Goal: Feedback & Contribution: Leave review/rating

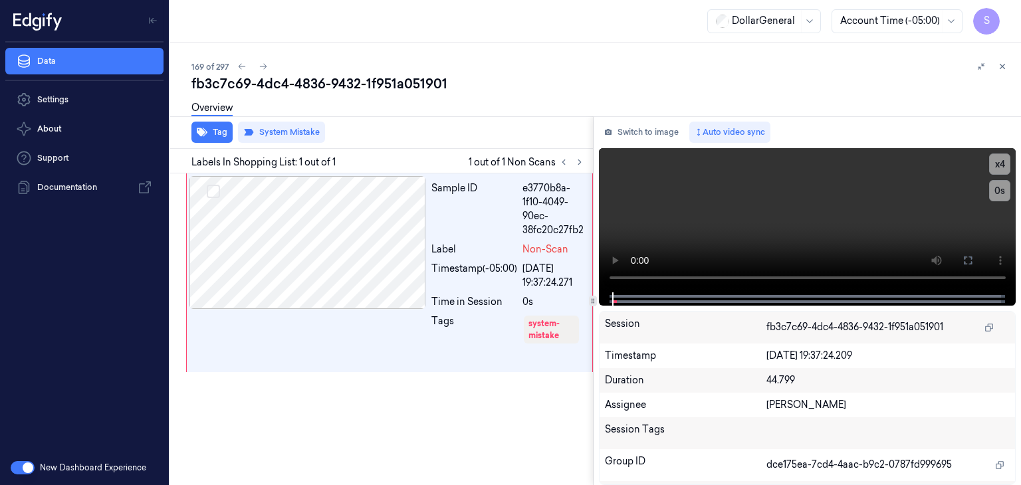
click at [432, 127] on div "Tag System Mistake" at bounding box center [379, 132] width 428 height 33
click at [266, 68] on icon at bounding box center [263, 66] width 9 height 9
click at [1000, 67] on icon at bounding box center [1002, 66] width 9 height 9
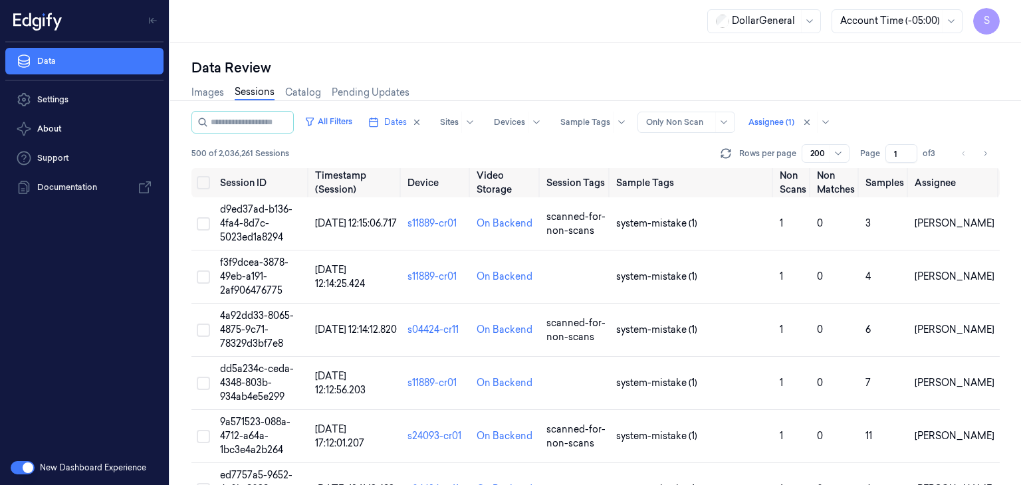
scroll to position [10330, 0]
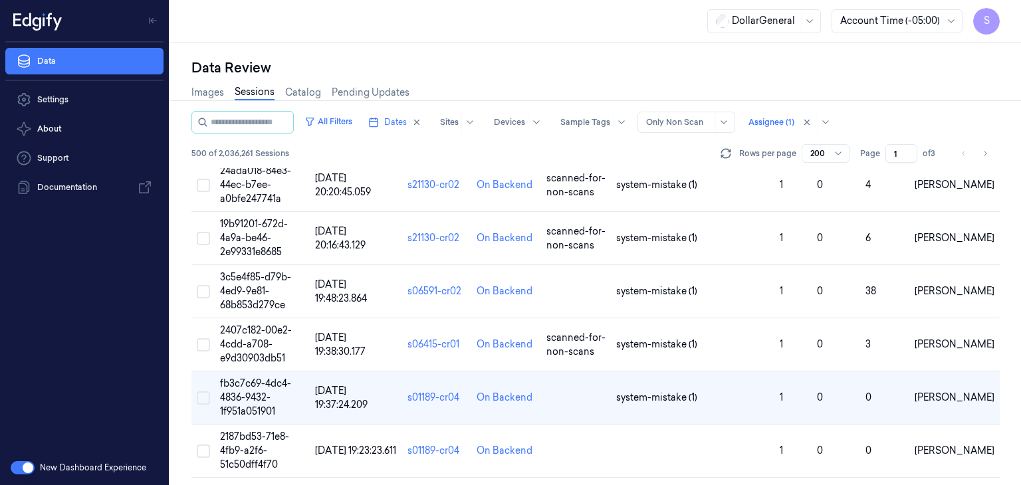
scroll to position [10134, 0]
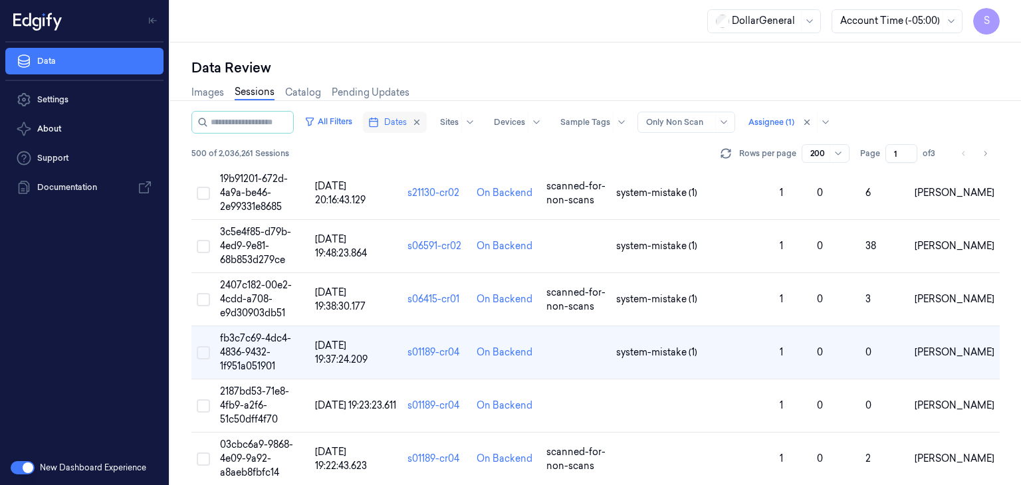
click at [400, 122] on span "Dates" at bounding box center [395, 122] width 23 height 12
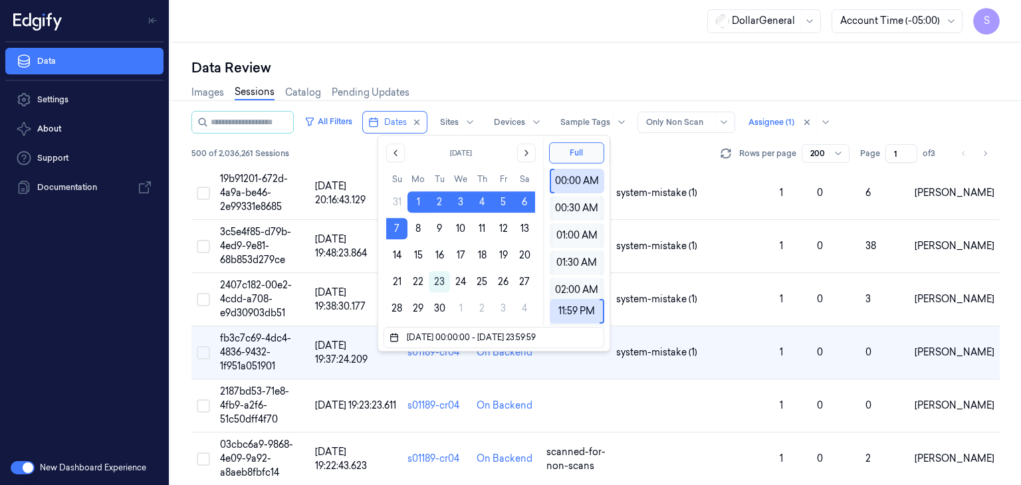
click at [646, 145] on div "500 of 2,036,261 Sessions Rows per page 200 Page 1 of 3" at bounding box center [595, 153] width 808 height 19
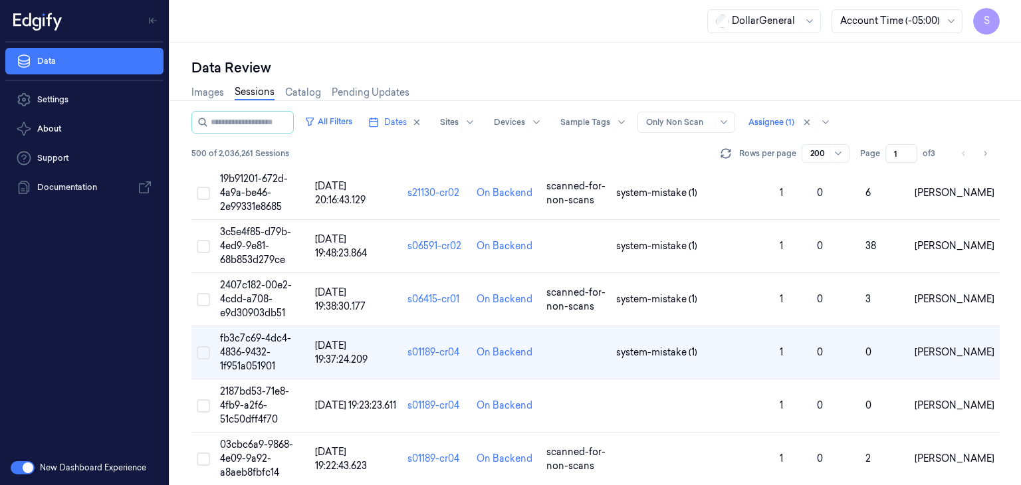
click at [692, 126] on div at bounding box center [679, 122] width 66 height 12
click at [691, 171] on div "Only Non Scan" at bounding box center [692, 171] width 67 height 14
click at [772, 128] on div at bounding box center [771, 122] width 46 height 12
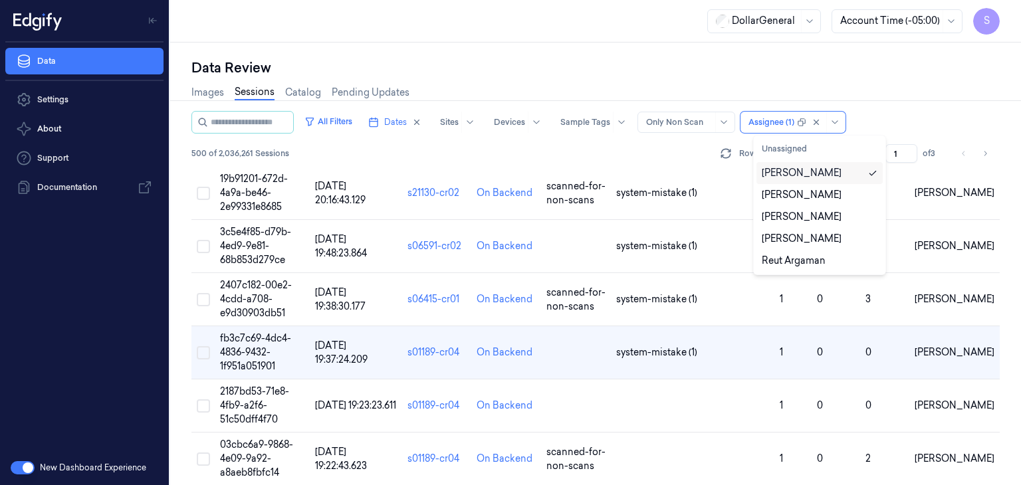
click at [782, 173] on div "[PERSON_NAME]" at bounding box center [802, 173] width 80 height 14
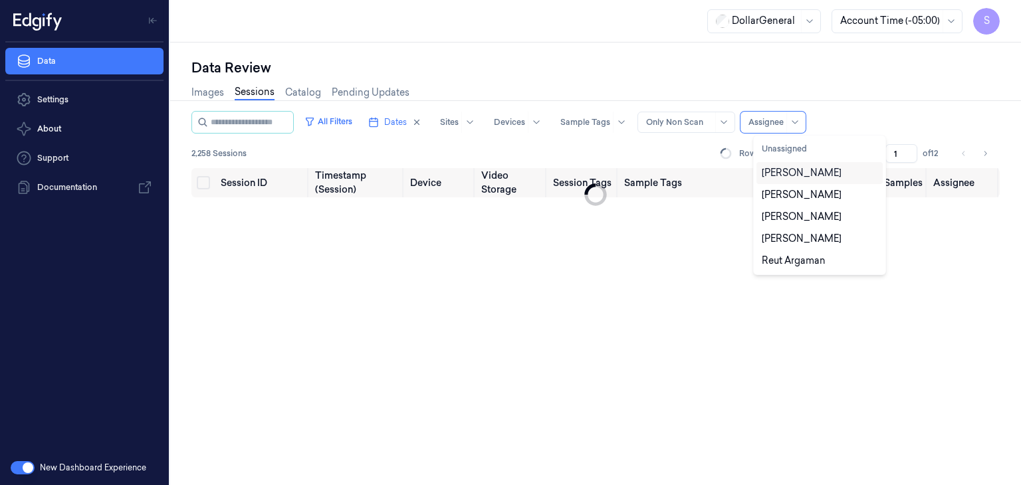
click at [782, 173] on div "[PERSON_NAME]" at bounding box center [802, 173] width 80 height 14
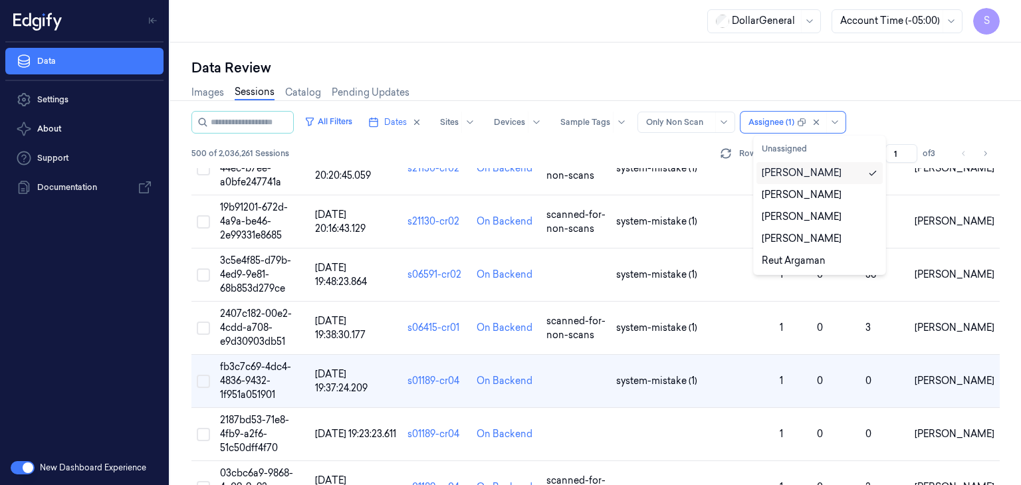
scroll to position [10134, 0]
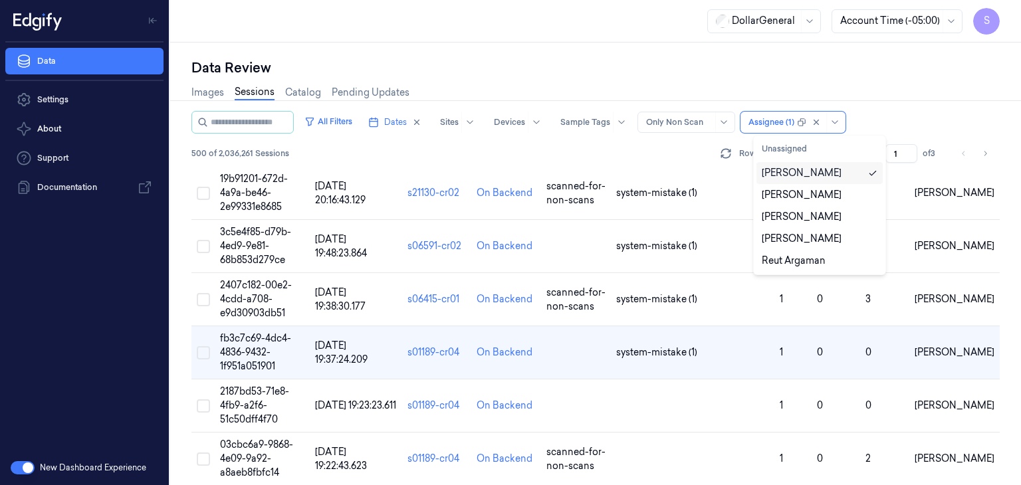
click at [710, 142] on div "All Filters Dates Sites Devices Sample Tags Alert Type Only Non Scan option [PE…" at bounding box center [595, 139] width 808 height 57
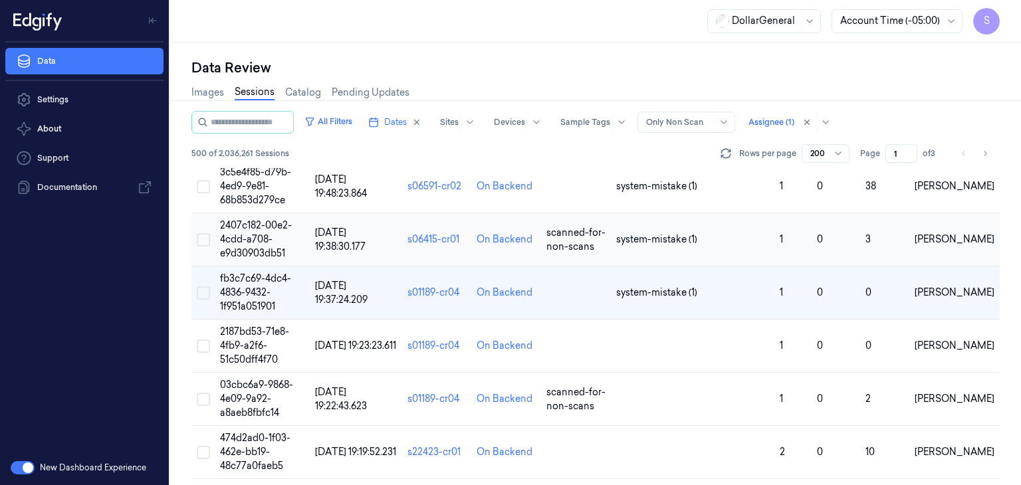
scroll to position [10197, 0]
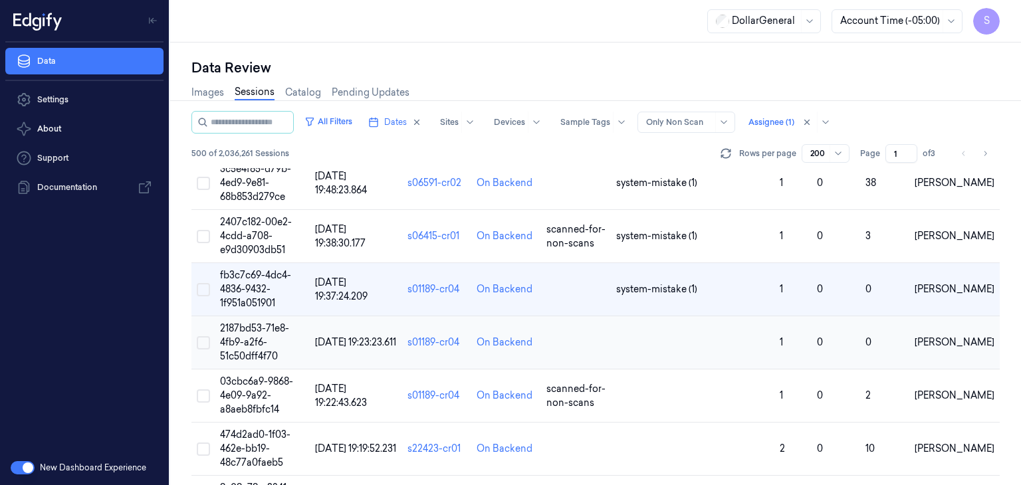
click at [254, 322] on span "2187bd53-71e8-4fb9-a2f6-51c50dff4f70" at bounding box center [254, 342] width 69 height 40
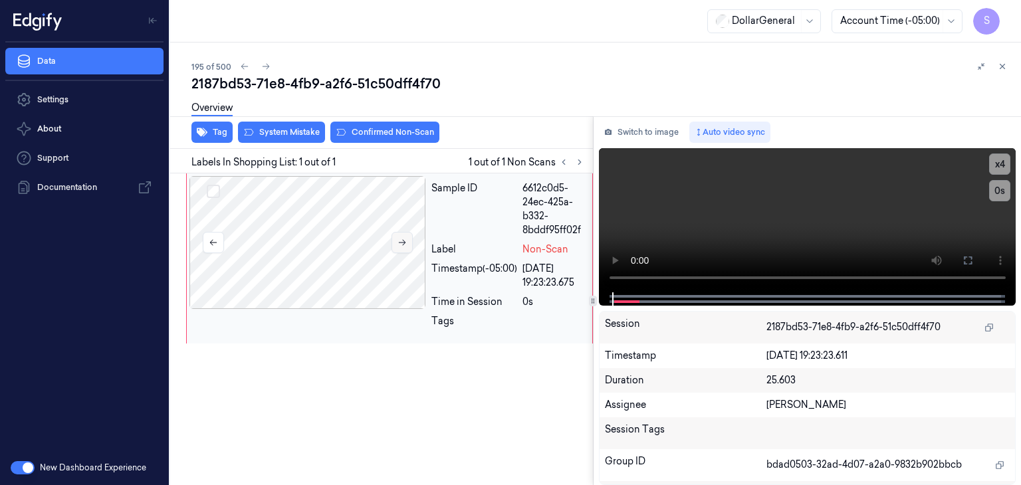
click at [405, 248] on button at bounding box center [402, 242] width 21 height 21
click at [707, 215] on video at bounding box center [807, 220] width 417 height 144
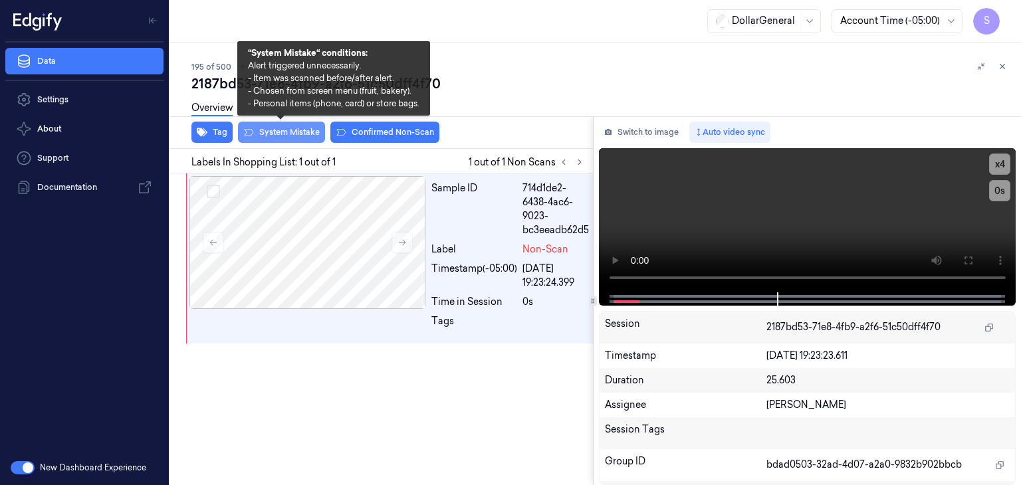
click at [296, 139] on button "System Mistake" at bounding box center [281, 132] width 87 height 21
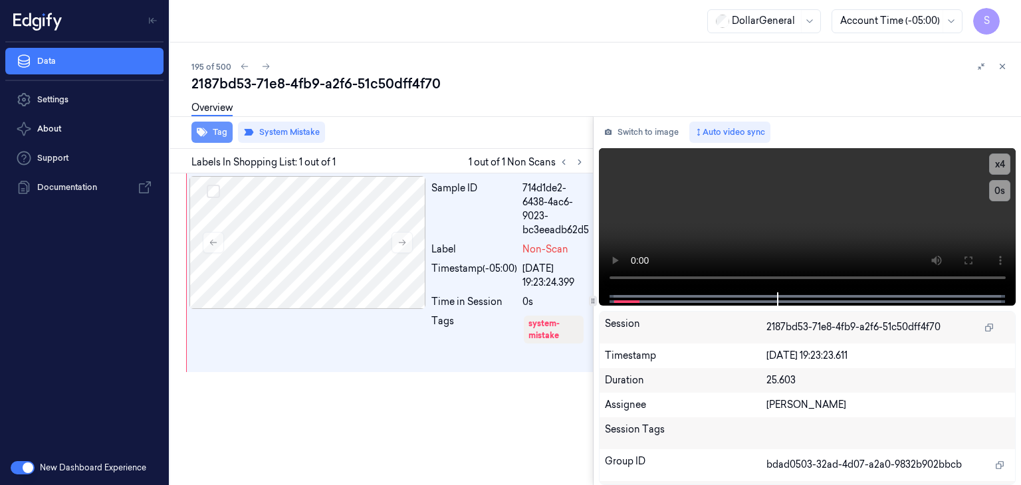
click at [215, 134] on button "Tag" at bounding box center [211, 132] width 41 height 21
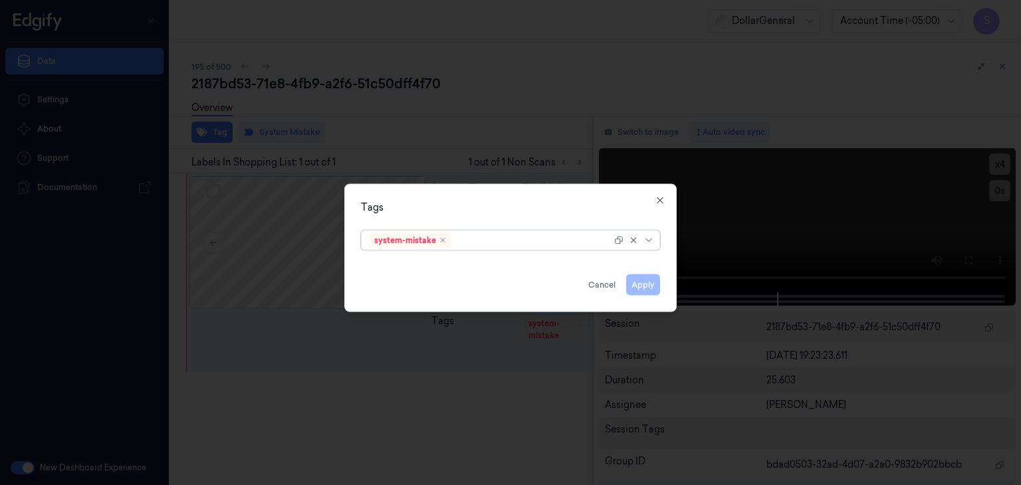
drag, startPoint x: 649, startPoint y: 233, endPoint x: 641, endPoint y: 248, distance: 16.7
click at [649, 234] on div at bounding box center [635, 240] width 43 height 19
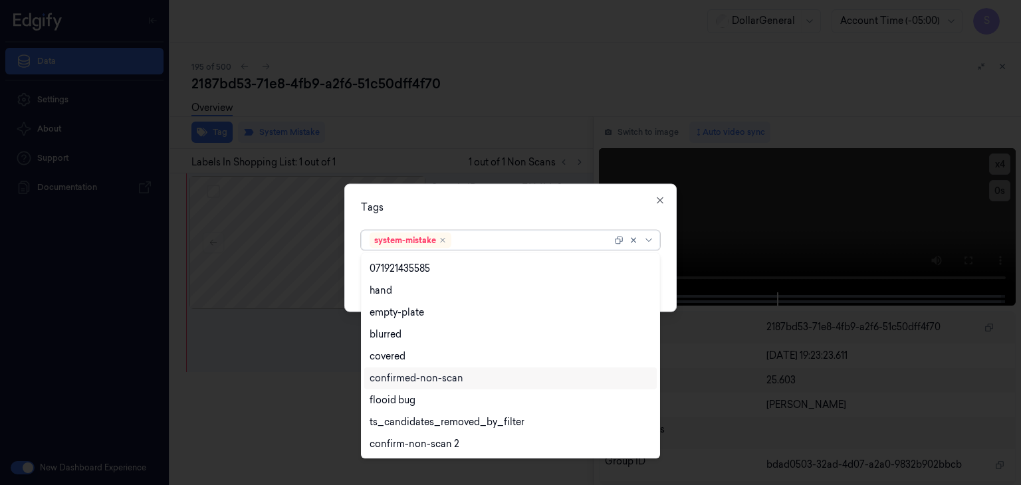
scroll to position [283, 0]
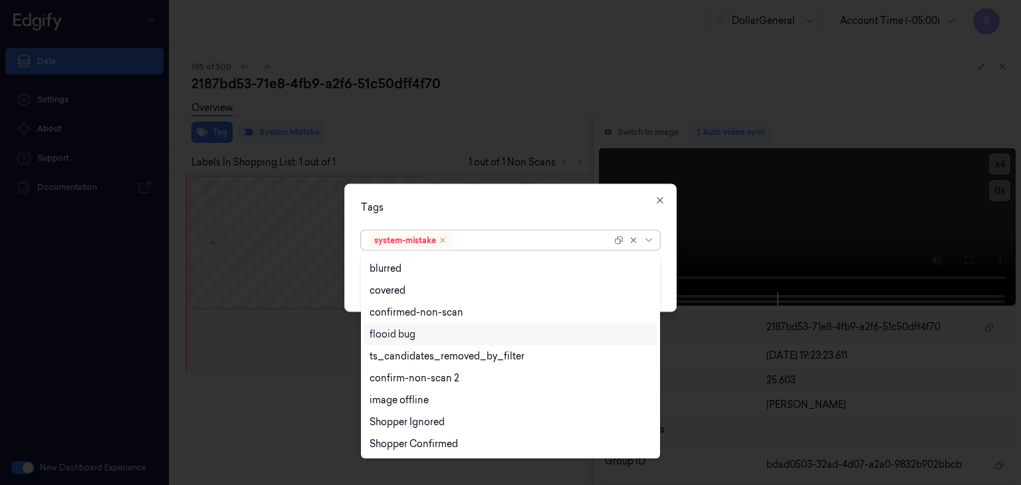
click at [411, 340] on div "flooid bug" at bounding box center [393, 335] width 46 height 14
click at [665, 293] on div "Tags option flooid bug , selected. 21 results available. Use Up and Down to cho…" at bounding box center [510, 248] width 332 height 128
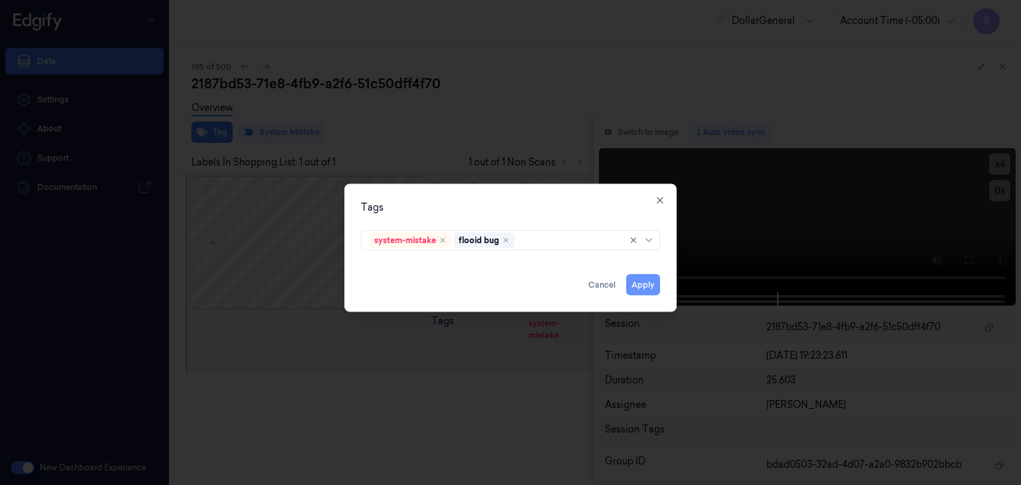
click at [645, 290] on button "Apply" at bounding box center [643, 285] width 34 height 21
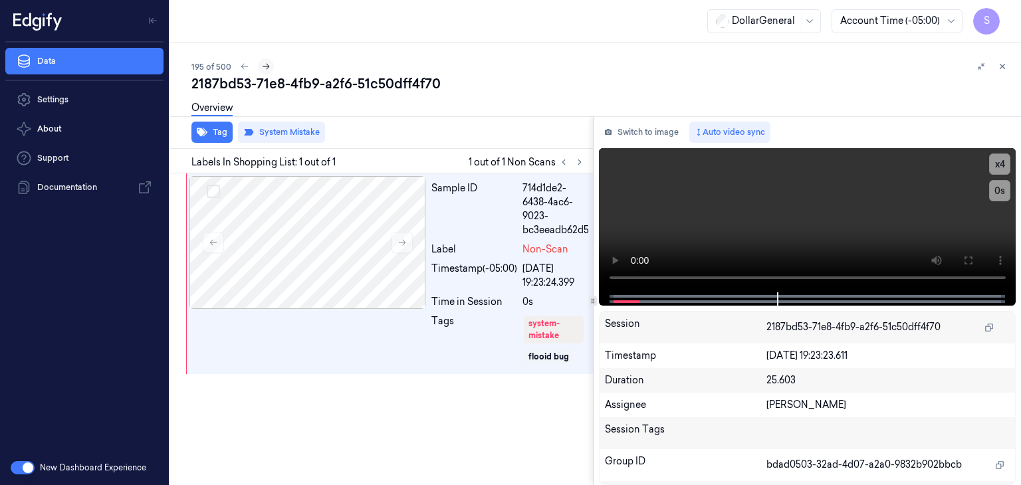
click at [267, 66] on icon at bounding box center [266, 67] width 7 height 6
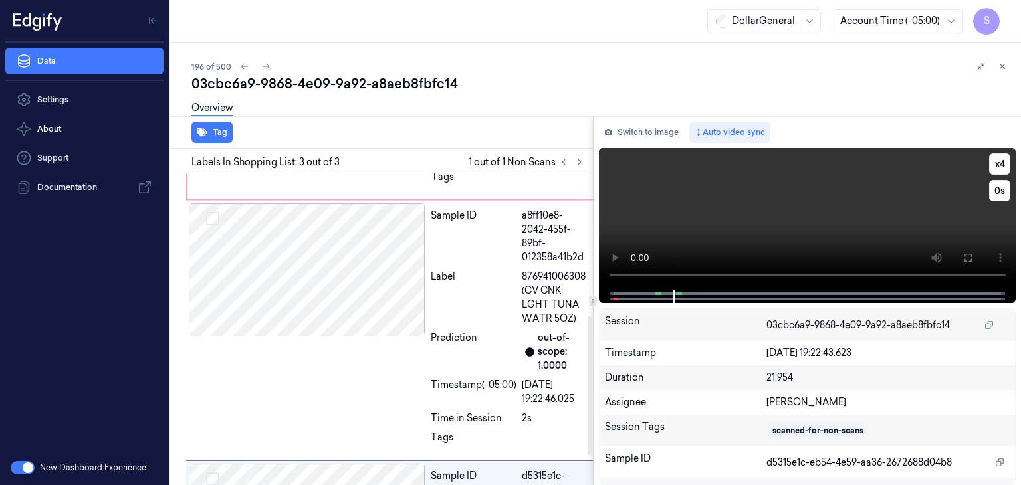
click at [707, 206] on video at bounding box center [807, 219] width 417 height 142
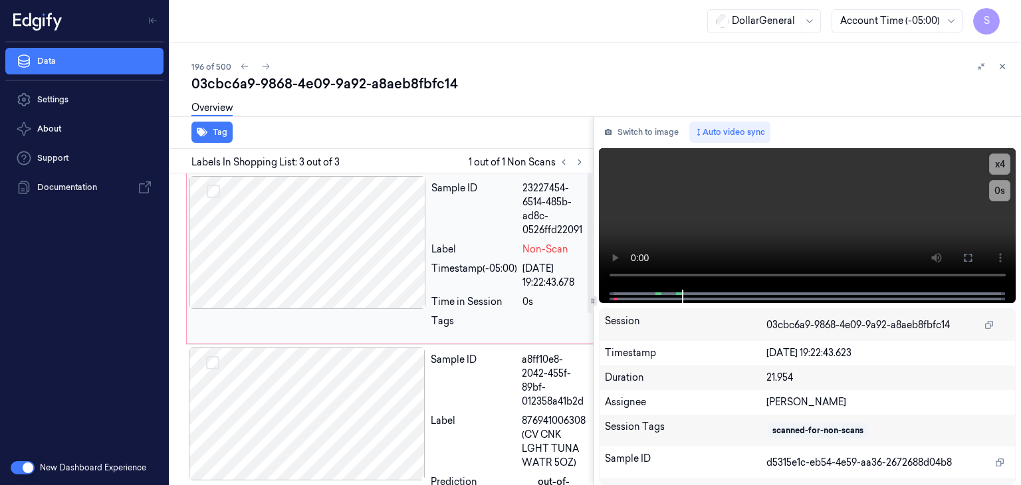
click at [409, 234] on div at bounding box center [307, 242] width 237 height 133
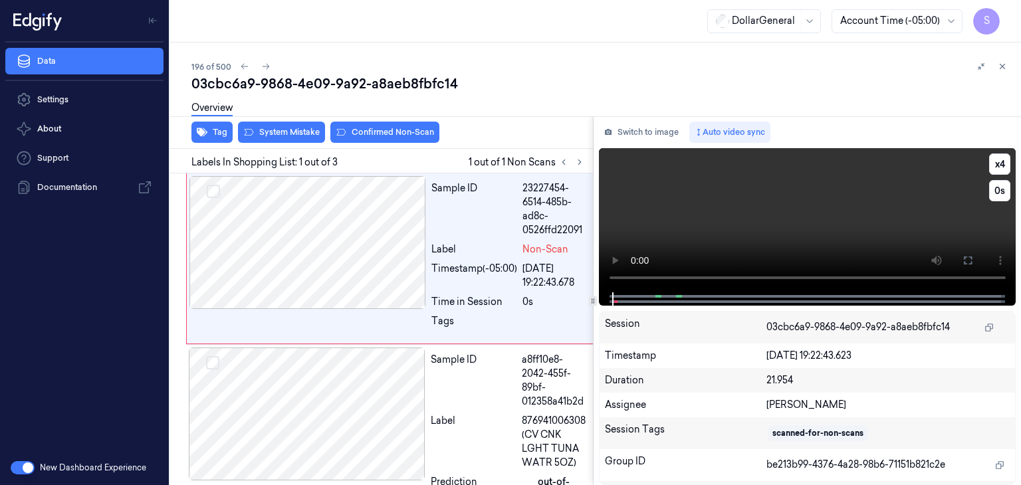
click at [687, 219] on video at bounding box center [807, 220] width 417 height 144
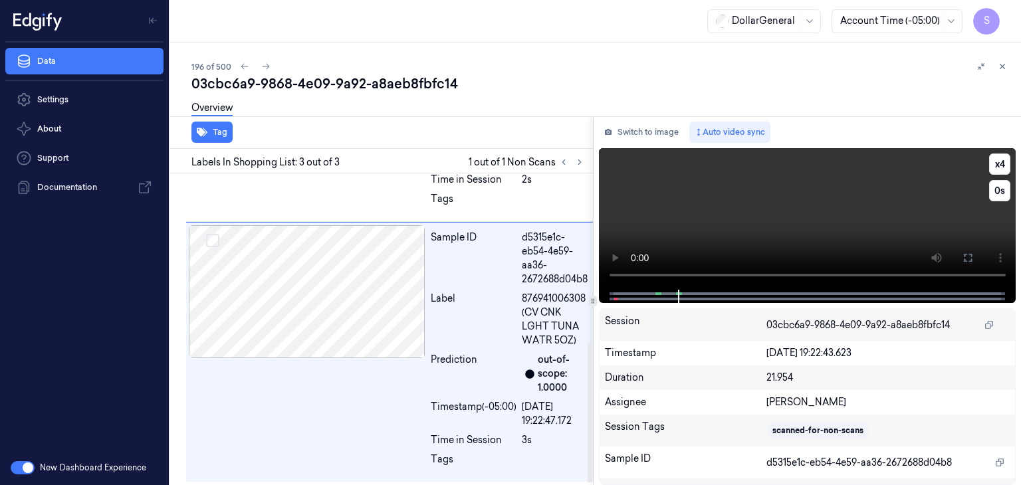
scroll to position [384, 0]
click at [992, 167] on button "x 4" at bounding box center [999, 164] width 21 height 21
click at [992, 166] on button "x 1" at bounding box center [999, 164] width 21 height 21
click at [992, 166] on button "x 2" at bounding box center [999, 164] width 21 height 21
click at [830, 221] on video at bounding box center [807, 219] width 417 height 142
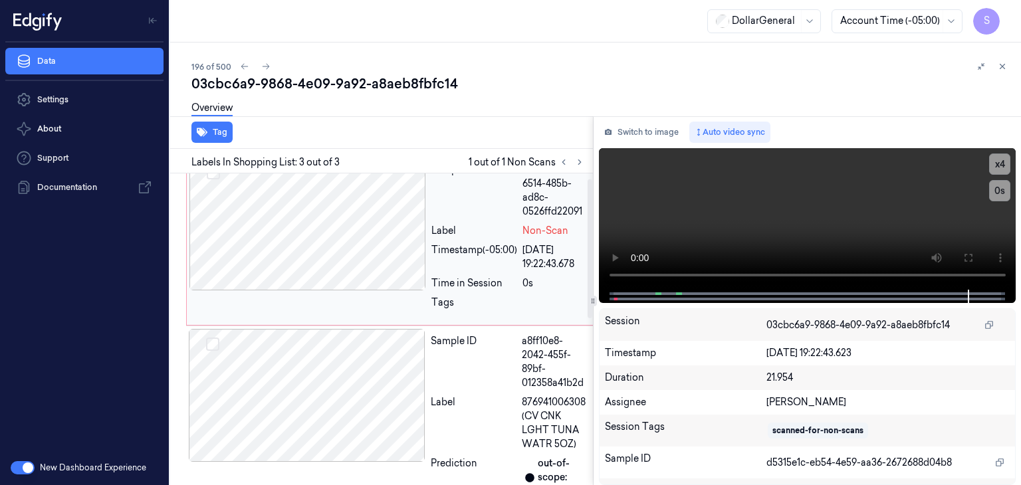
scroll to position [0, 0]
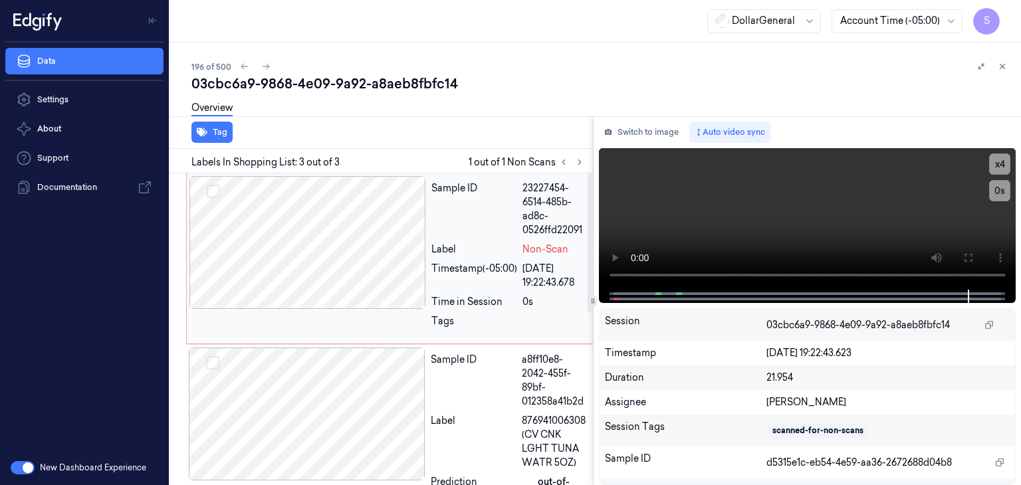
click at [353, 207] on div at bounding box center [307, 242] width 237 height 133
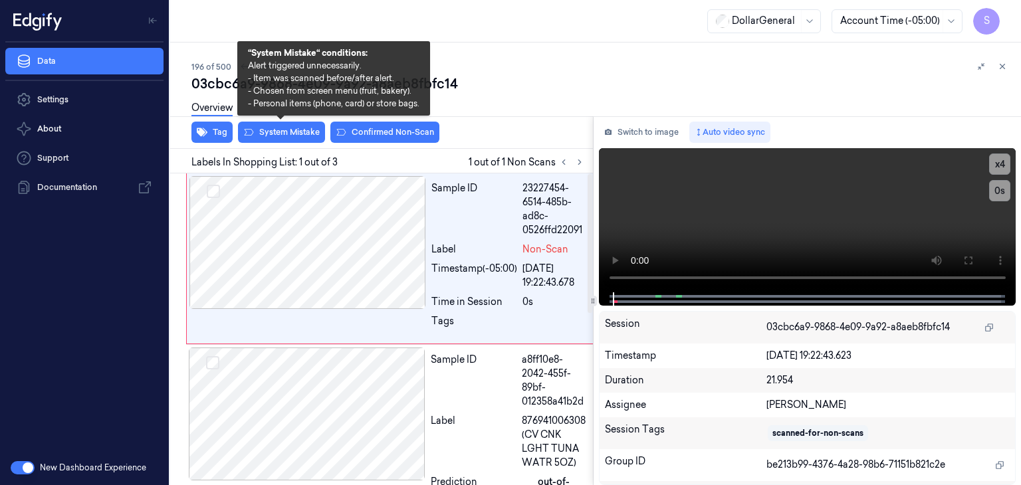
click at [267, 122] on div "Overview" at bounding box center [600, 110] width 819 height 34
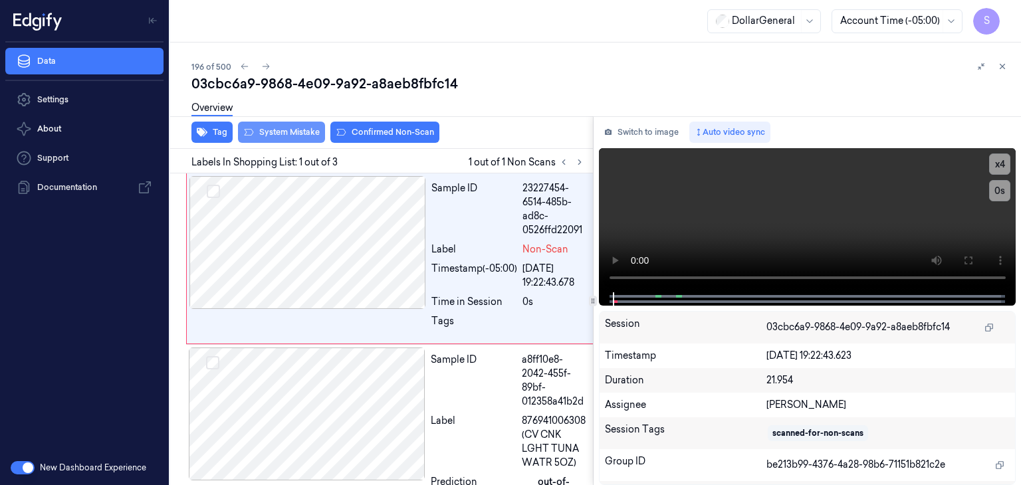
click at [264, 138] on button "System Mistake" at bounding box center [281, 132] width 87 height 21
click at [217, 136] on button "Tag" at bounding box center [211, 132] width 41 height 21
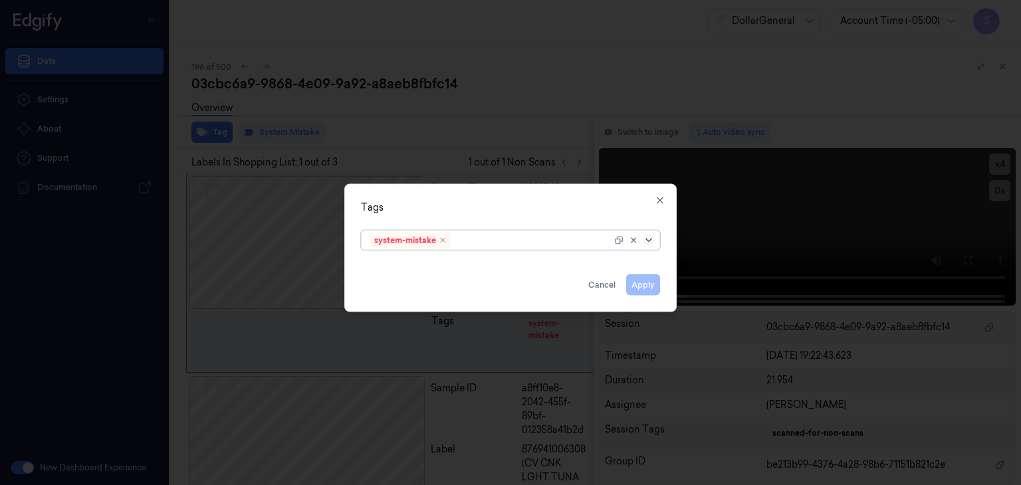
click at [651, 239] on icon at bounding box center [648, 240] width 6 height 3
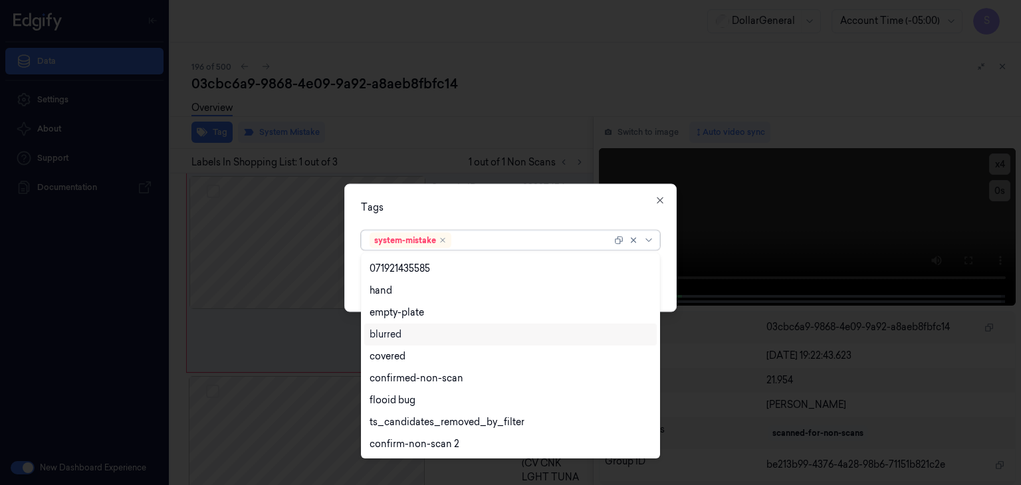
scroll to position [283, 0]
click at [485, 332] on div "flooid bug" at bounding box center [511, 335] width 282 height 14
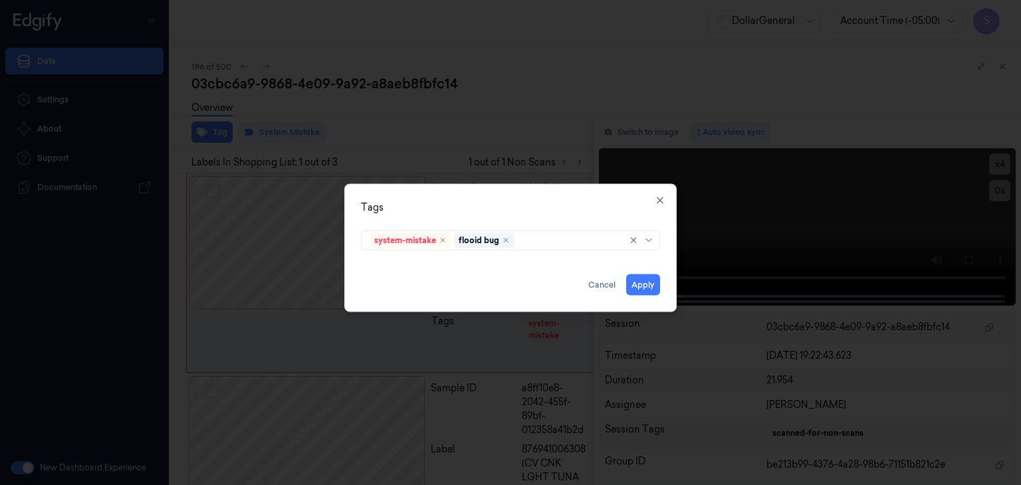
click at [668, 278] on div "Tags system-mistake flooid bug Apply Cancel Close" at bounding box center [510, 248] width 332 height 128
click at [641, 285] on button "Apply" at bounding box center [643, 285] width 34 height 21
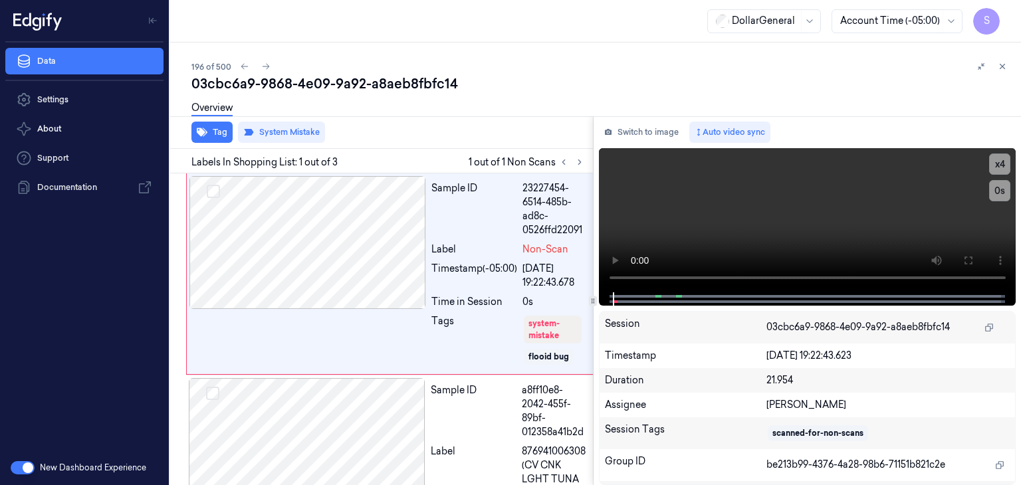
drag, startPoint x: 641, startPoint y: 285, endPoint x: 409, endPoint y: 134, distance: 276.2
click at [409, 134] on div "Tag System Mistake" at bounding box center [379, 132] width 428 height 33
click at [266, 62] on icon at bounding box center [265, 66] width 9 height 9
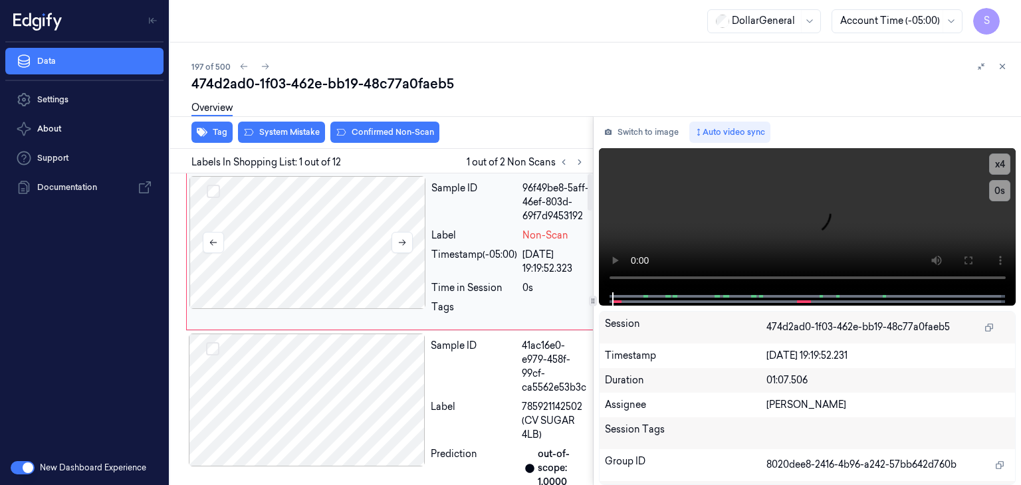
click at [333, 252] on div at bounding box center [307, 242] width 237 height 133
click at [398, 245] on icon at bounding box center [402, 242] width 9 height 9
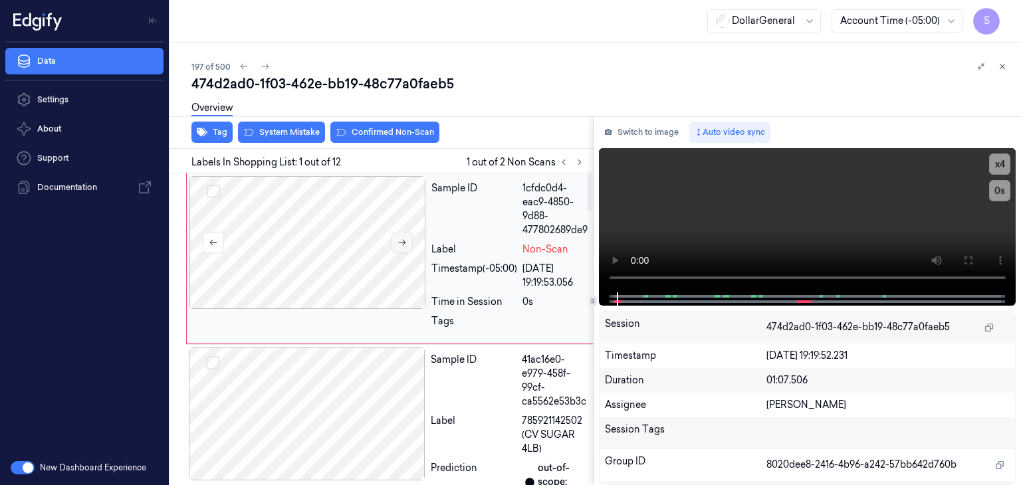
click at [398, 245] on icon at bounding box center [402, 242] width 9 height 9
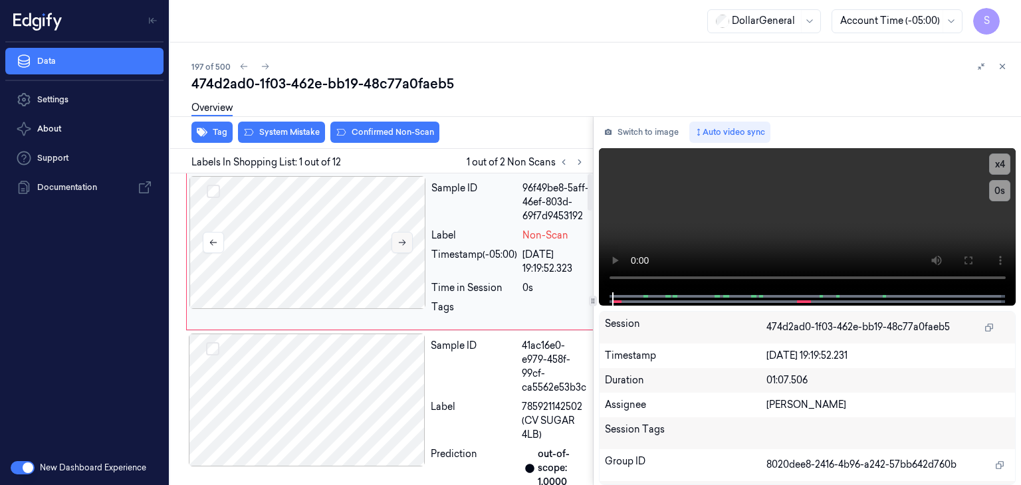
click at [398, 245] on icon at bounding box center [402, 242] width 9 height 9
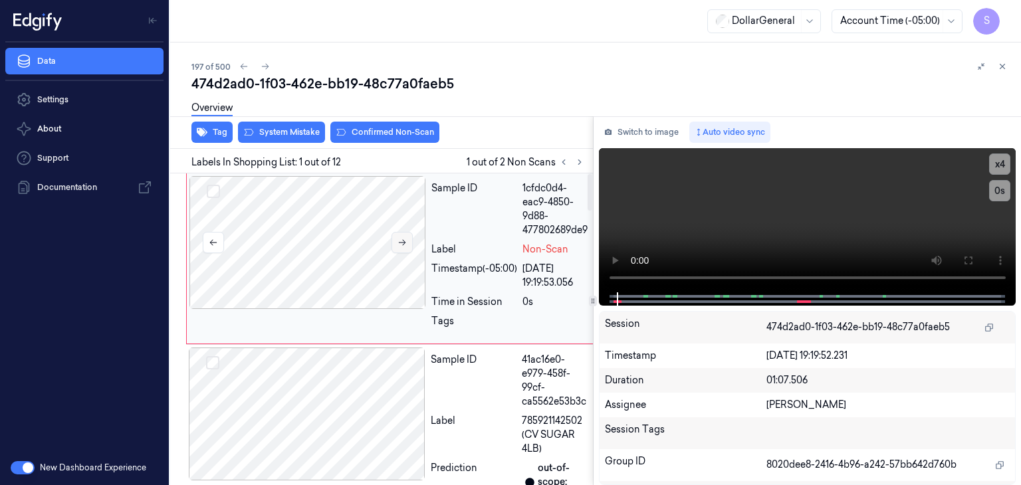
click at [398, 245] on icon at bounding box center [402, 242] width 9 height 9
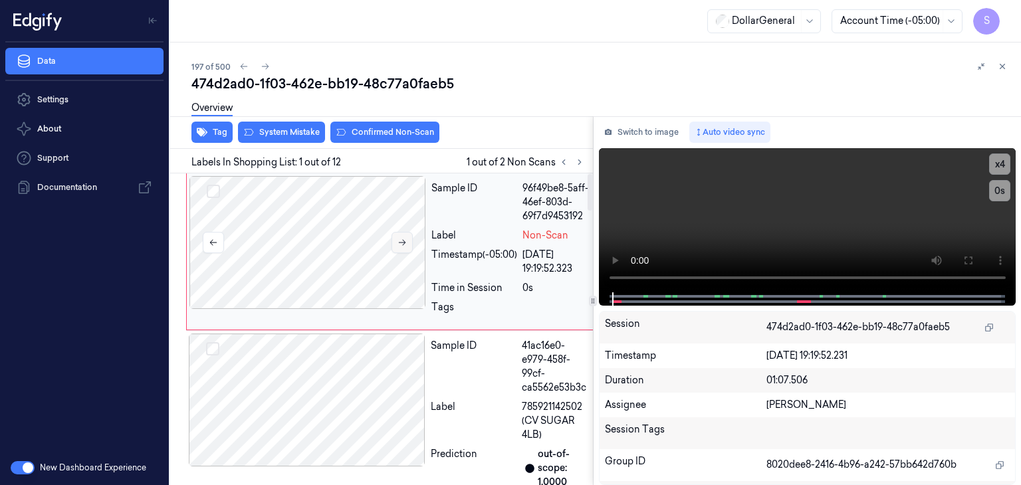
click at [398, 245] on icon at bounding box center [402, 242] width 9 height 9
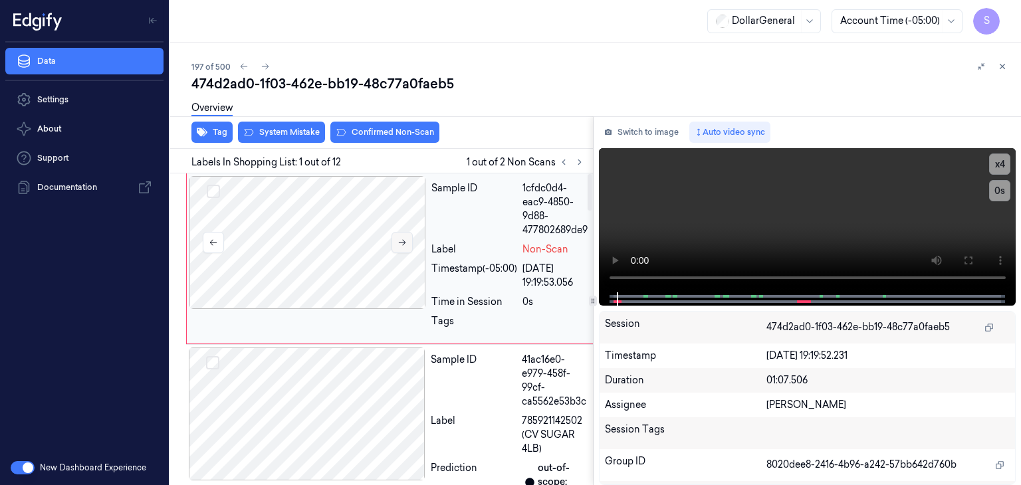
click at [398, 245] on icon at bounding box center [402, 242] width 9 height 9
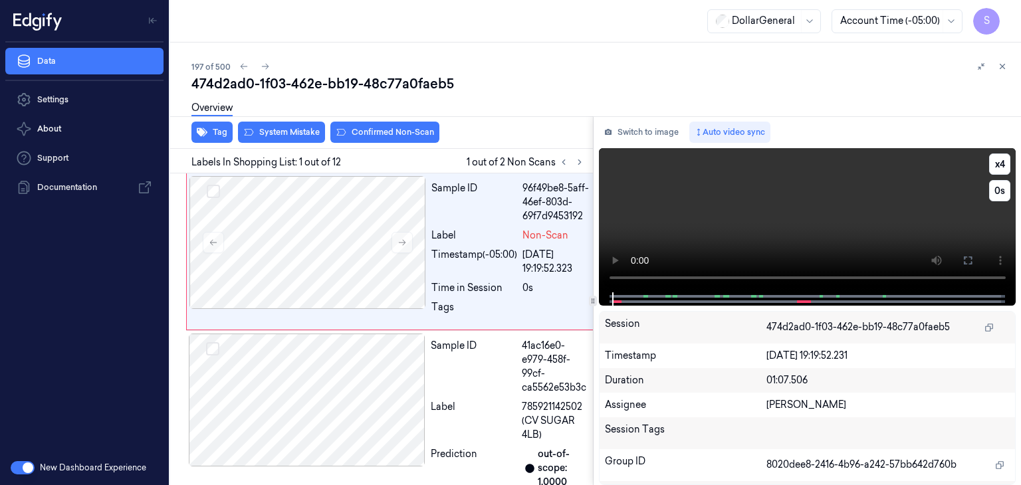
click at [675, 240] on video at bounding box center [807, 220] width 417 height 144
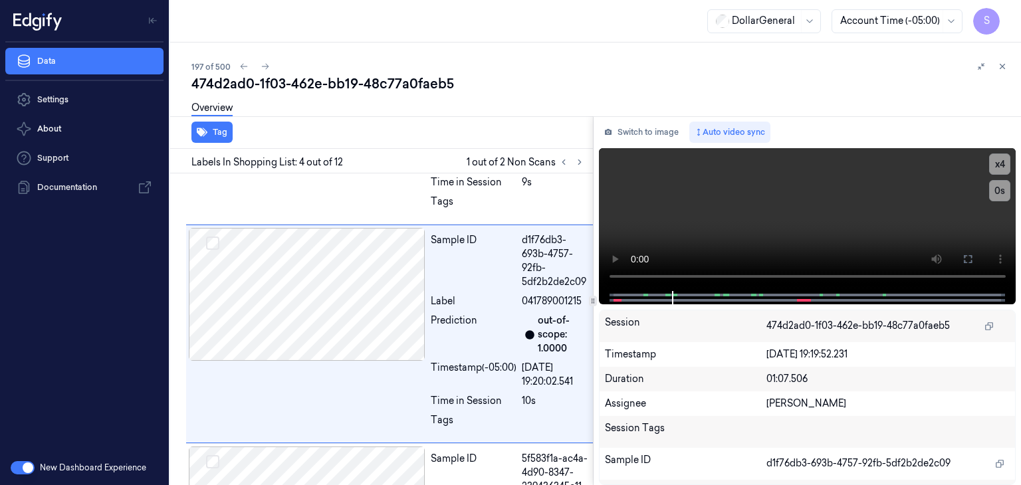
scroll to position [588, 0]
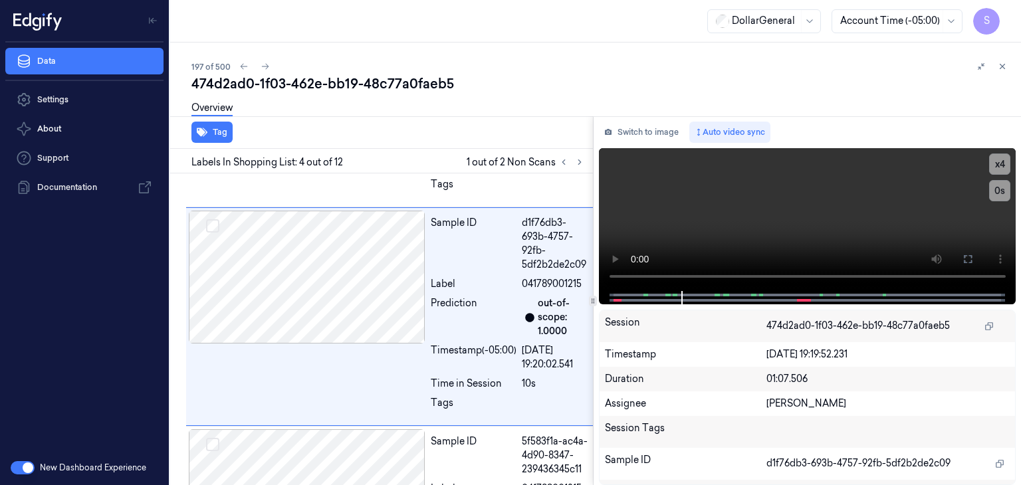
drag, startPoint x: 469, startPoint y: 119, endPoint x: 511, endPoint y: 134, distance: 43.7
click at [511, 134] on div "Tag" at bounding box center [379, 132] width 428 height 33
click at [767, 191] on video at bounding box center [807, 219] width 417 height 143
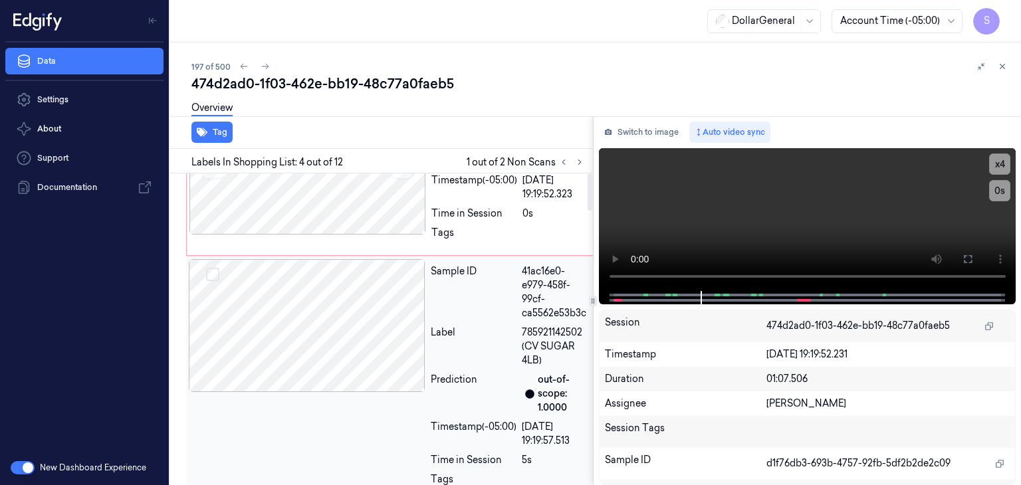
scroll to position [0, 0]
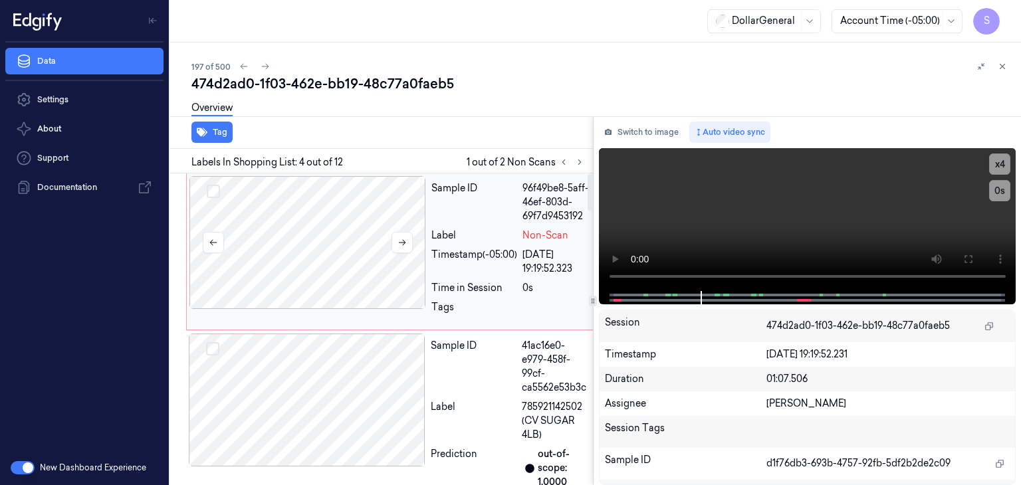
click at [324, 257] on div at bounding box center [307, 242] width 237 height 133
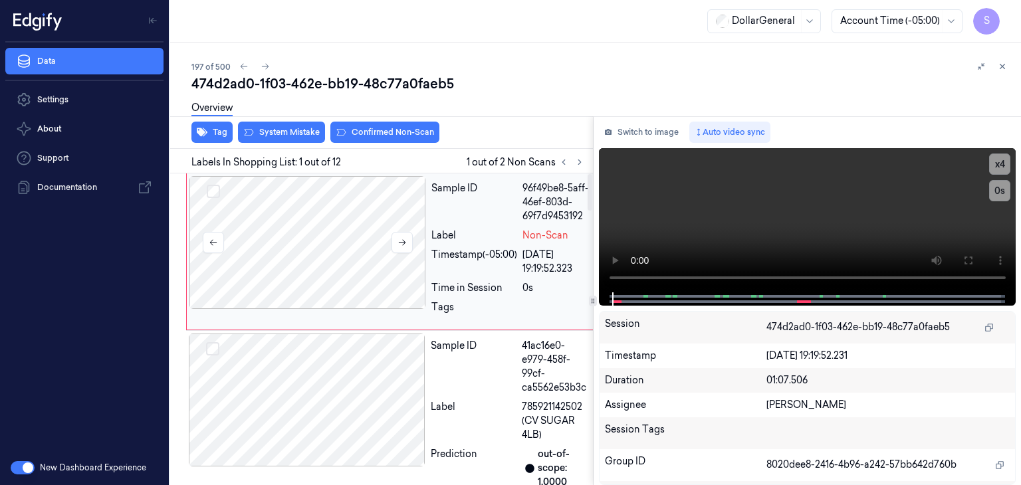
click at [316, 246] on div at bounding box center [307, 242] width 237 height 133
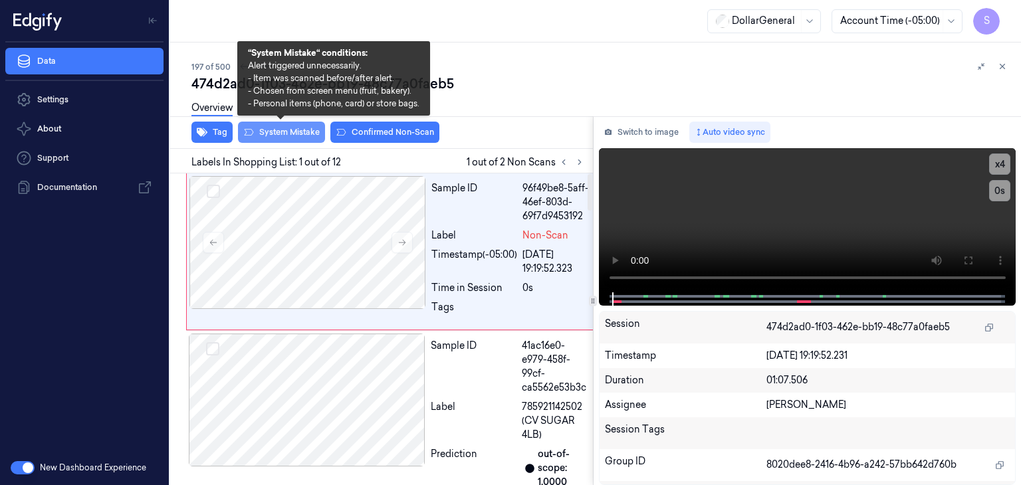
click at [275, 129] on button "System Mistake" at bounding box center [281, 132] width 87 height 21
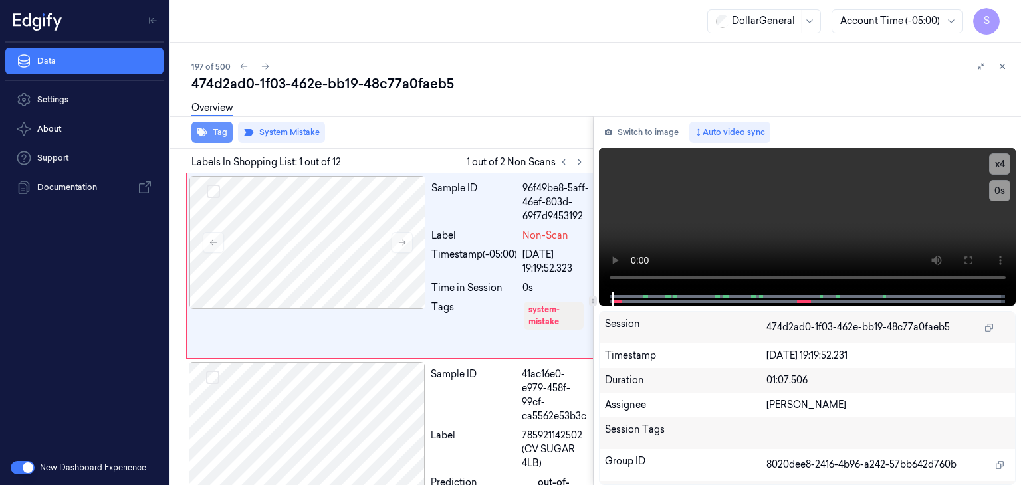
click at [223, 134] on button "Tag" at bounding box center [211, 132] width 41 height 21
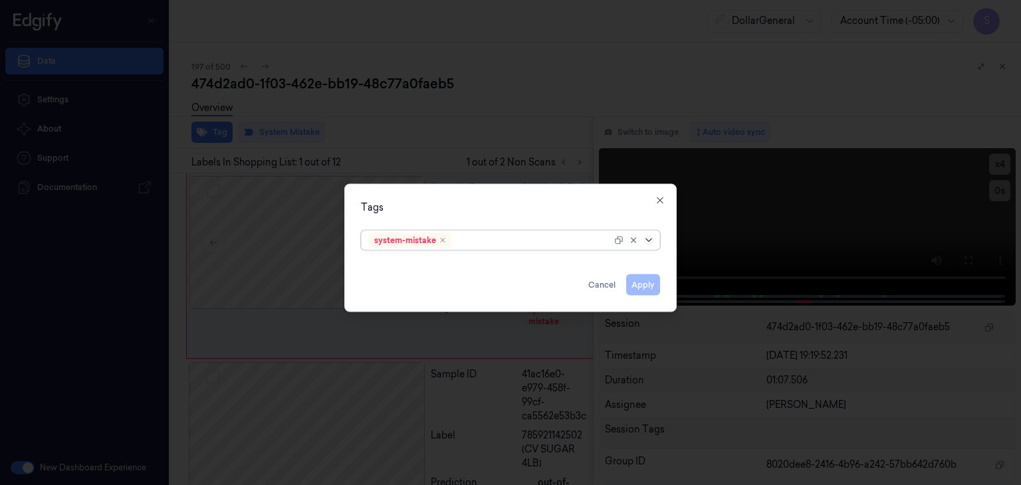
click at [646, 243] on icon at bounding box center [648, 240] width 11 height 11
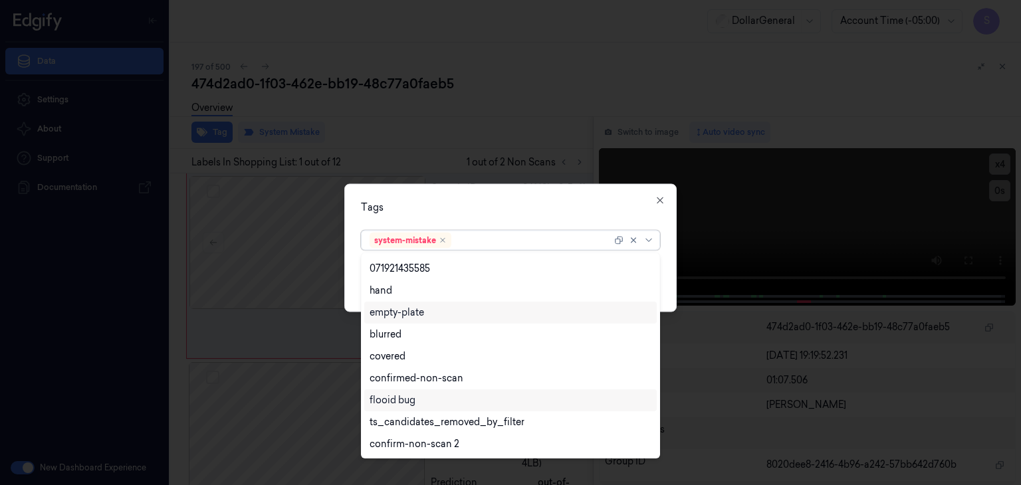
scroll to position [283, 0]
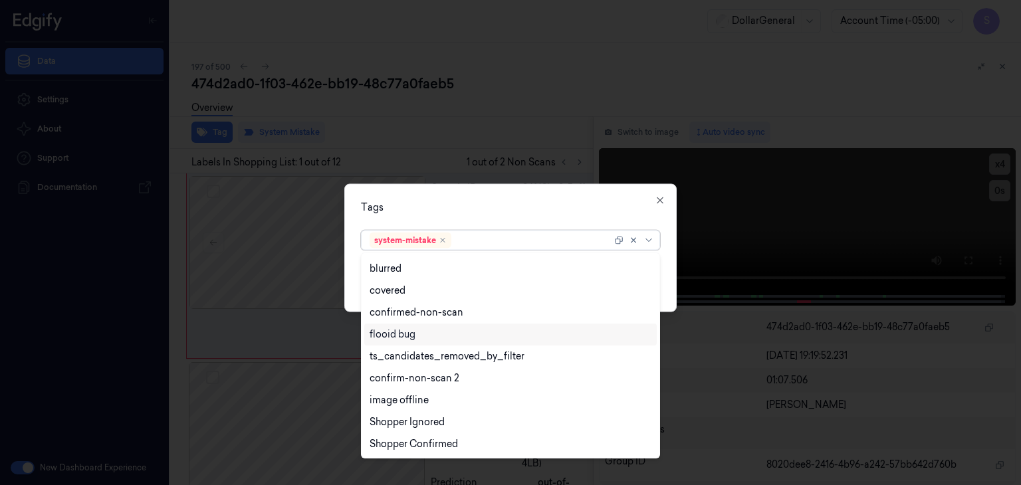
click at [455, 336] on div "flooid bug" at bounding box center [511, 335] width 282 height 14
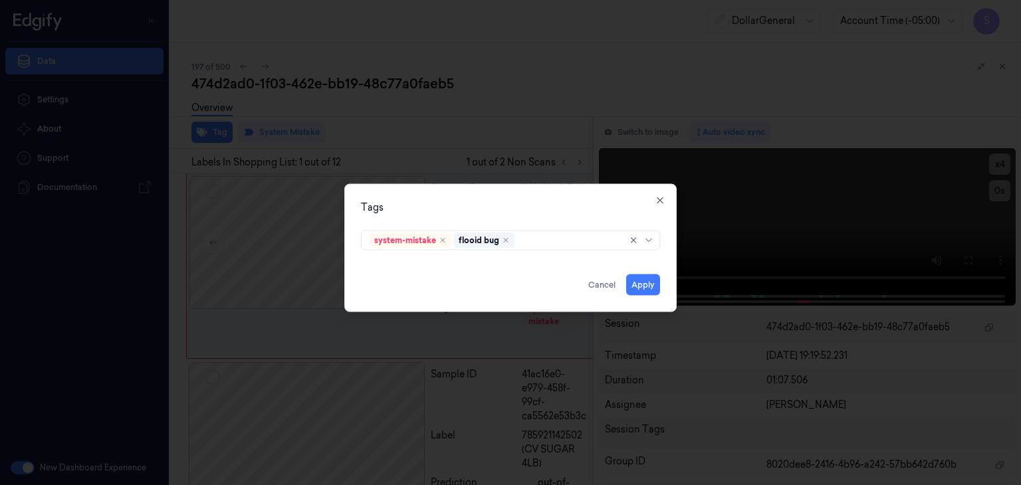
click at [670, 284] on div "Tags system-mistake flooid bug Apply Cancel Close" at bounding box center [510, 248] width 332 height 128
click at [651, 293] on button "Apply" at bounding box center [643, 285] width 34 height 21
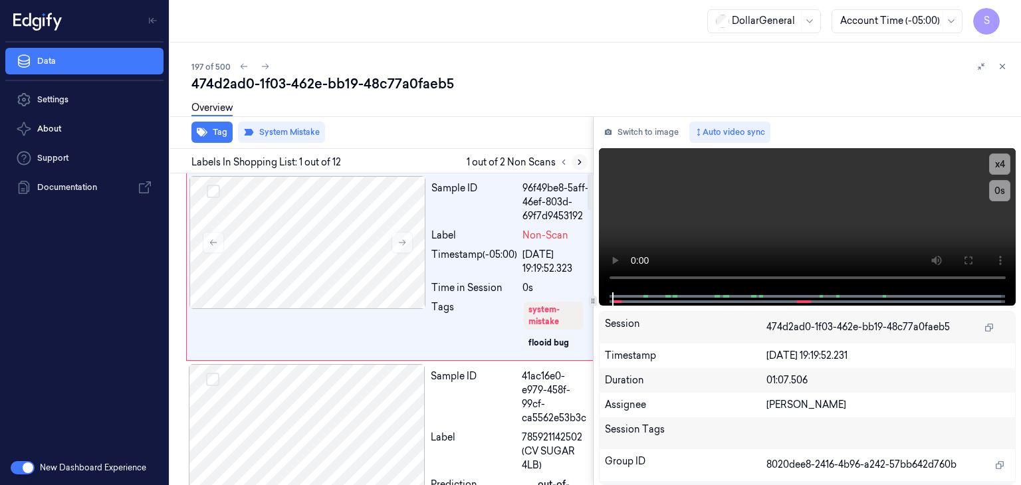
click at [580, 164] on icon at bounding box center [579, 162] width 9 height 9
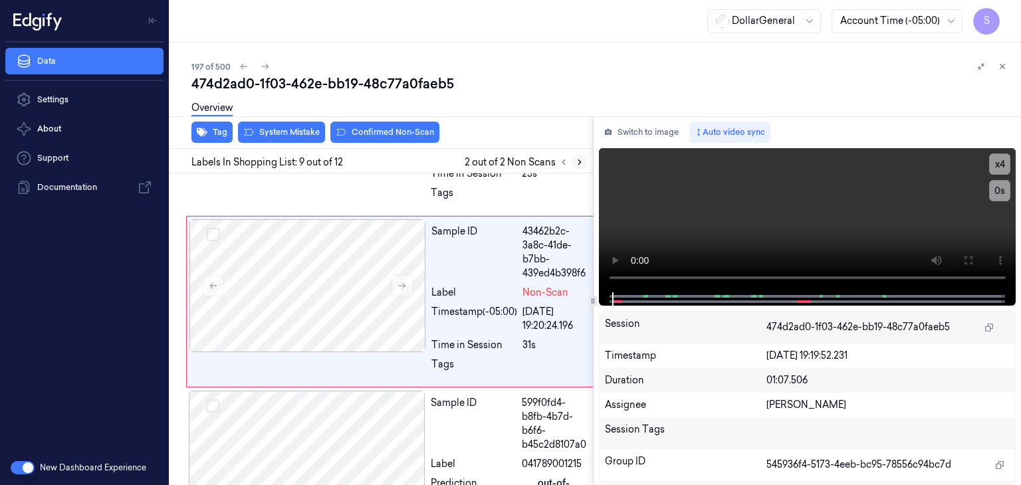
scroll to position [1761, 0]
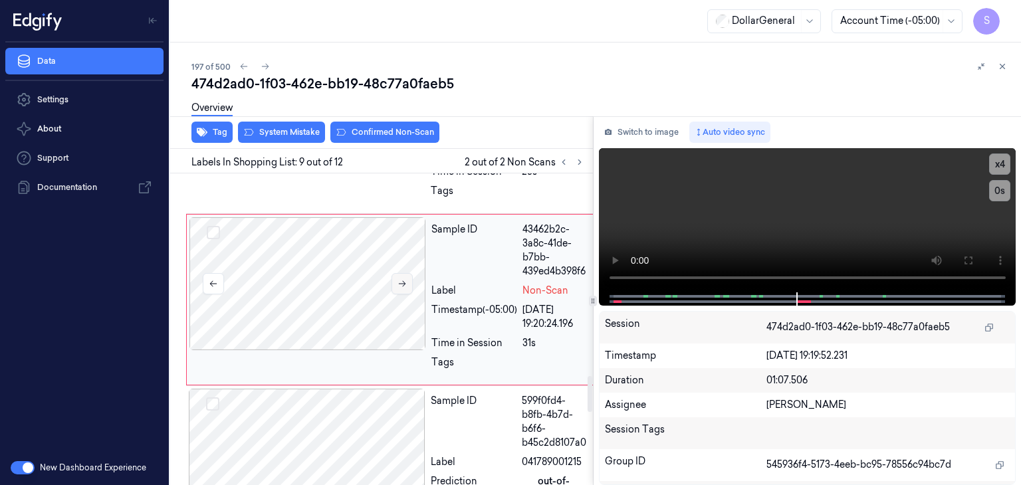
click at [404, 288] on icon at bounding box center [402, 283] width 9 height 9
click at [771, 227] on video at bounding box center [807, 220] width 417 height 144
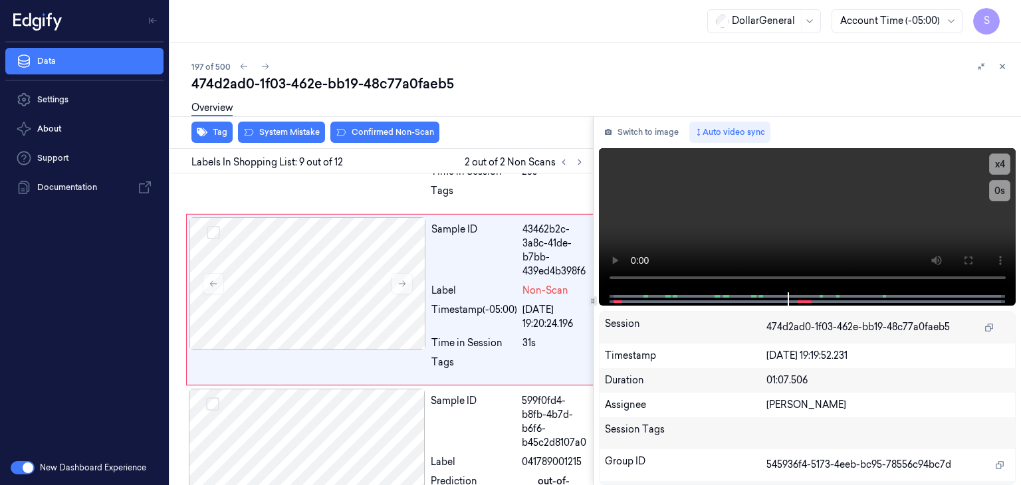
click at [578, 95] on div "Overview" at bounding box center [600, 110] width 819 height 34
click at [663, 99] on div "Overview" at bounding box center [600, 110] width 819 height 34
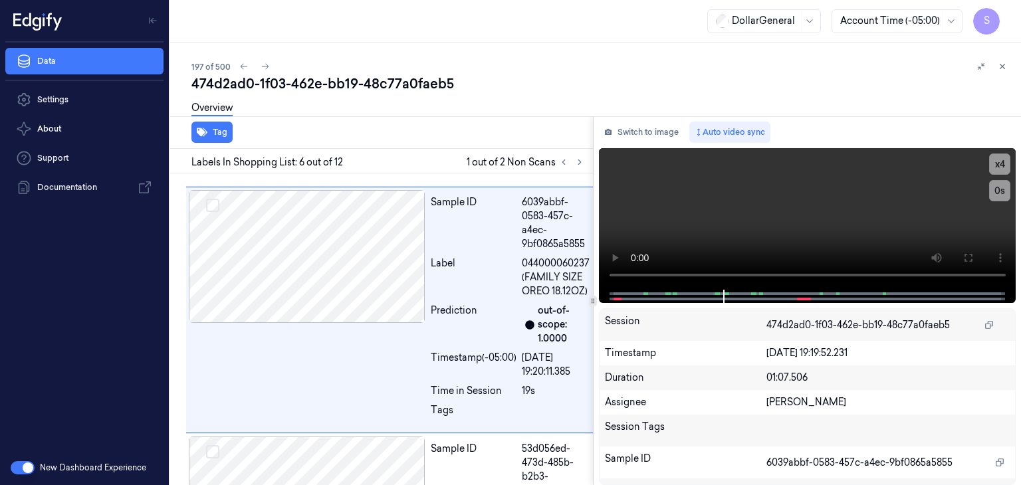
scroll to position [1074, 0]
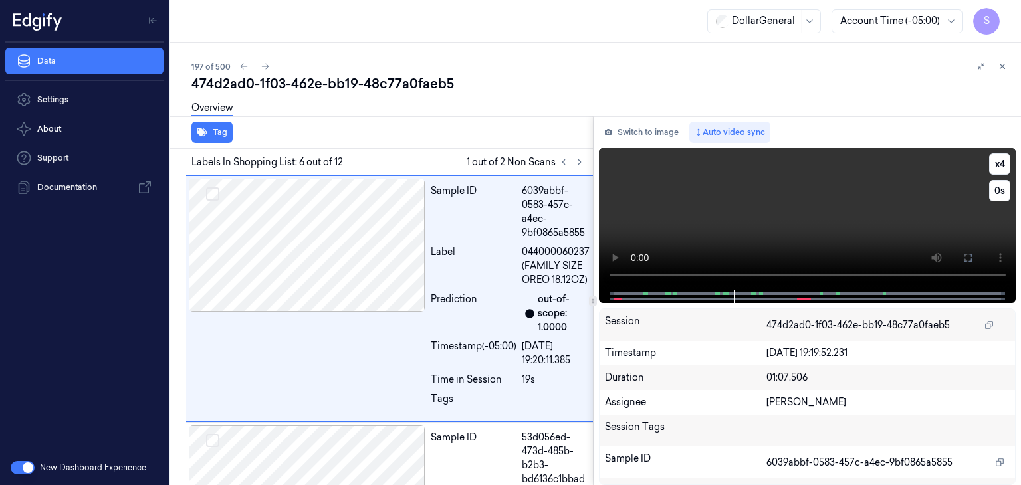
click at [750, 217] on video at bounding box center [807, 219] width 417 height 142
click at [582, 166] on icon at bounding box center [579, 162] width 9 height 9
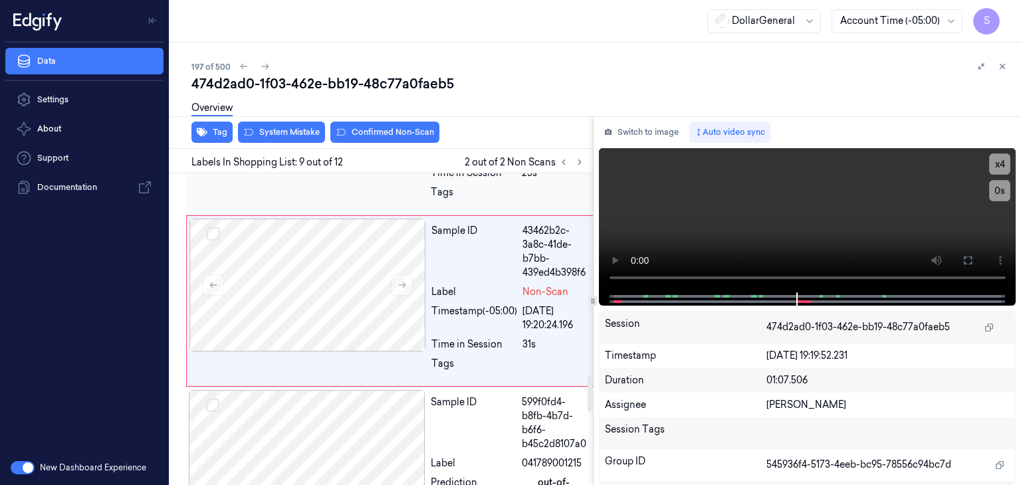
scroll to position [1761, 0]
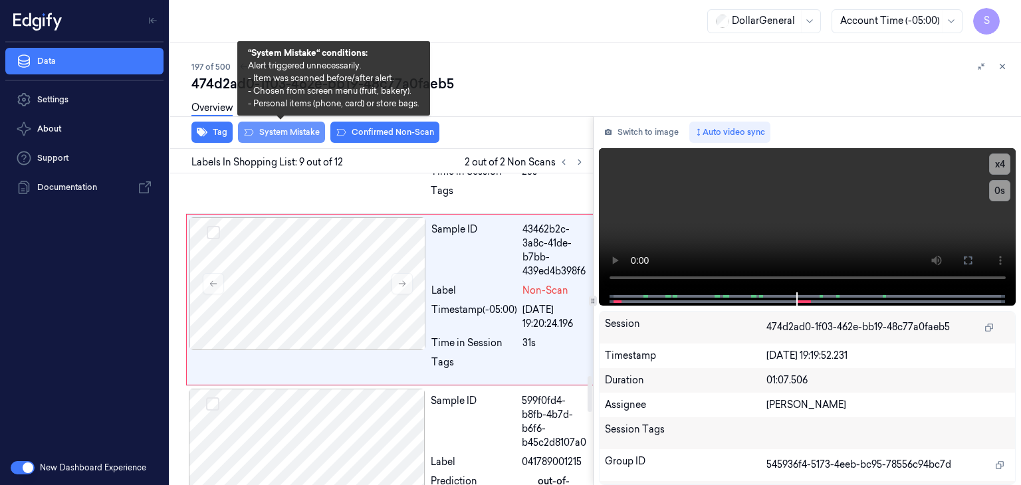
click at [303, 128] on button "System Mistake" at bounding box center [281, 132] width 87 height 21
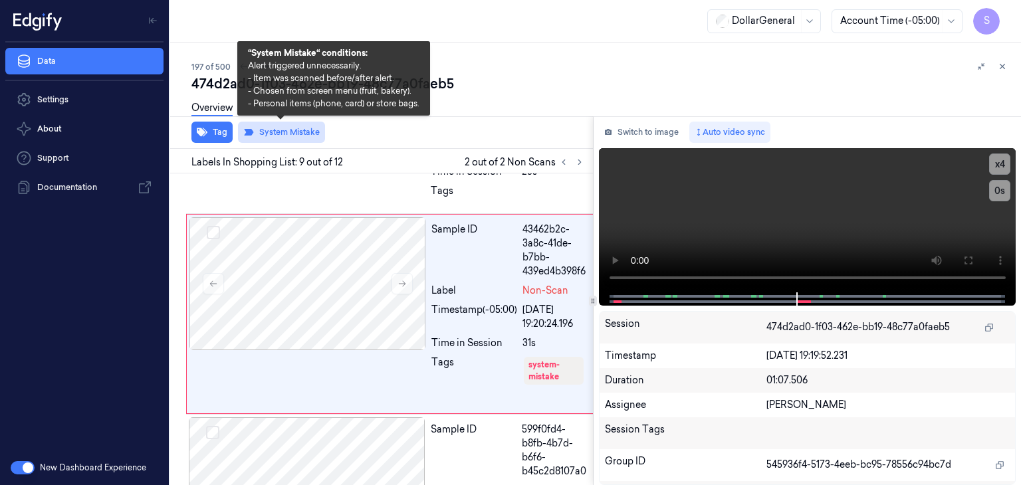
scroll to position [1775, 0]
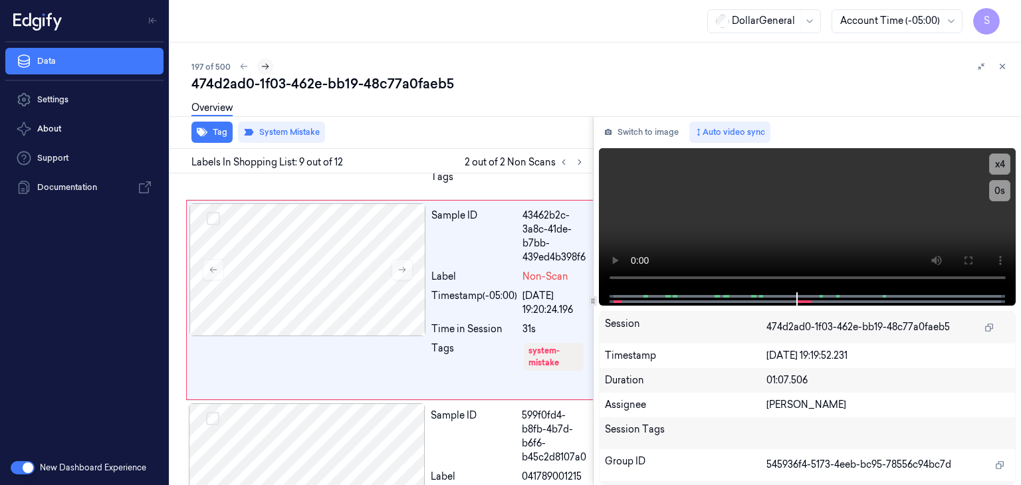
click at [269, 70] on button at bounding box center [265, 66] width 16 height 16
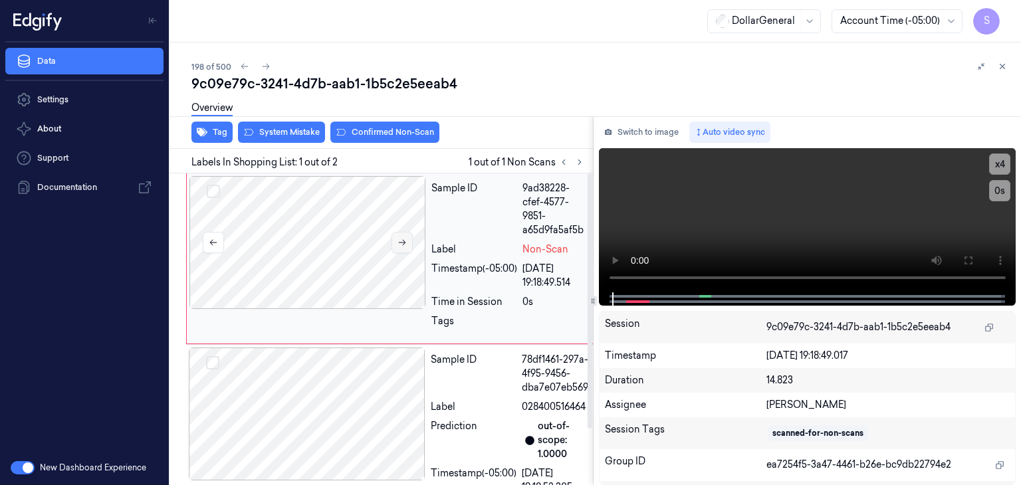
click at [398, 243] on icon at bounding box center [402, 242] width 9 height 9
click at [745, 230] on video at bounding box center [807, 220] width 417 height 144
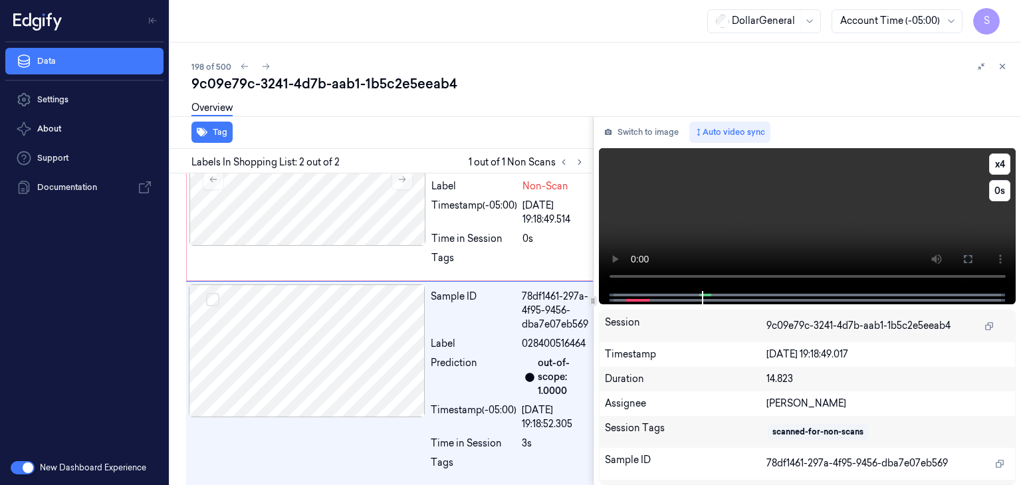
scroll to position [68, 0]
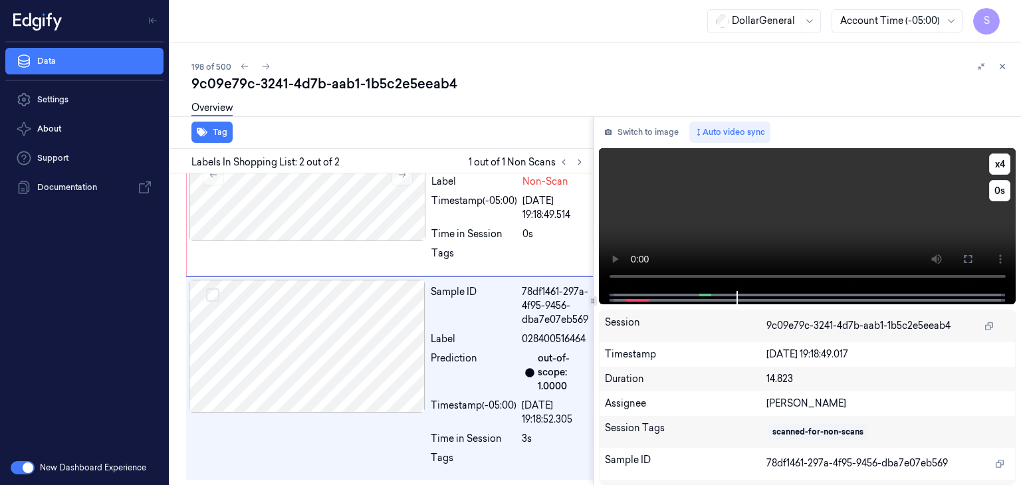
click at [725, 210] on video at bounding box center [807, 219] width 417 height 143
click at [316, 197] on div at bounding box center [307, 174] width 237 height 133
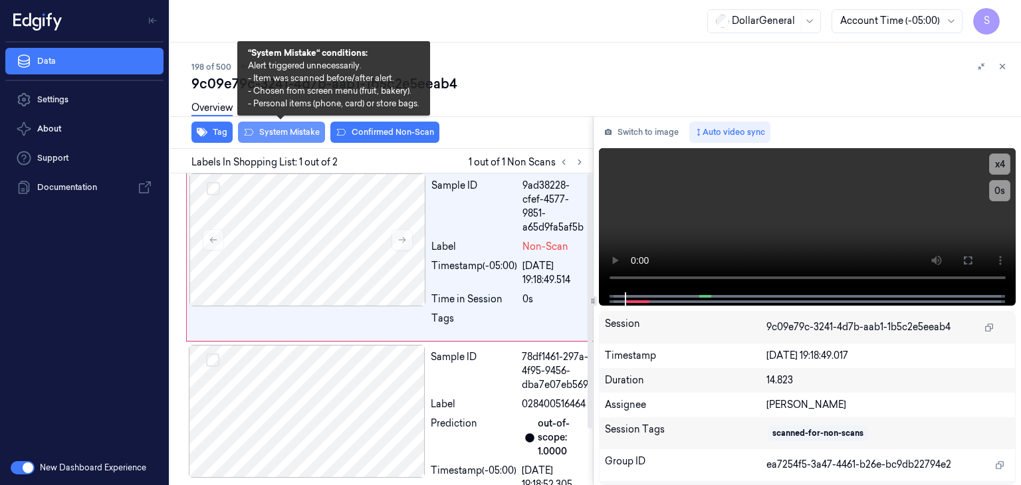
scroll to position [0, 0]
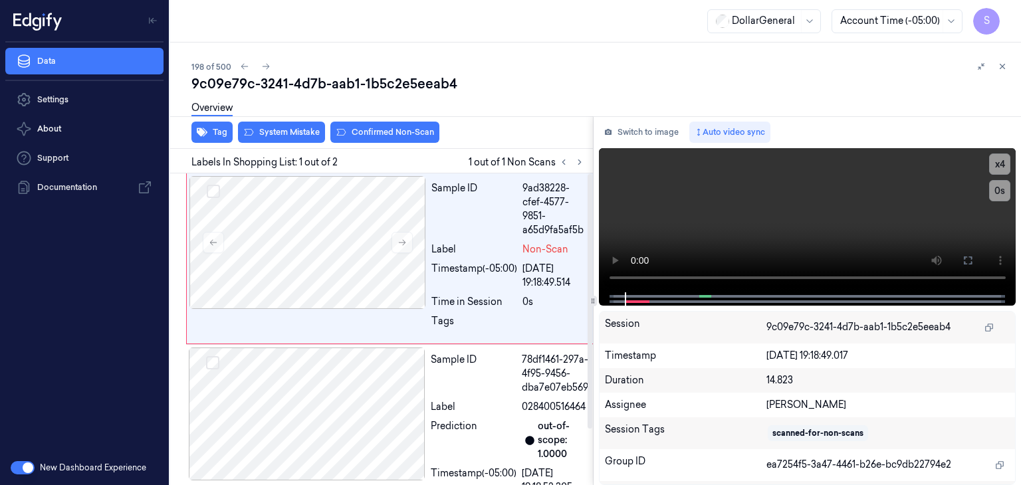
click at [269, 123] on div "Overview" at bounding box center [600, 110] width 819 height 34
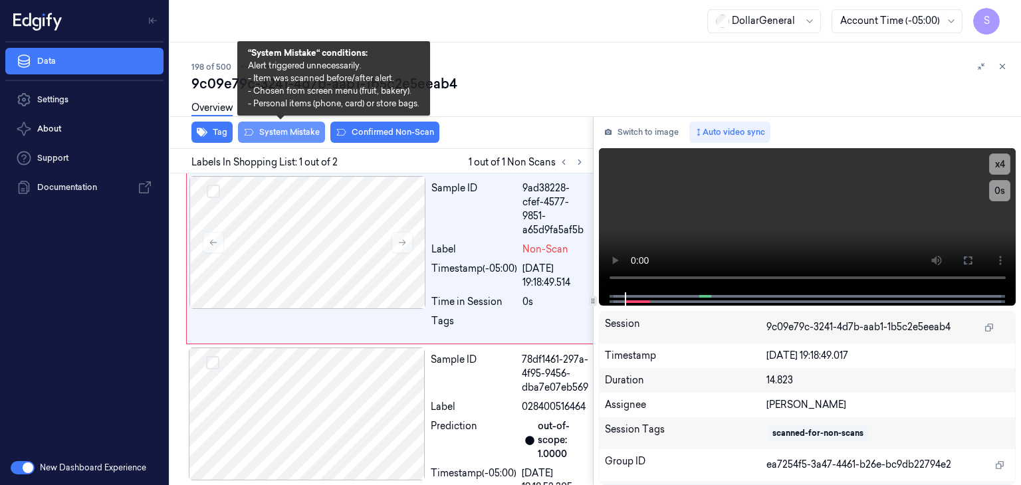
click at [268, 135] on button "System Mistake" at bounding box center [281, 132] width 87 height 21
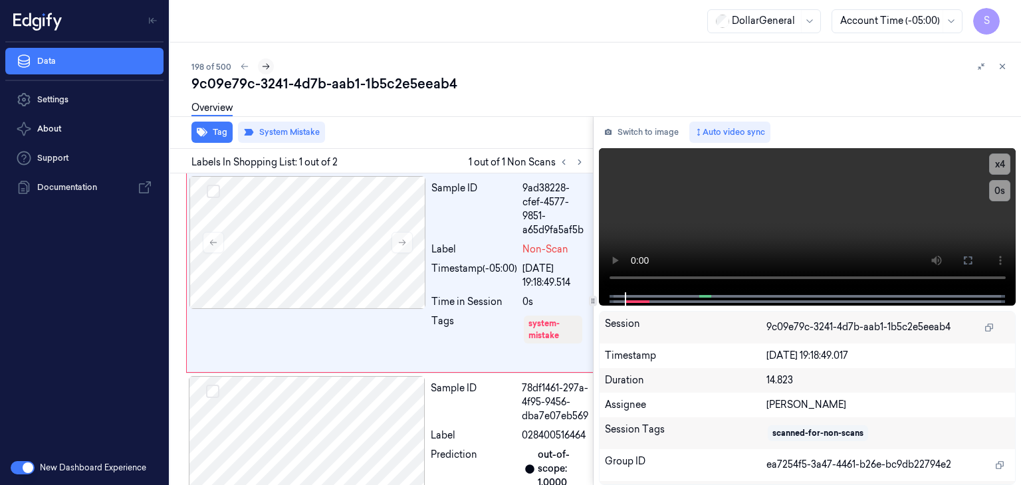
click at [267, 70] on icon at bounding box center [265, 66] width 9 height 9
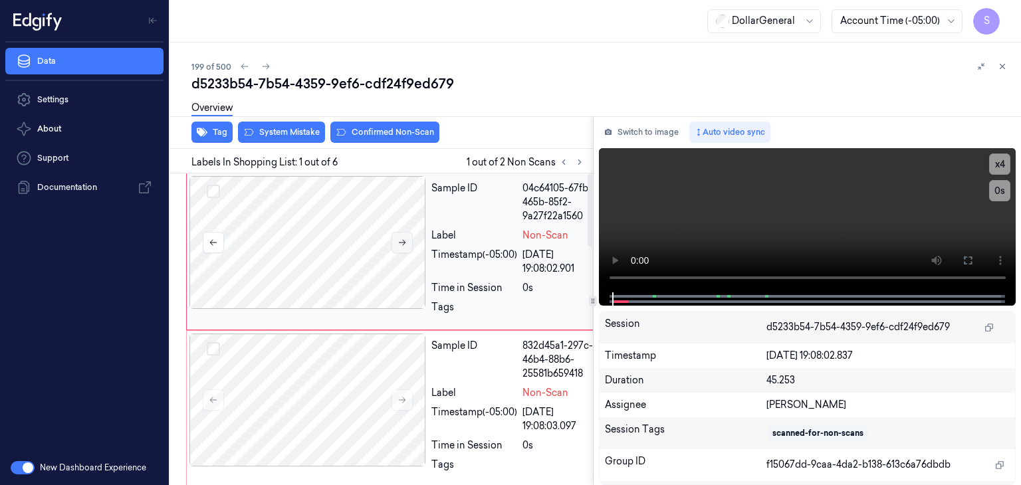
click at [404, 243] on icon at bounding box center [402, 243] width 7 height 6
click at [403, 235] on button at bounding box center [402, 242] width 21 height 21
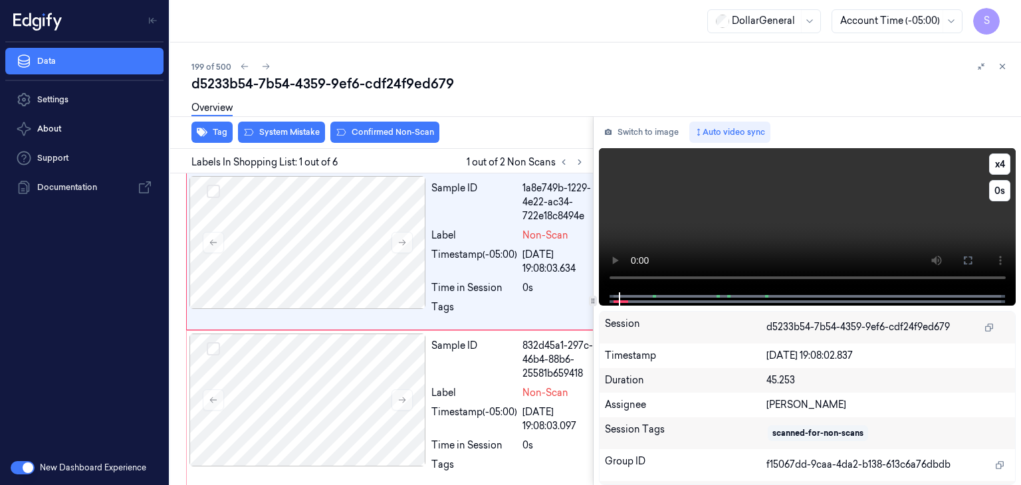
click at [715, 237] on video at bounding box center [807, 220] width 417 height 144
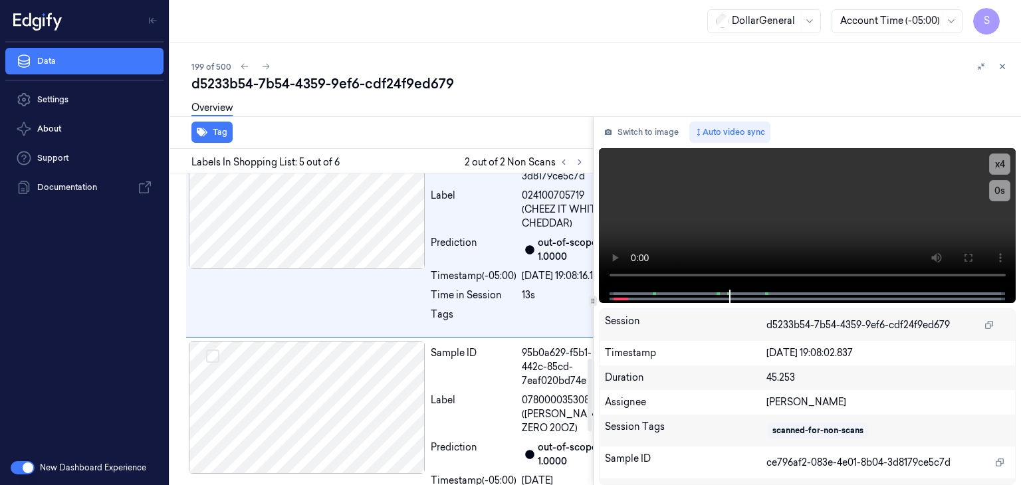
scroll to position [795, 0]
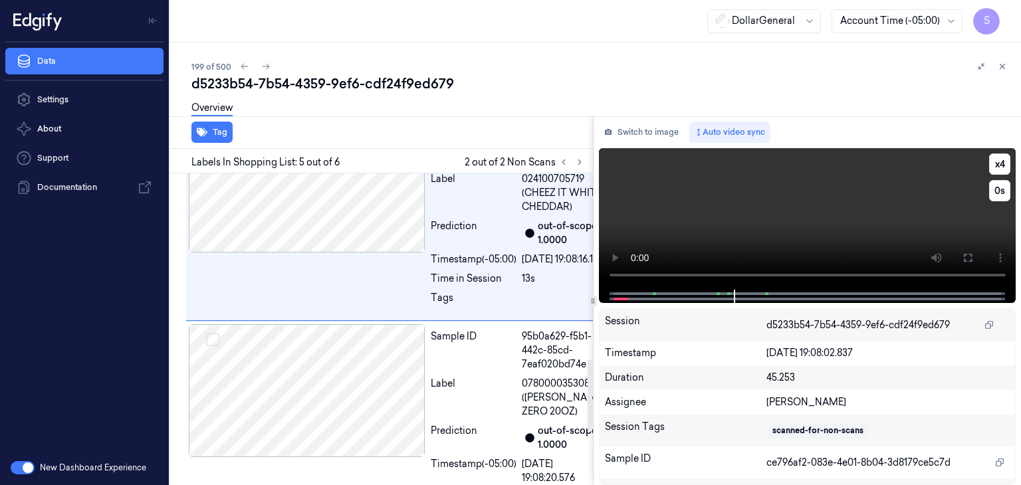
click at [774, 217] on video at bounding box center [807, 219] width 417 height 142
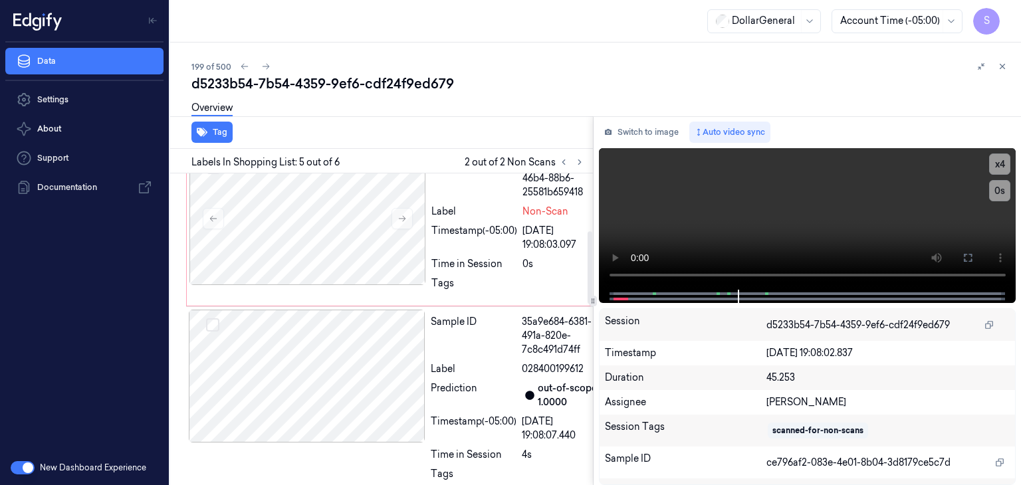
scroll to position [0, 0]
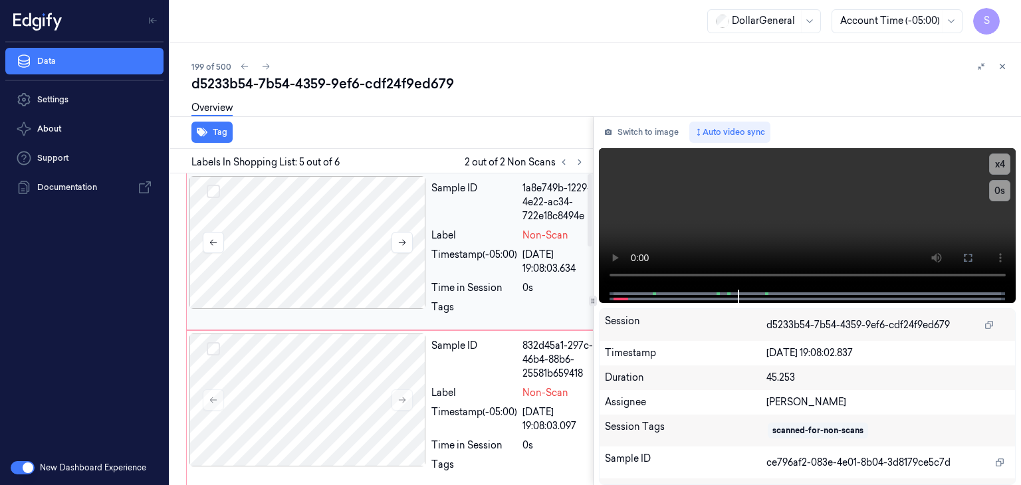
click at [328, 255] on div at bounding box center [307, 242] width 237 height 133
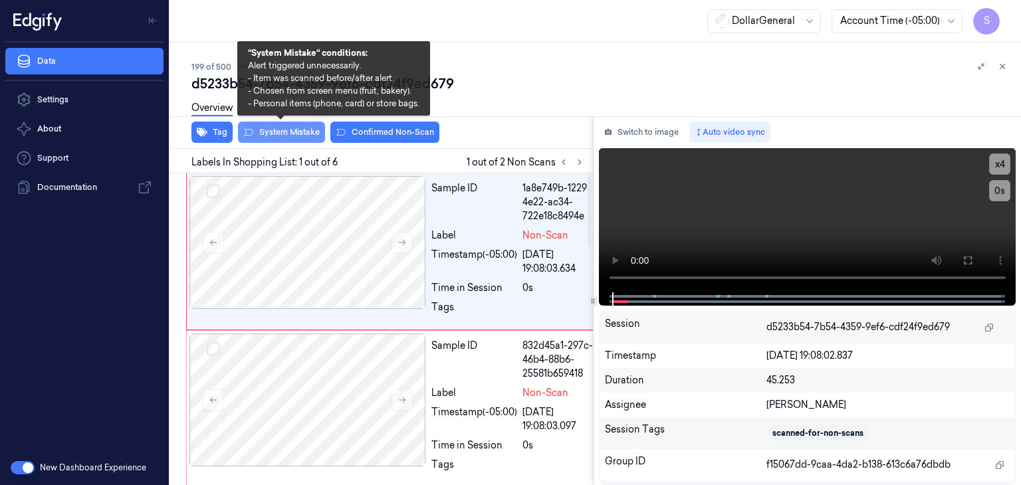
click at [274, 135] on button "System Mistake" at bounding box center [281, 132] width 87 height 21
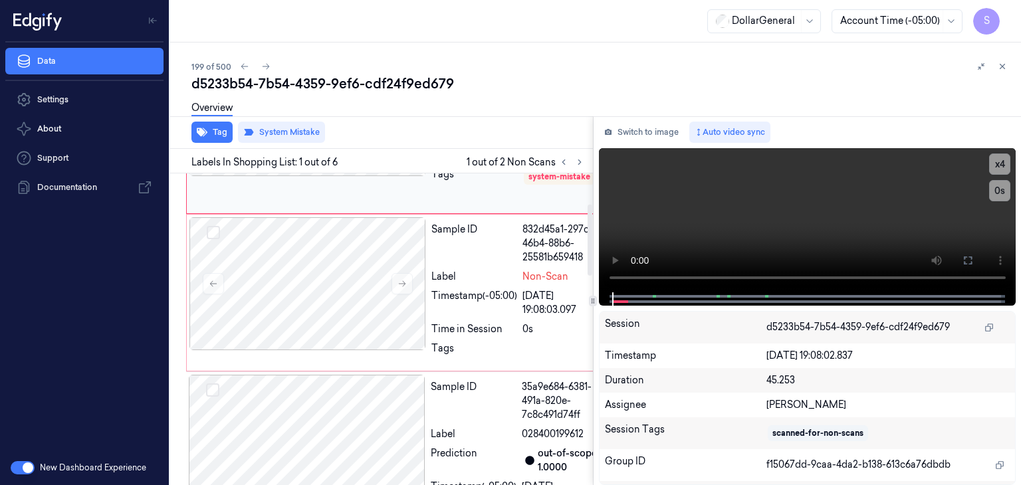
scroll to position [199, 0]
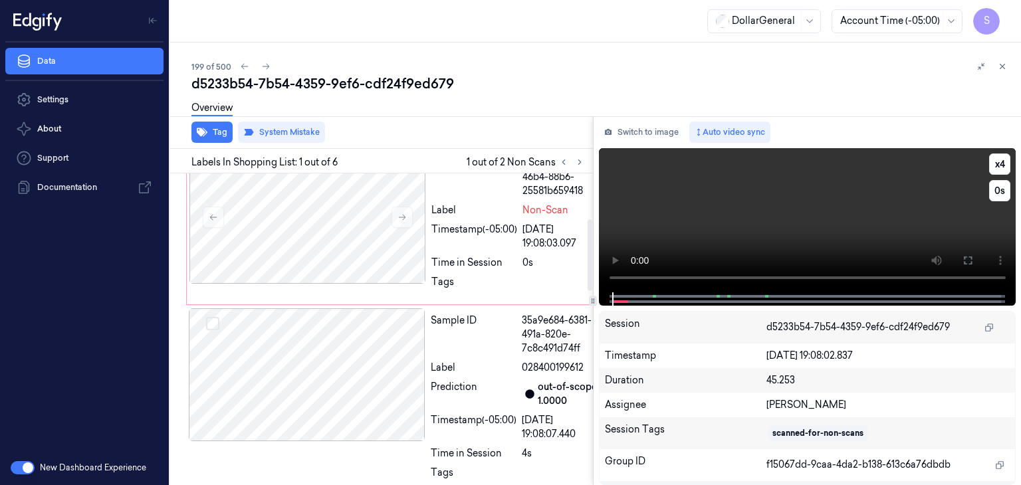
click at [683, 221] on video at bounding box center [807, 220] width 417 height 144
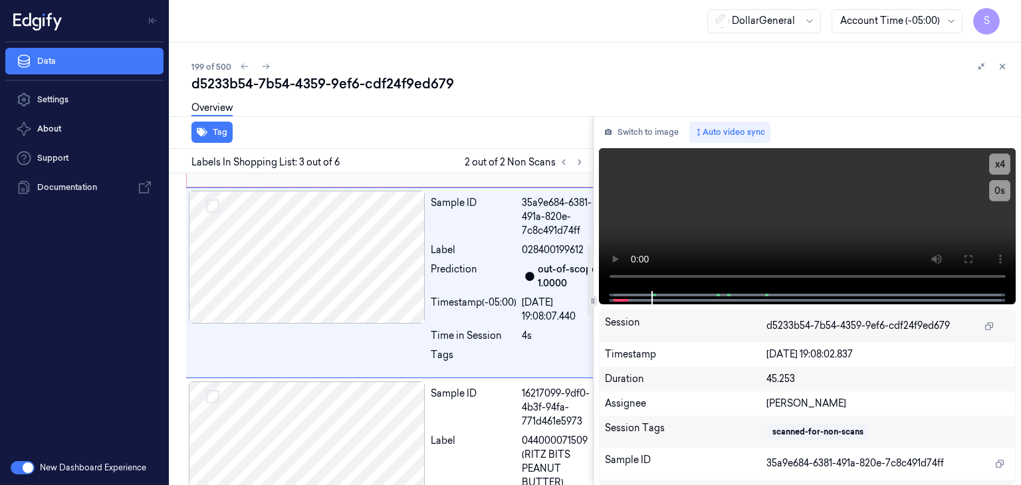
scroll to position [323, 0]
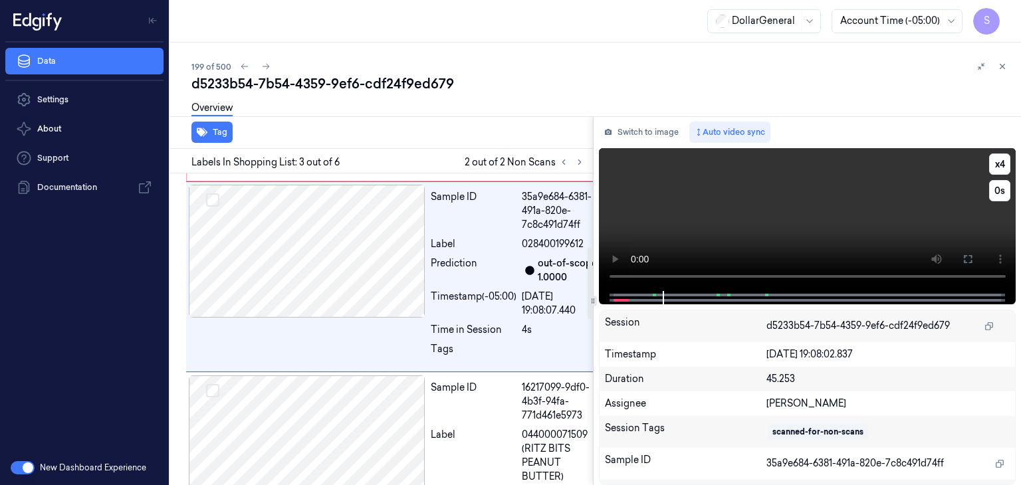
click at [674, 241] on video at bounding box center [807, 219] width 417 height 143
click at [772, 215] on video at bounding box center [807, 219] width 417 height 143
click at [752, 214] on video at bounding box center [807, 219] width 417 height 143
drag, startPoint x: 744, startPoint y: 232, endPoint x: 514, endPoint y: 96, distance: 267.9
click at [514, 96] on div "Overview" at bounding box center [600, 110] width 819 height 34
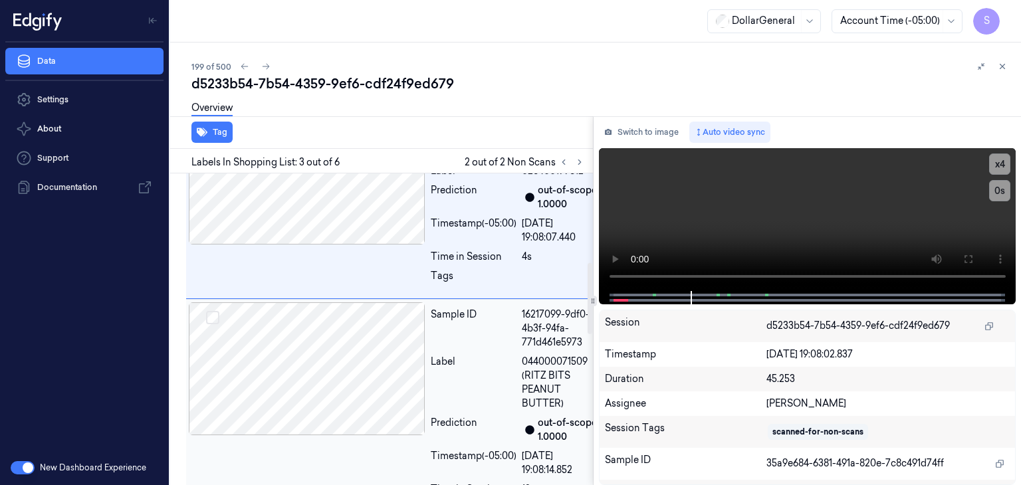
scroll to position [390, 0]
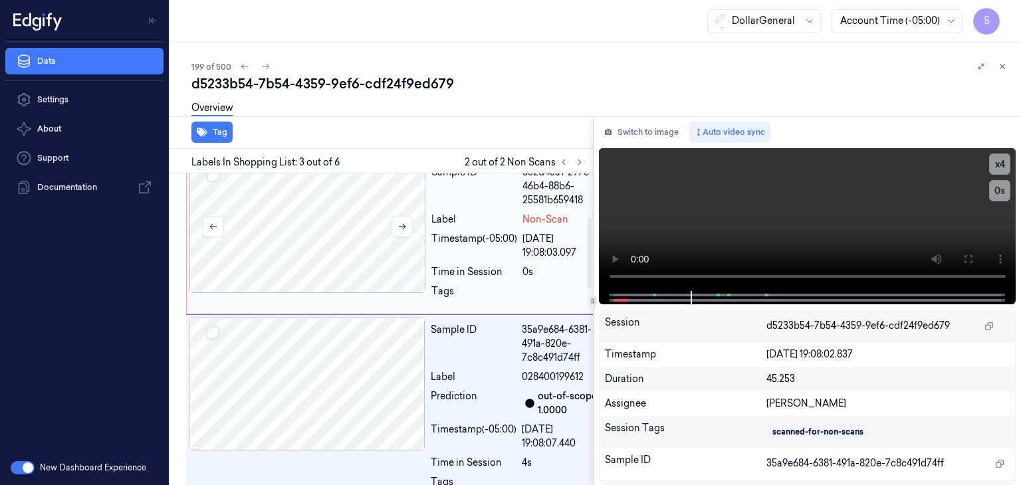
click at [367, 283] on div at bounding box center [307, 226] width 237 height 133
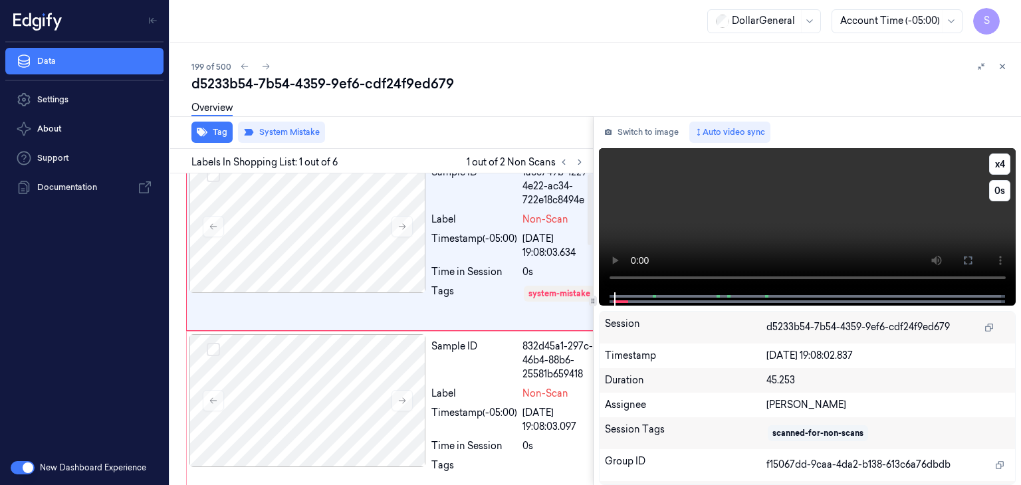
scroll to position [0, 0]
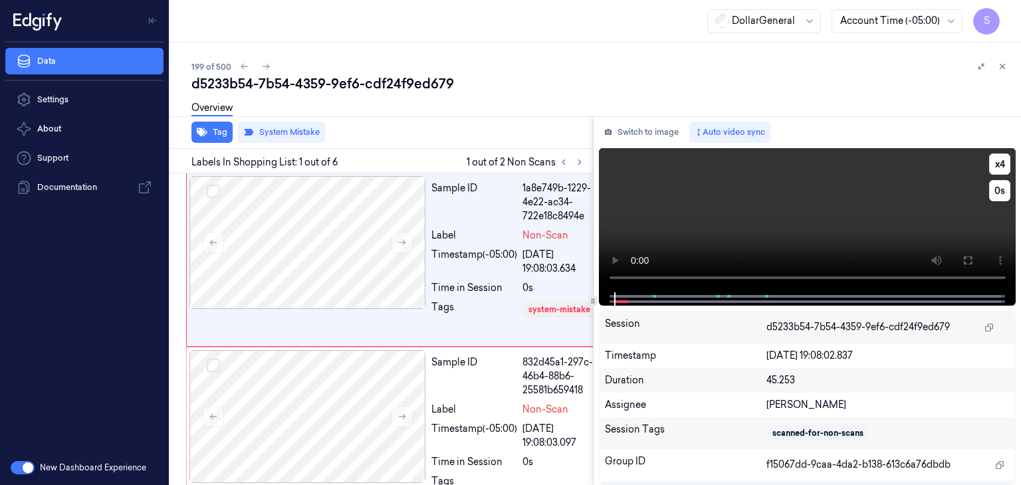
click at [685, 215] on video at bounding box center [807, 220] width 417 height 144
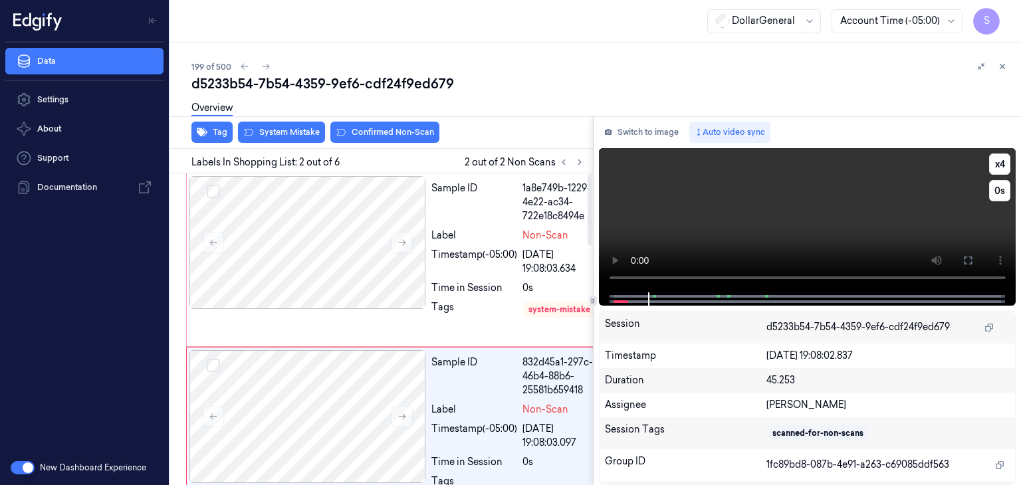
click at [740, 219] on video at bounding box center [807, 220] width 417 height 144
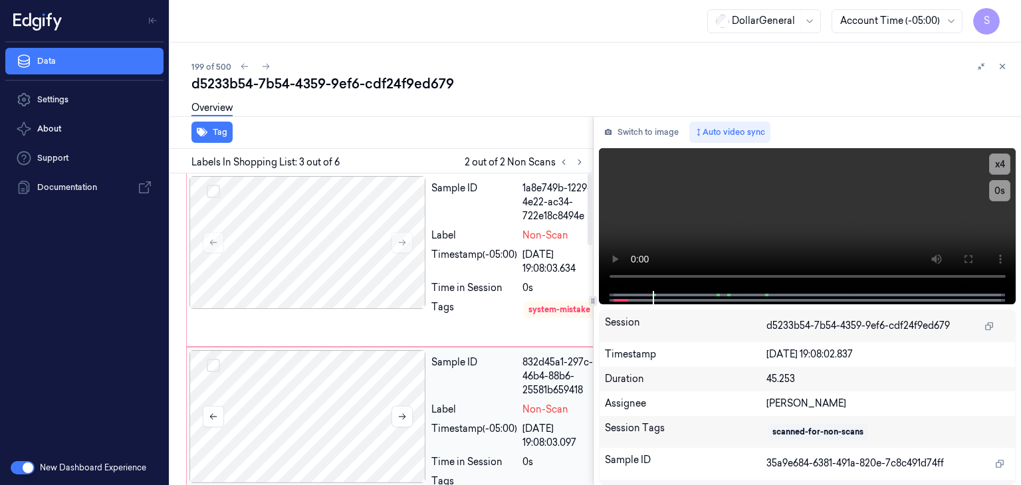
click at [362, 429] on div at bounding box center [307, 416] width 237 height 133
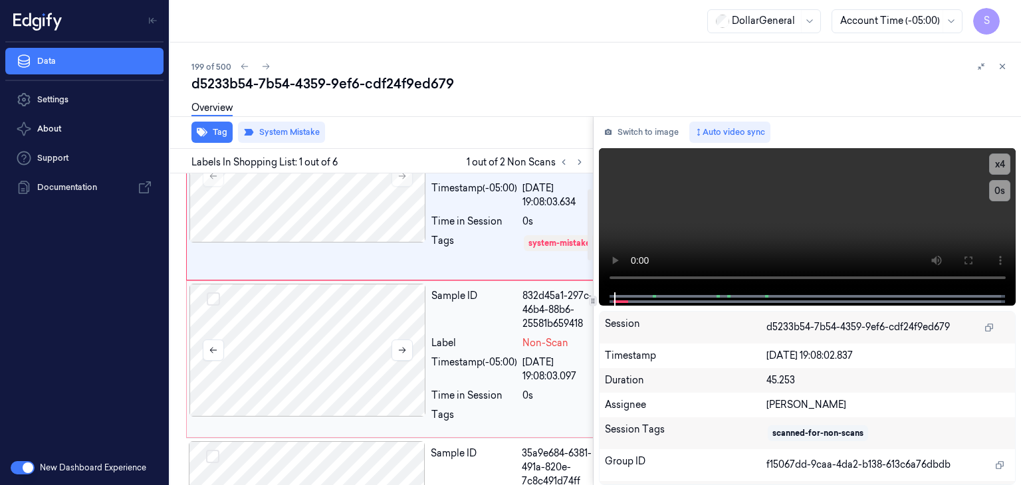
click at [344, 384] on div at bounding box center [307, 350] width 237 height 133
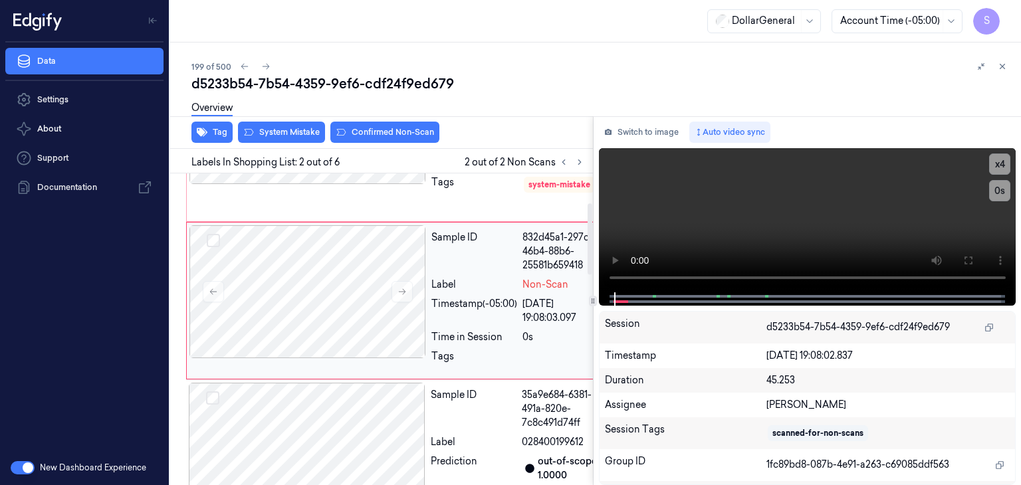
scroll to position [128, 0]
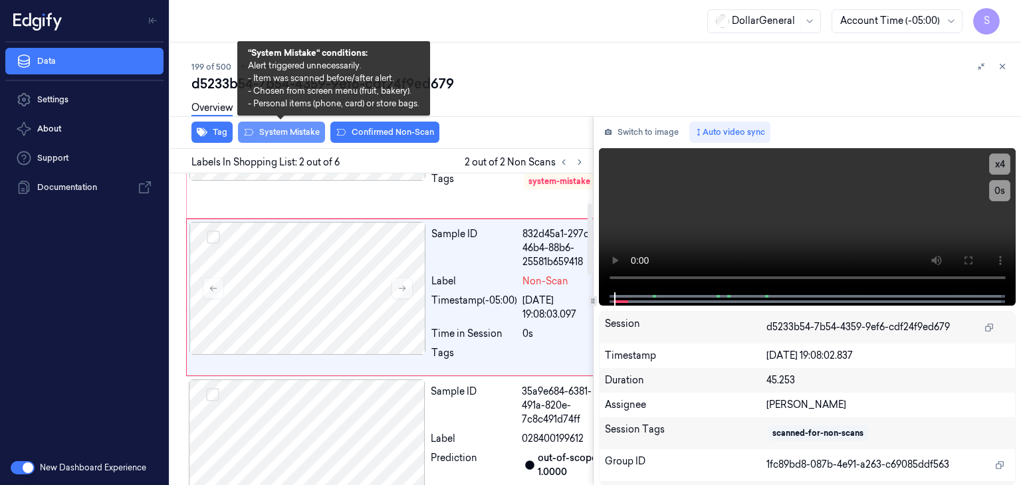
click at [295, 130] on button "System Mistake" at bounding box center [281, 132] width 87 height 21
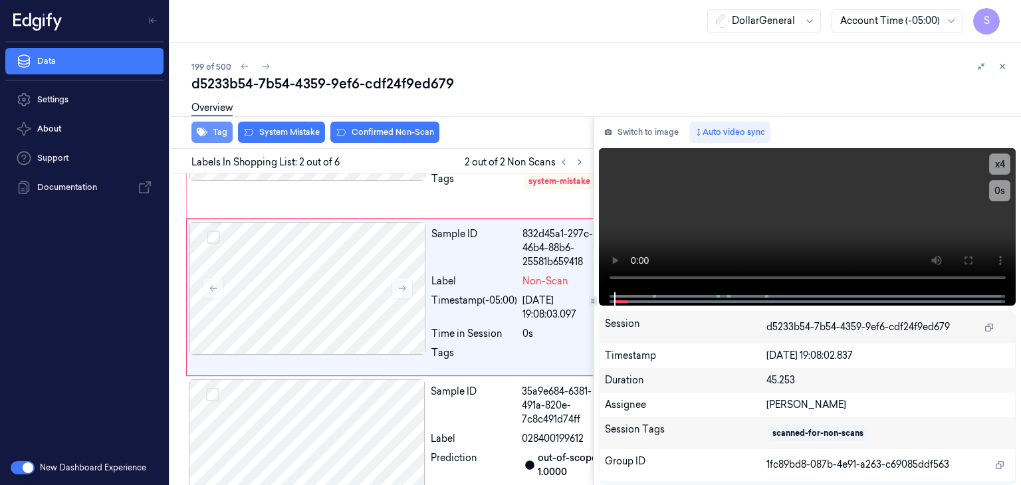
click at [221, 128] on button "Tag" at bounding box center [211, 132] width 41 height 21
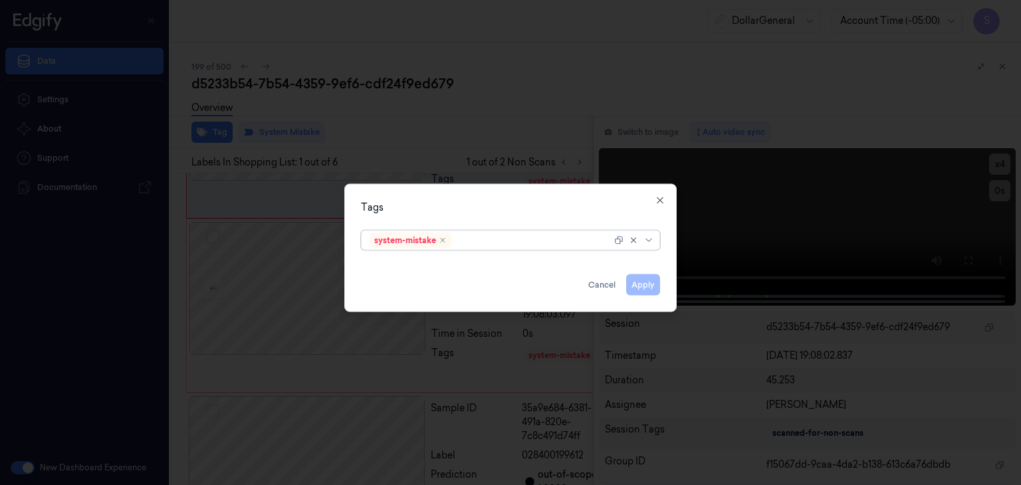
scroll to position [0, 0]
click at [650, 240] on icon at bounding box center [648, 240] width 6 height 3
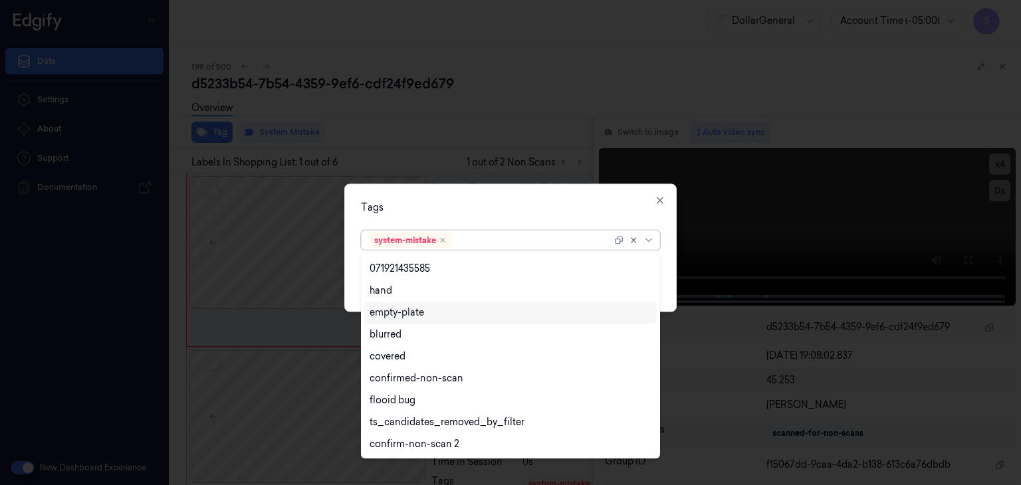
scroll to position [283, 0]
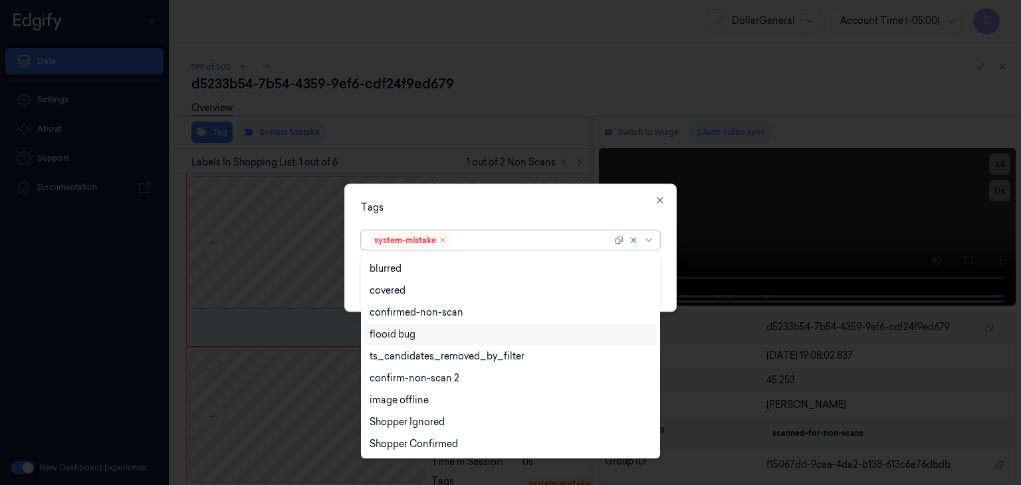
click at [431, 333] on div "flooid bug" at bounding box center [511, 335] width 282 height 14
click at [661, 268] on div "Tags option flooid bug , selected. 21 results available. Use Up and Down to cho…" at bounding box center [510, 248] width 332 height 128
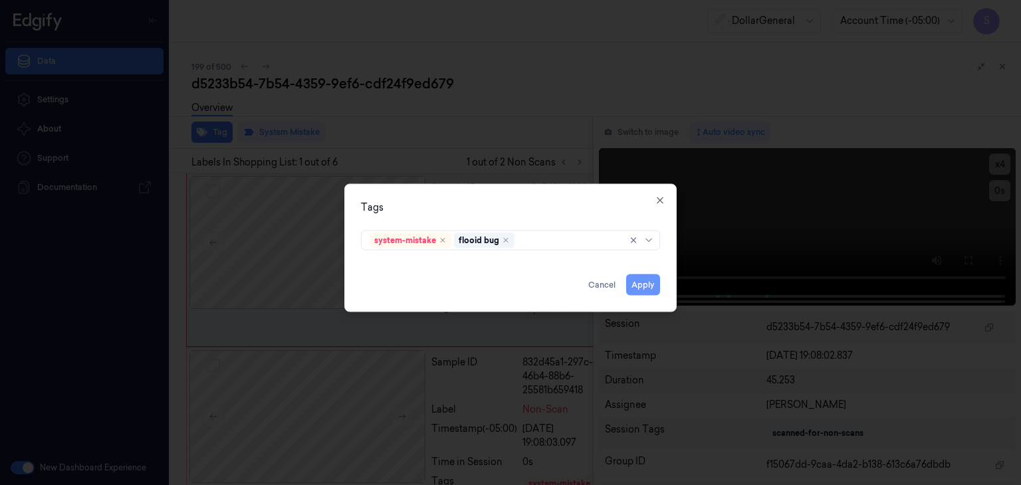
click at [654, 292] on button "Apply" at bounding box center [643, 285] width 34 height 21
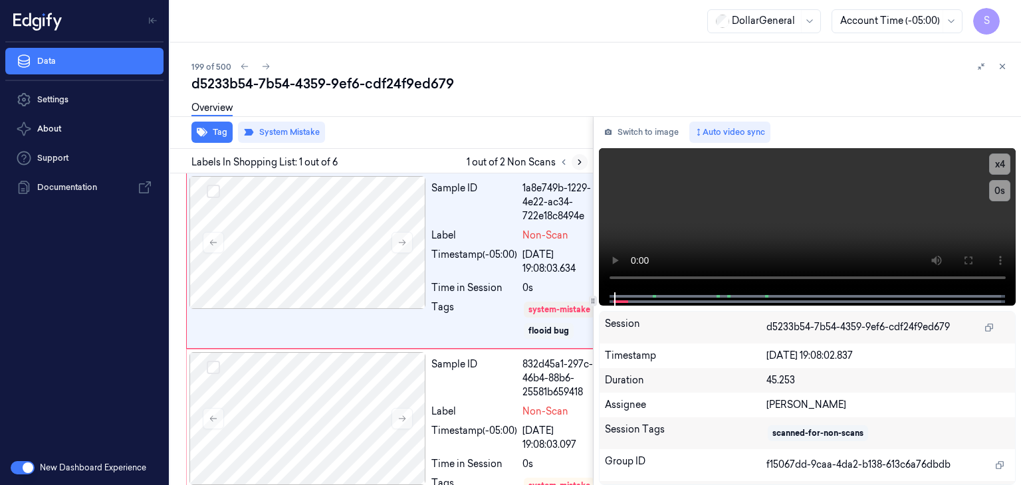
click at [577, 165] on icon at bounding box center [579, 162] width 9 height 9
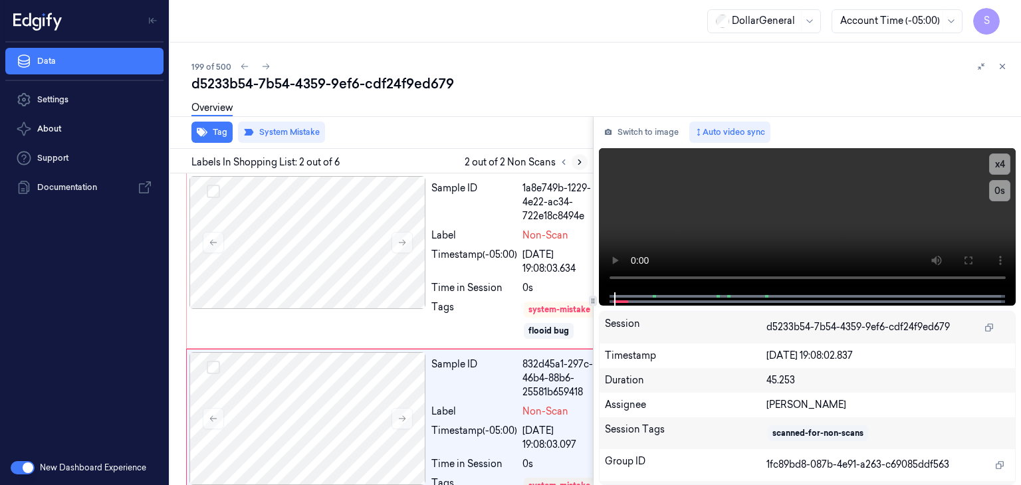
scroll to position [149, 0]
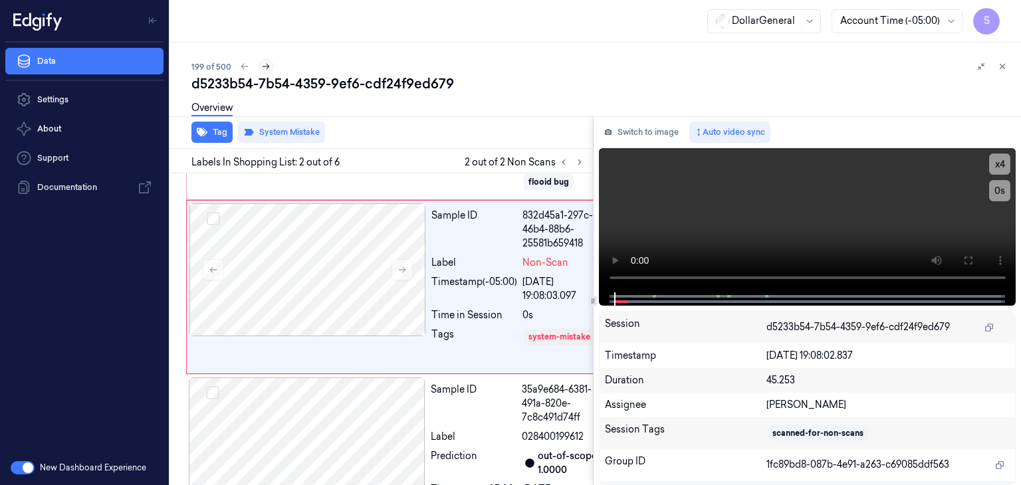
click at [263, 68] on icon at bounding box center [265, 66] width 9 height 9
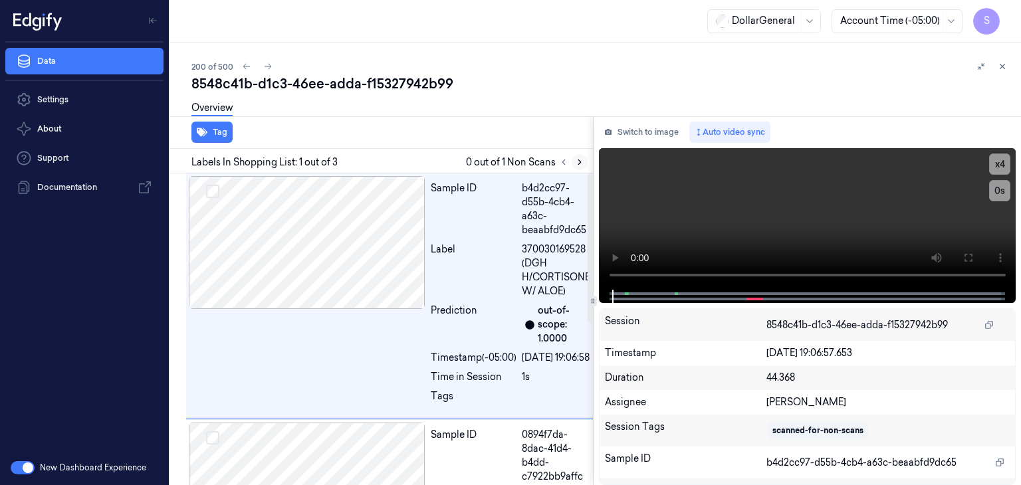
click at [580, 162] on icon at bounding box center [579, 162] width 9 height 9
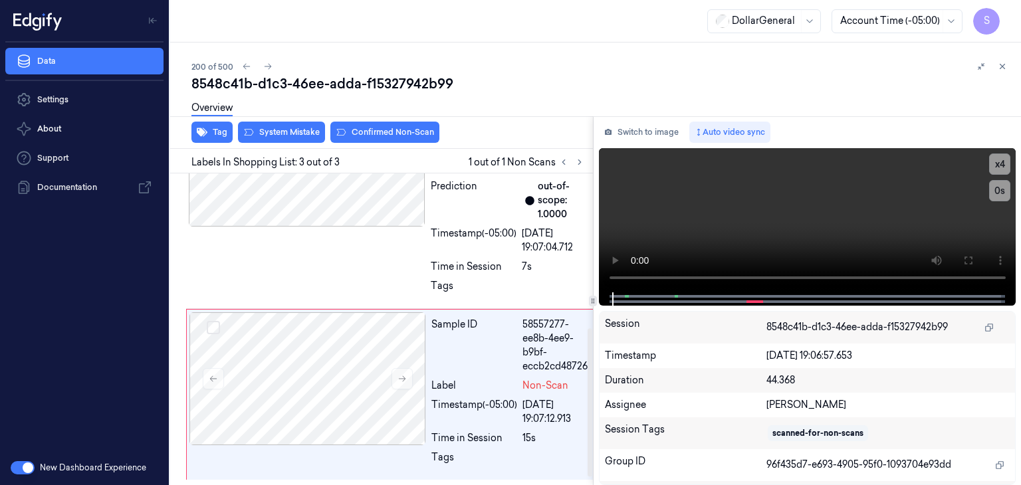
scroll to position [342, 0]
click at [408, 383] on button at bounding box center [402, 378] width 21 height 21
click at [769, 205] on video at bounding box center [807, 220] width 417 height 144
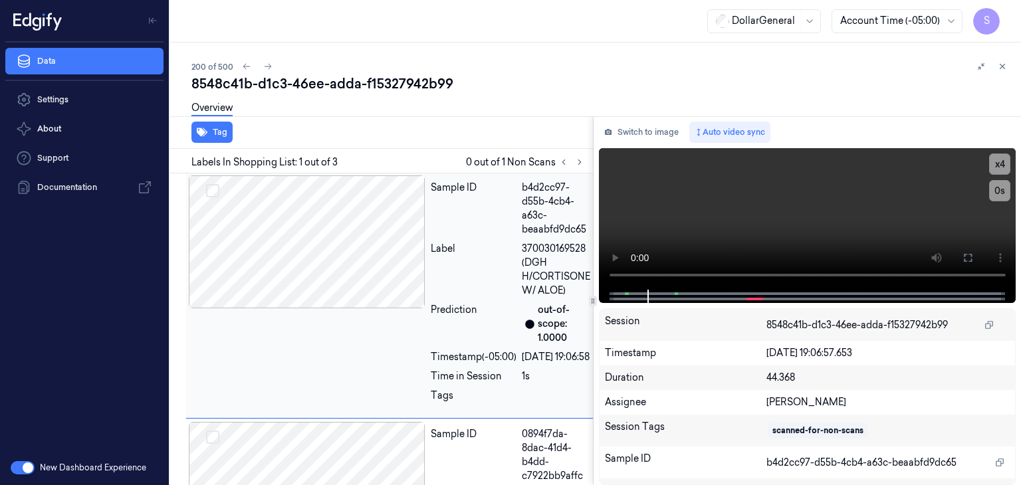
scroll to position [0, 0]
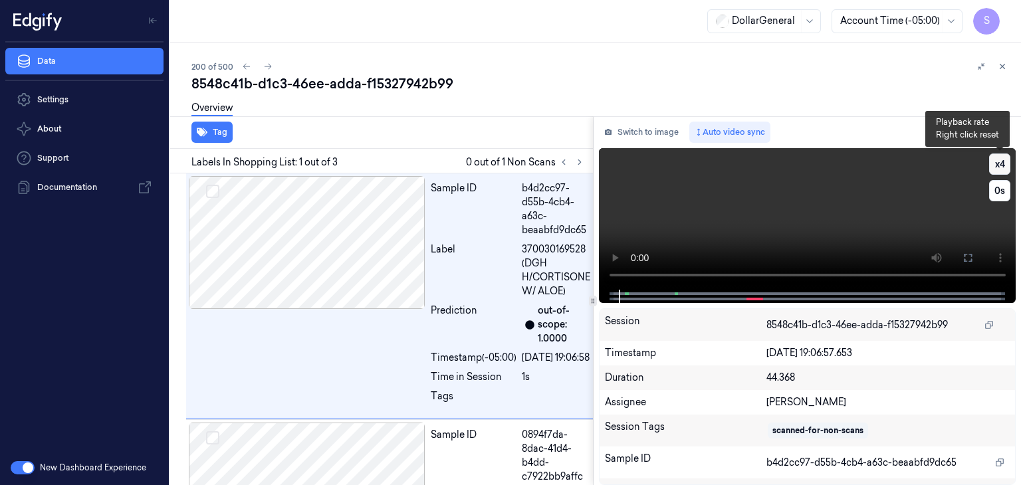
click at [994, 165] on button "x 4" at bounding box center [999, 164] width 21 height 21
click at [994, 165] on button "x 1" at bounding box center [999, 164] width 21 height 21
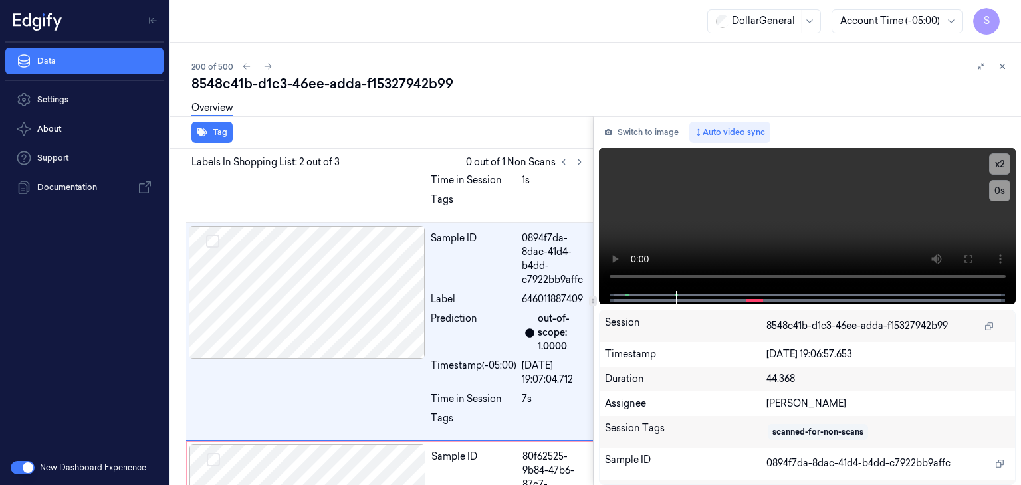
scroll to position [213, 0]
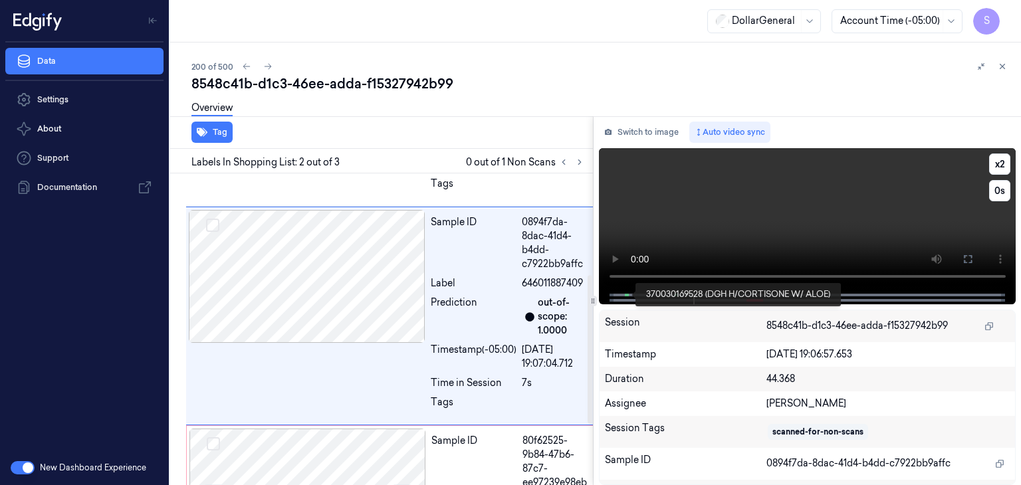
click at [625, 296] on span at bounding box center [626, 295] width 2 height 7
click at [735, 209] on video at bounding box center [807, 219] width 417 height 143
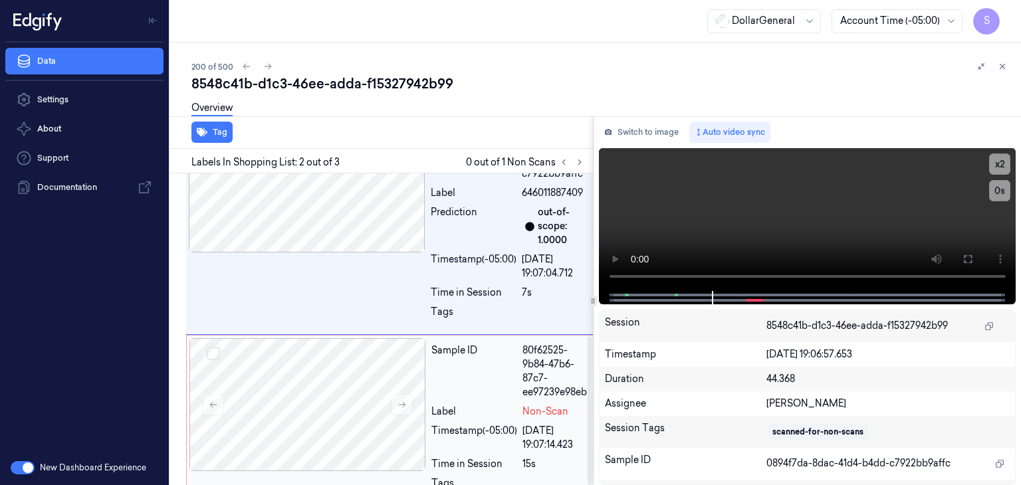
scroll to position [342, 0]
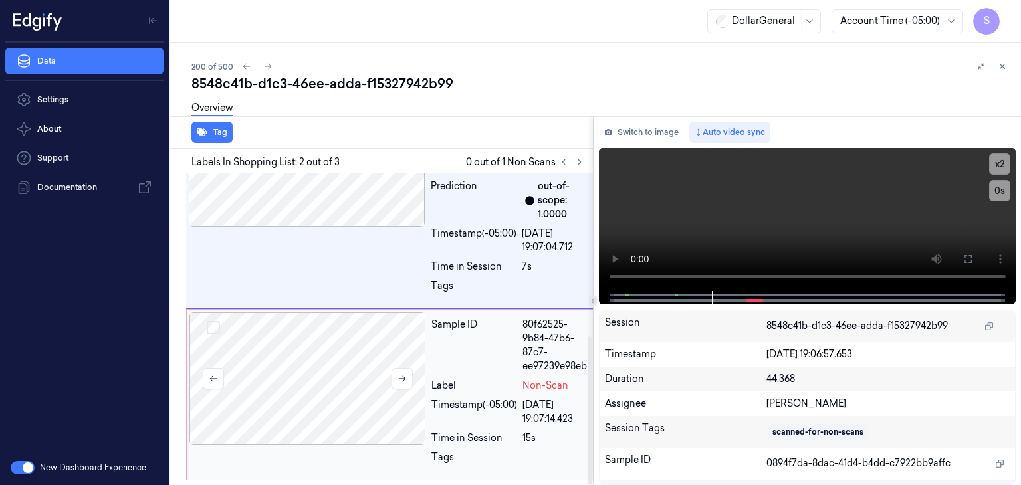
click at [324, 392] on div at bounding box center [307, 378] width 237 height 133
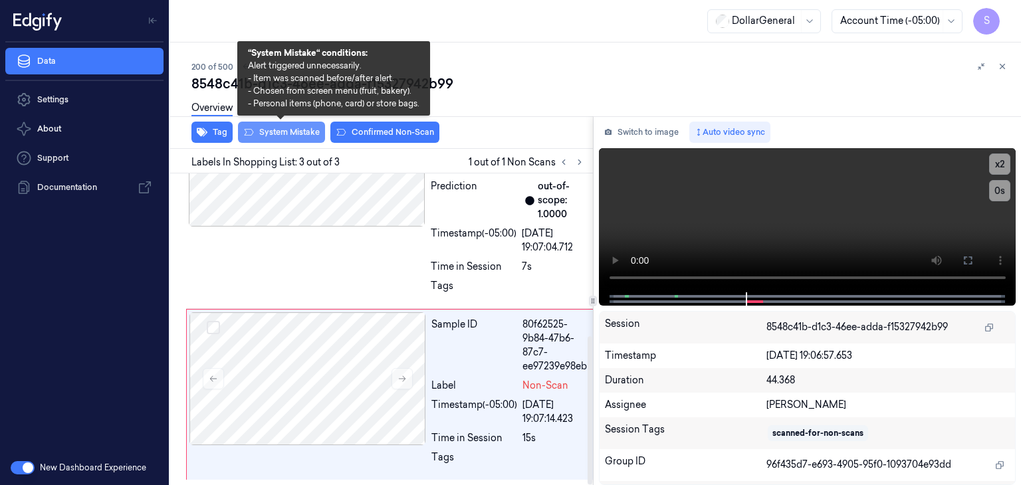
click at [288, 132] on button "System Mistake" at bounding box center [281, 132] width 87 height 21
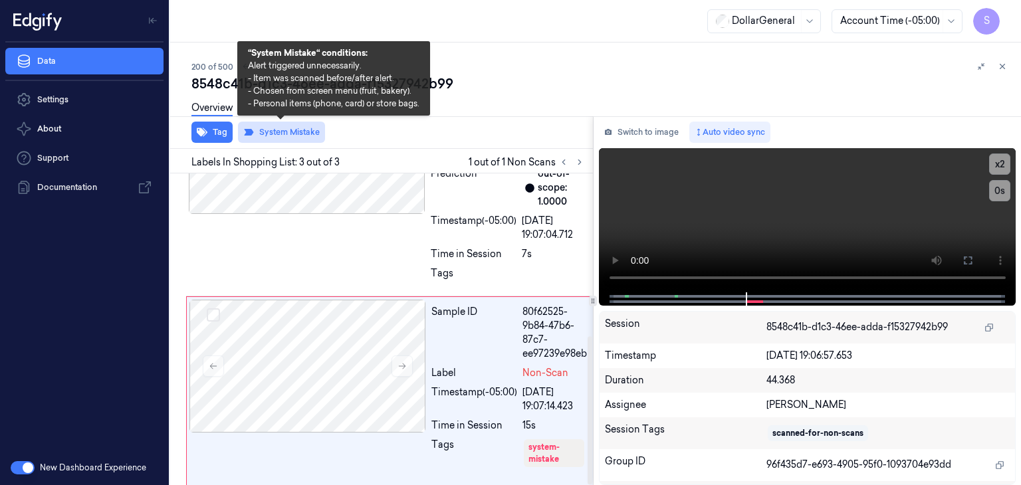
scroll to position [370, 0]
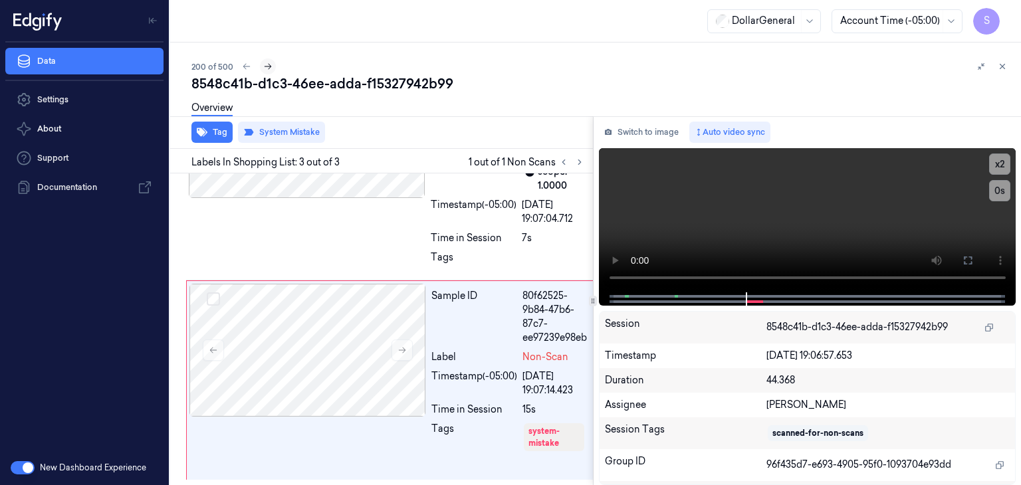
click at [268, 62] on icon at bounding box center [267, 66] width 9 height 9
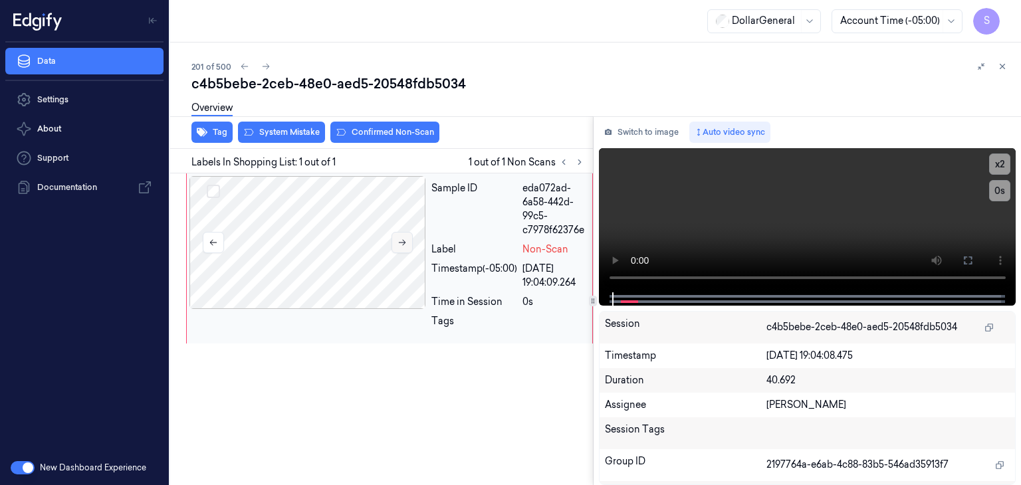
click at [403, 243] on icon at bounding box center [402, 242] width 9 height 9
click at [785, 207] on video at bounding box center [807, 220] width 417 height 144
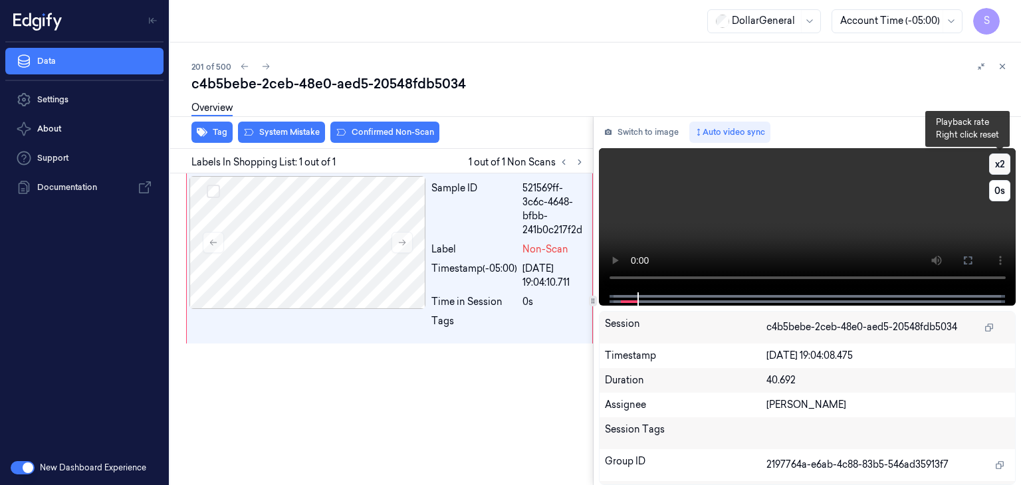
click at [1002, 162] on button "x 2" at bounding box center [999, 164] width 21 height 21
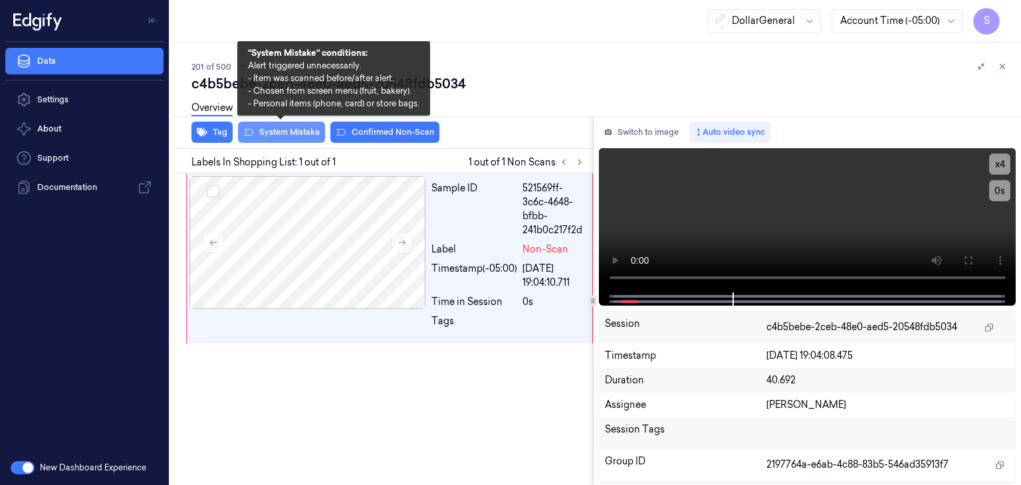
click at [299, 136] on button "System Mistake" at bounding box center [281, 132] width 87 height 21
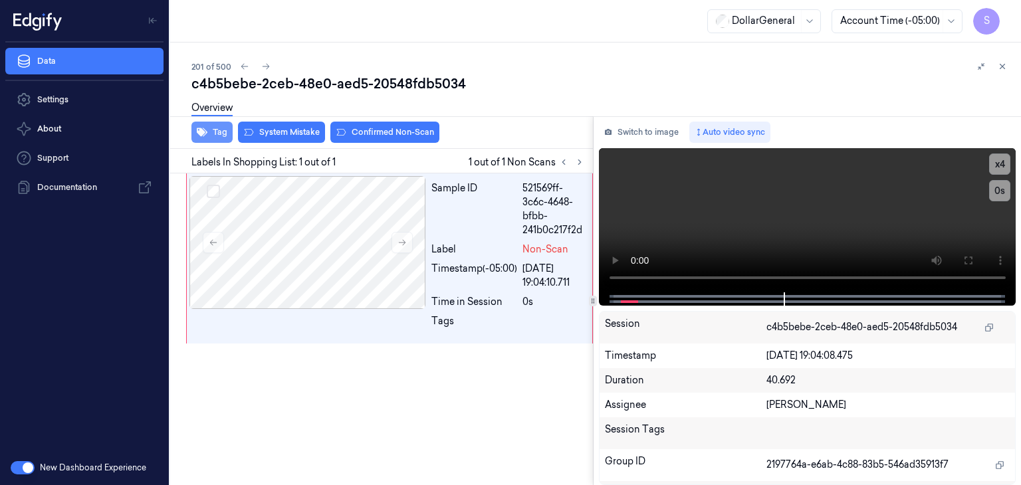
click at [221, 136] on button "Tag" at bounding box center [211, 132] width 41 height 21
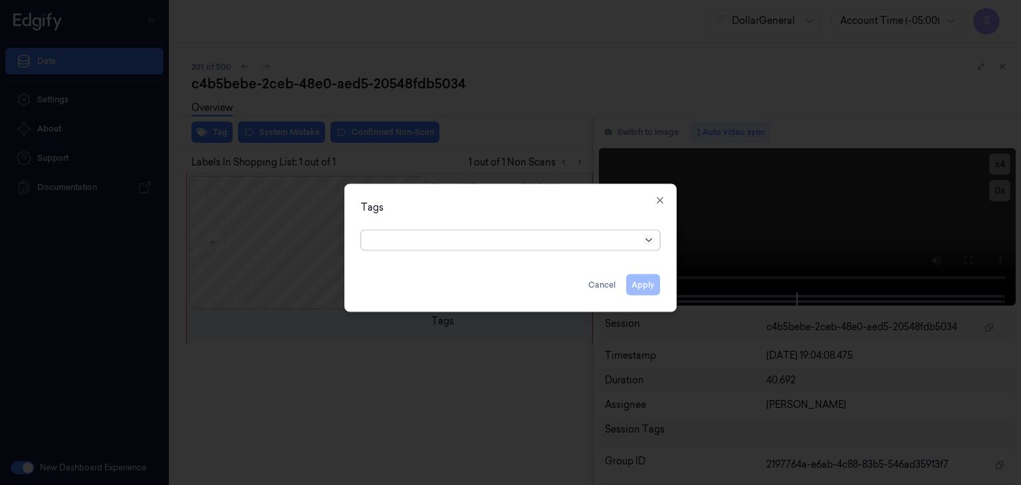
click at [648, 240] on icon at bounding box center [648, 240] width 11 height 11
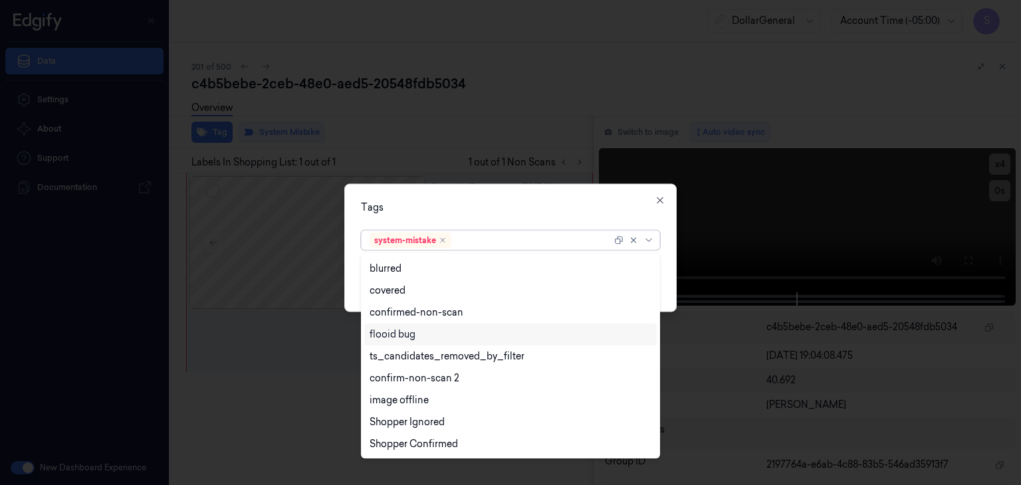
click at [433, 336] on div "flooid bug" at bounding box center [511, 335] width 282 height 14
click at [667, 279] on div "Tags option flooid bug , selected. 21 results available. Use Up and Down to cho…" at bounding box center [510, 248] width 332 height 128
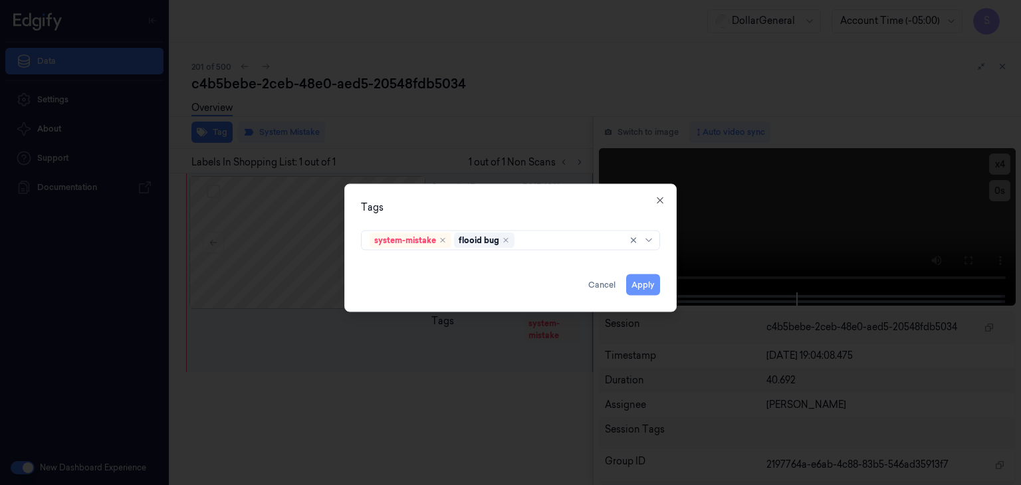
click at [649, 288] on button "Apply" at bounding box center [643, 285] width 34 height 21
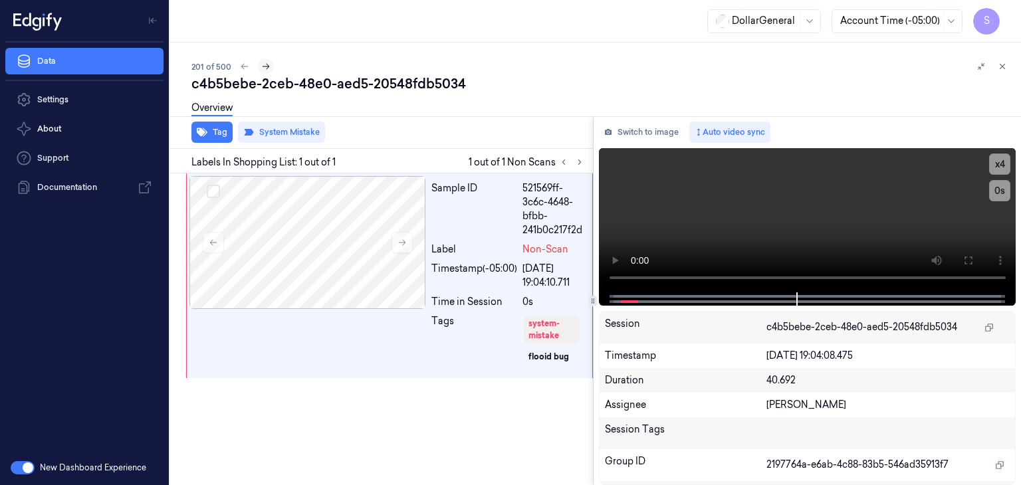
click at [271, 69] on button at bounding box center [266, 66] width 16 height 16
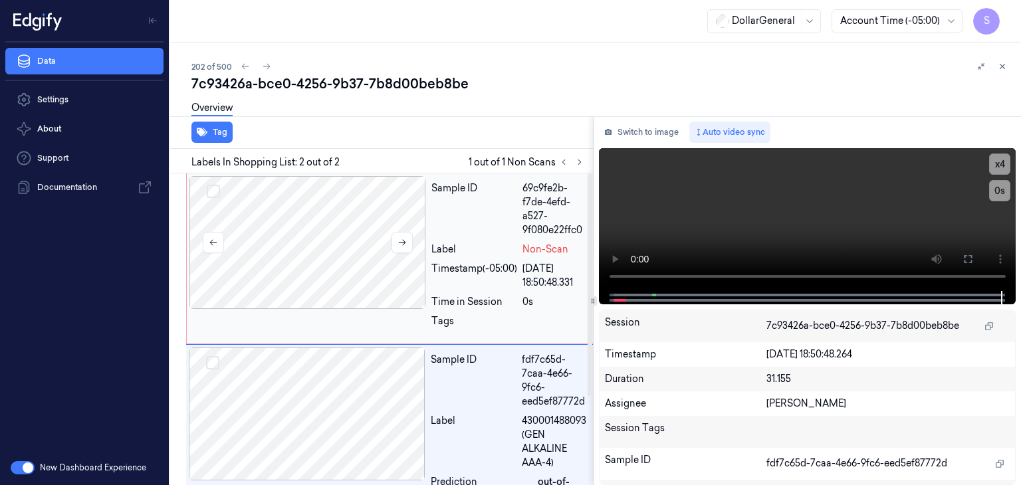
click at [319, 224] on div at bounding box center [307, 242] width 237 height 133
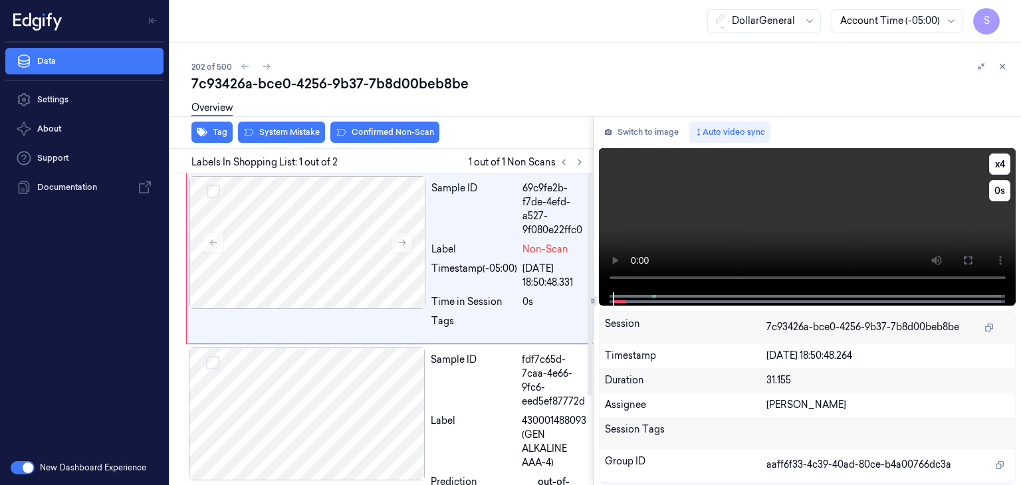
click at [705, 215] on video at bounding box center [807, 220] width 417 height 144
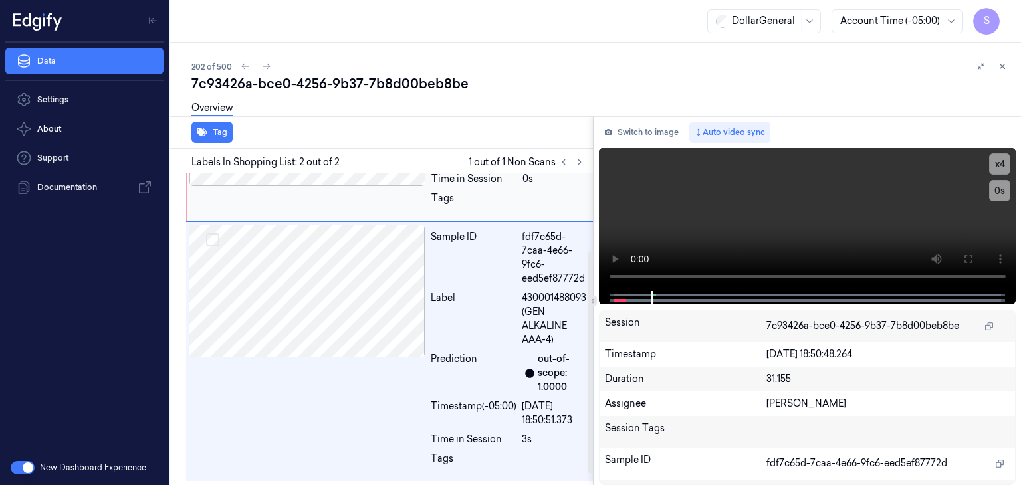
scroll to position [124, 0]
click at [697, 227] on video at bounding box center [807, 219] width 417 height 143
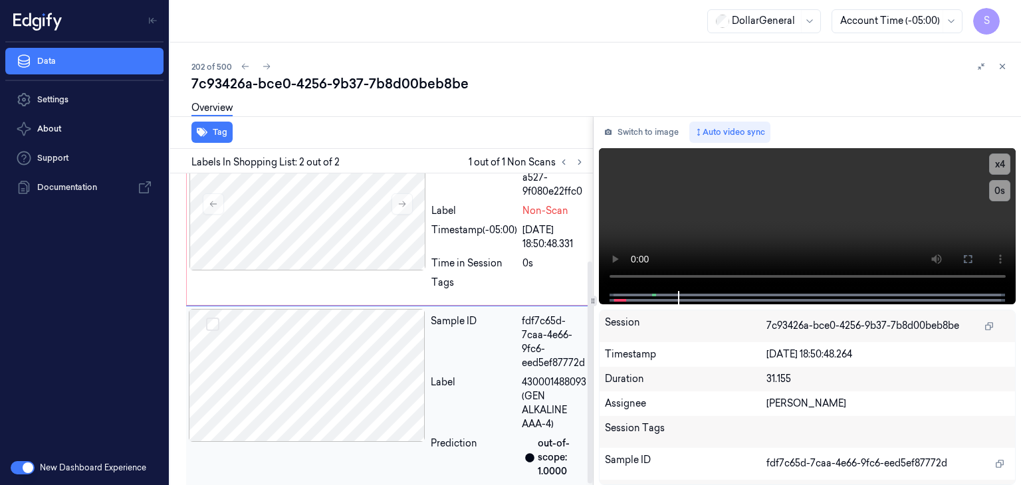
scroll to position [0, 0]
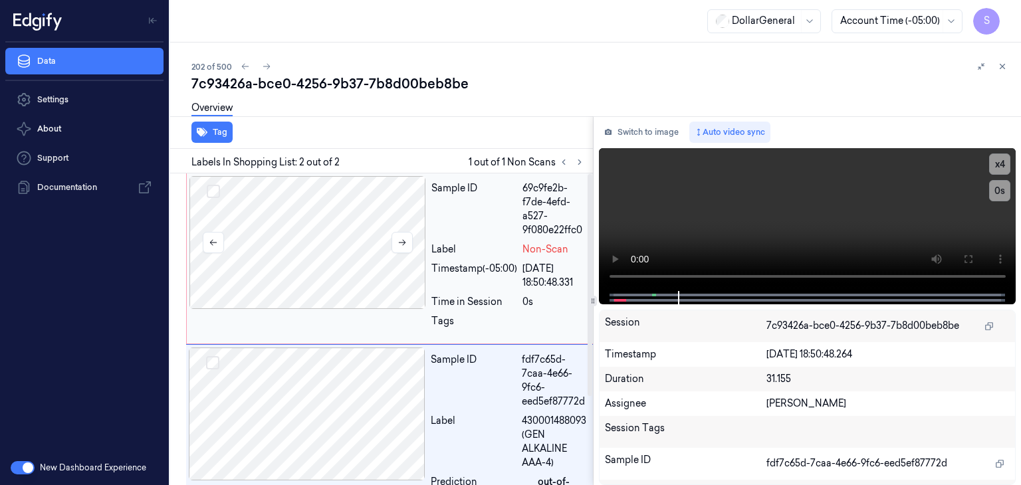
click at [348, 240] on div at bounding box center [307, 242] width 237 height 133
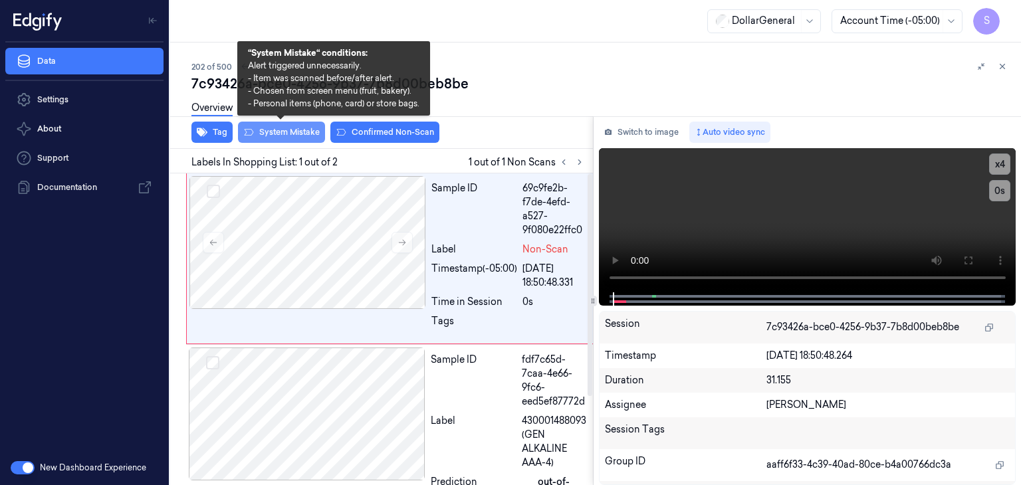
click at [280, 133] on button "System Mistake" at bounding box center [281, 132] width 87 height 21
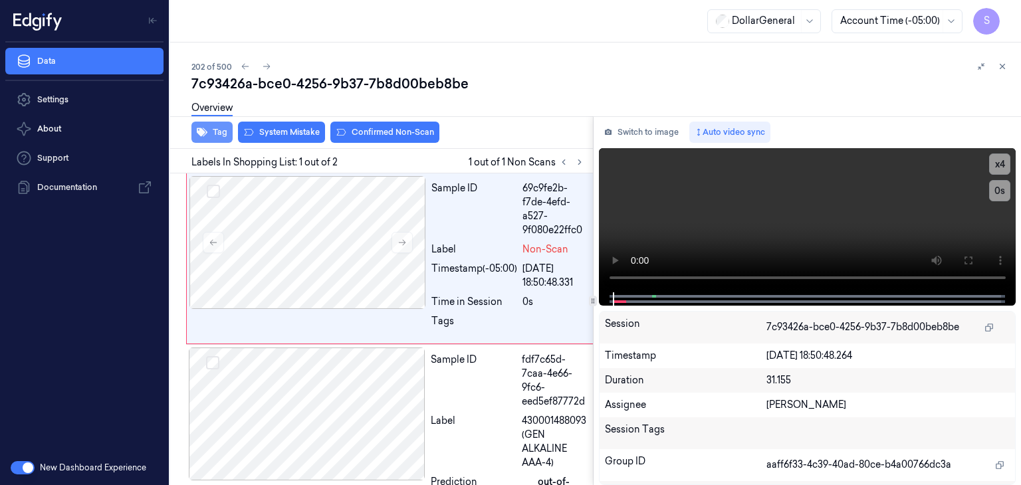
click at [199, 130] on icon "button" at bounding box center [202, 132] width 11 height 9
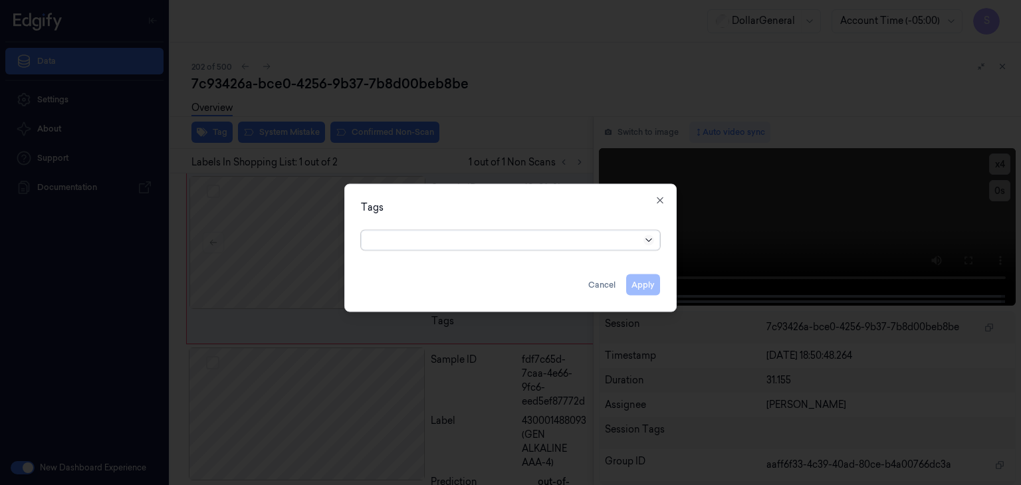
click at [649, 242] on icon at bounding box center [648, 240] width 11 height 11
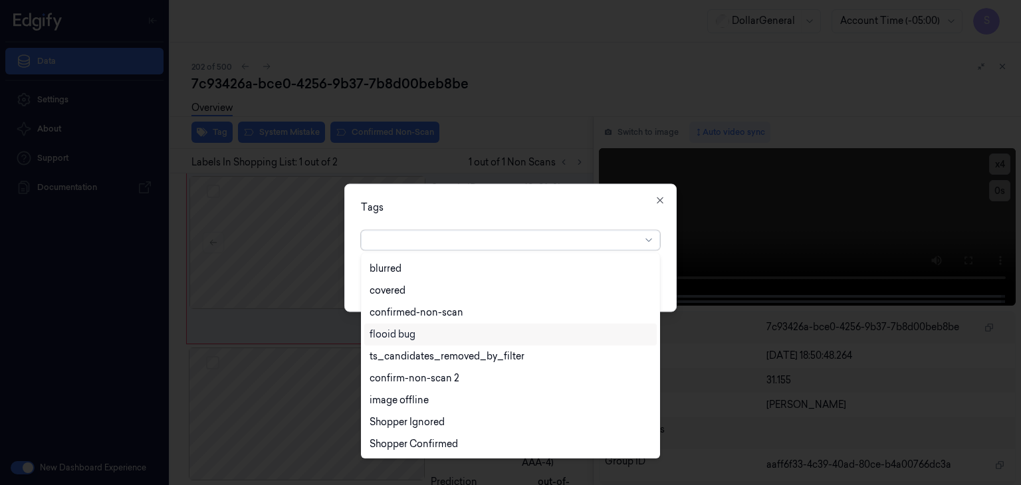
click at [412, 336] on div "flooid bug" at bounding box center [393, 335] width 46 height 14
click at [675, 281] on div "Tags option flooid bug , selected. 22 results available. Use Up and Down to cho…" at bounding box center [510, 248] width 332 height 128
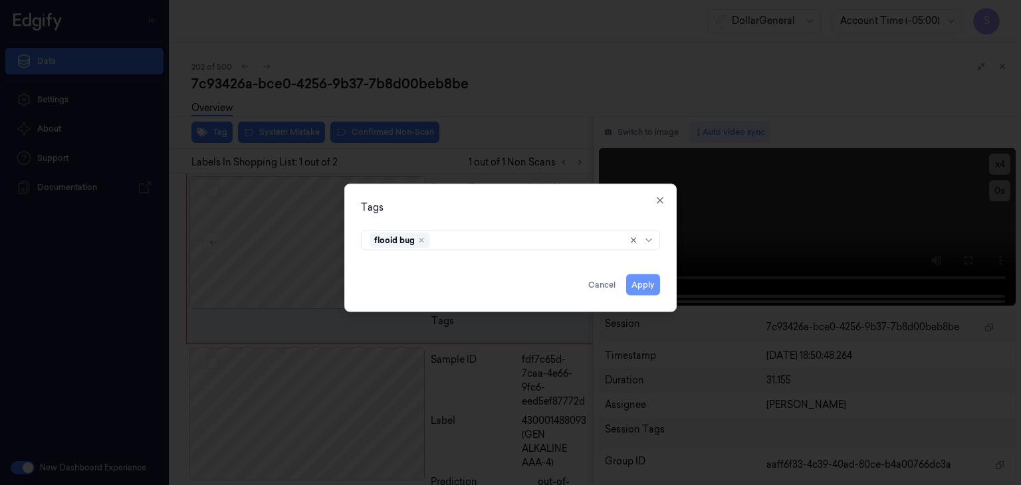
click at [630, 283] on button "Apply" at bounding box center [643, 285] width 34 height 21
click at [625, 308] on div "Tags flooid bug Apply Cancel Close" at bounding box center [510, 248] width 332 height 128
click at [636, 292] on button "Apply" at bounding box center [643, 285] width 34 height 21
click at [645, 292] on button "Apply" at bounding box center [643, 285] width 34 height 21
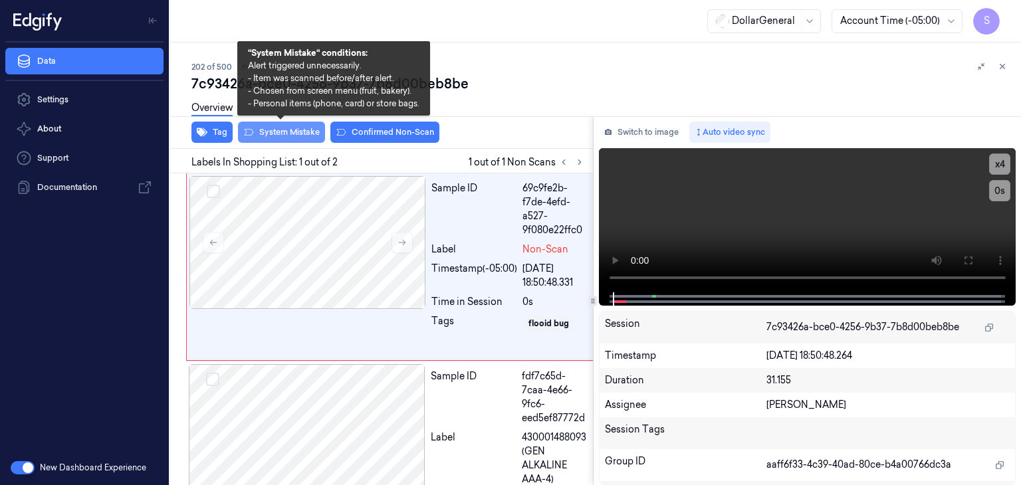
click at [308, 136] on button "System Mistake" at bounding box center [281, 132] width 87 height 21
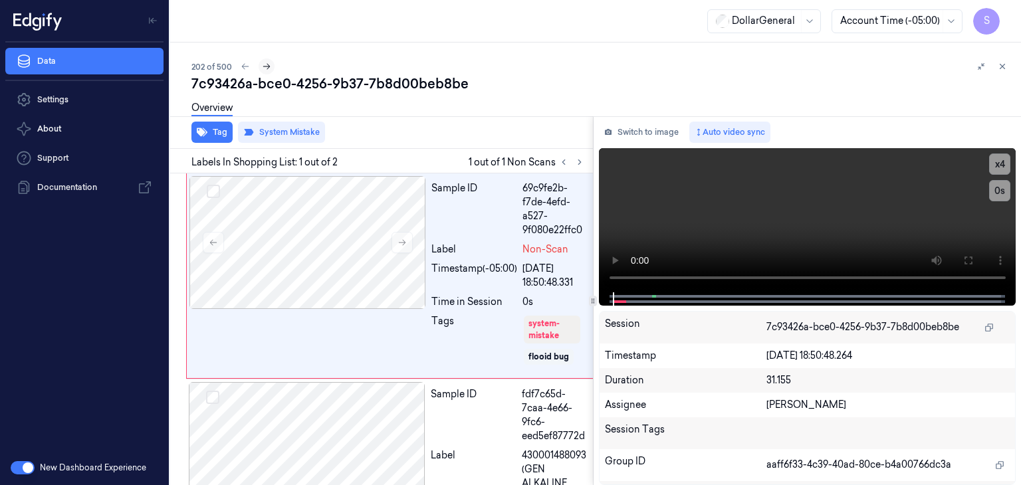
click at [269, 70] on icon at bounding box center [266, 66] width 9 height 9
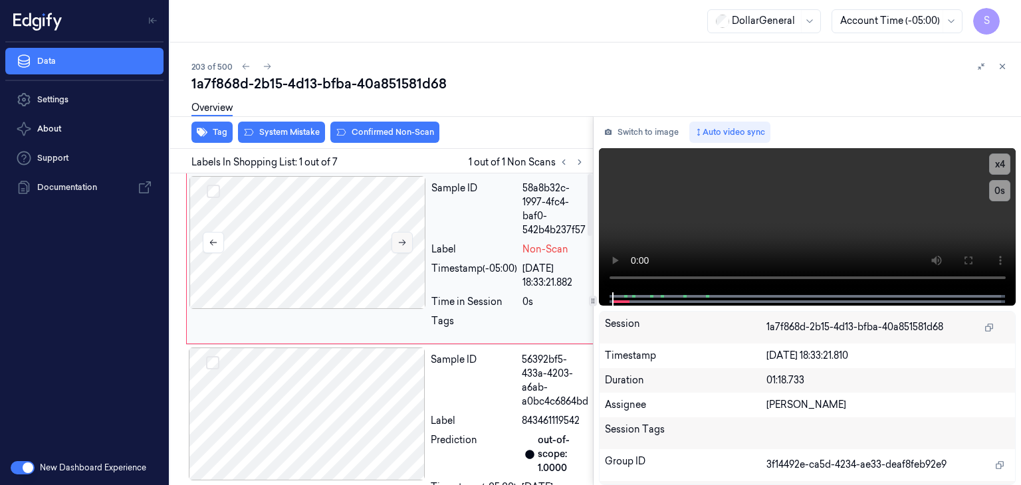
click at [407, 243] on button at bounding box center [402, 242] width 21 height 21
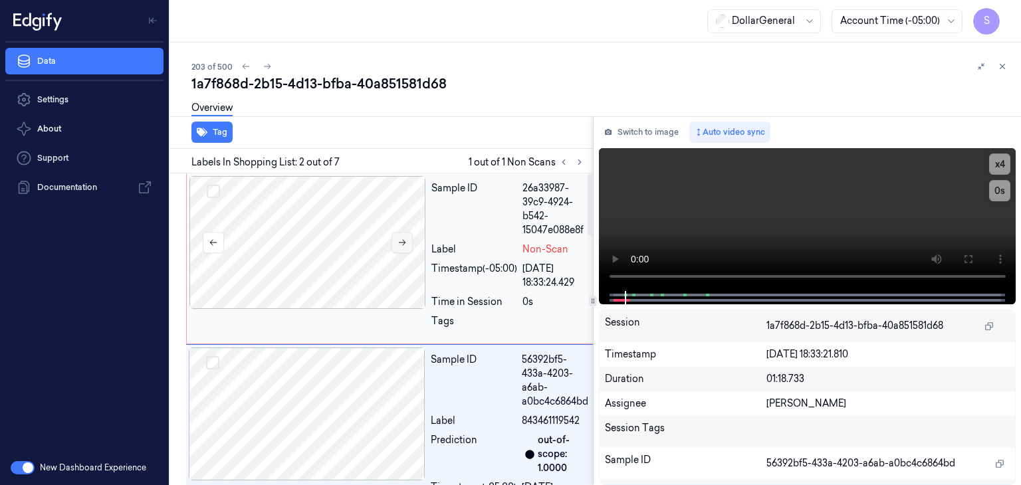
click at [397, 231] on div at bounding box center [307, 242] width 237 height 133
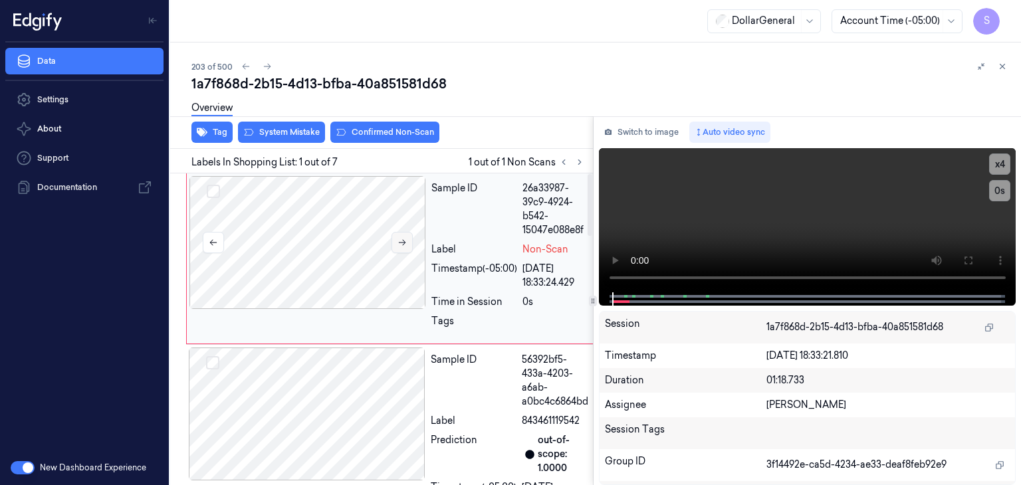
click at [397, 232] on button at bounding box center [402, 242] width 21 height 21
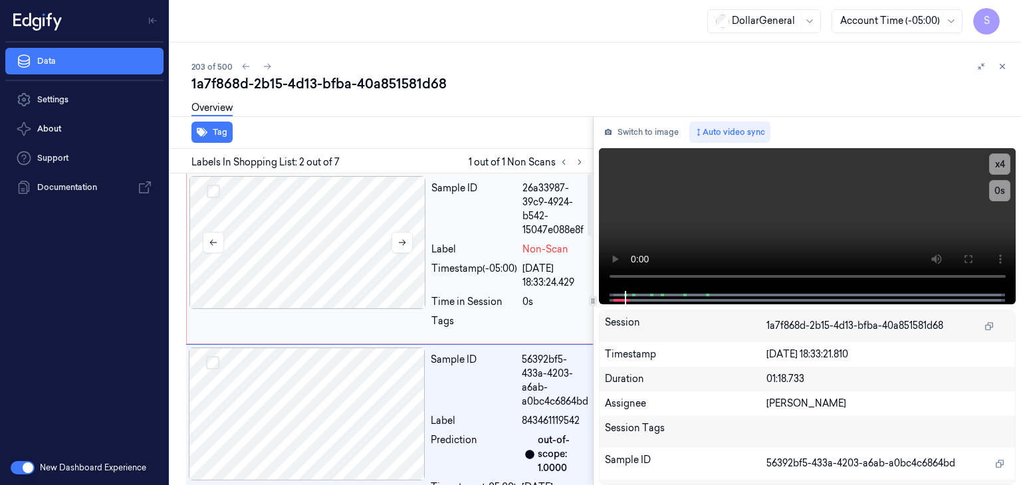
click at [334, 213] on div at bounding box center [307, 242] width 237 height 133
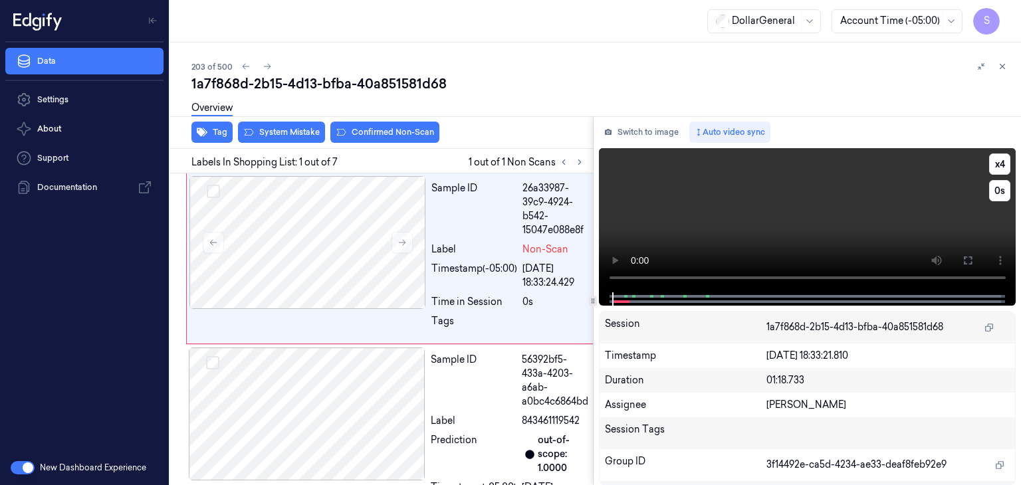
click at [712, 207] on video at bounding box center [807, 220] width 417 height 144
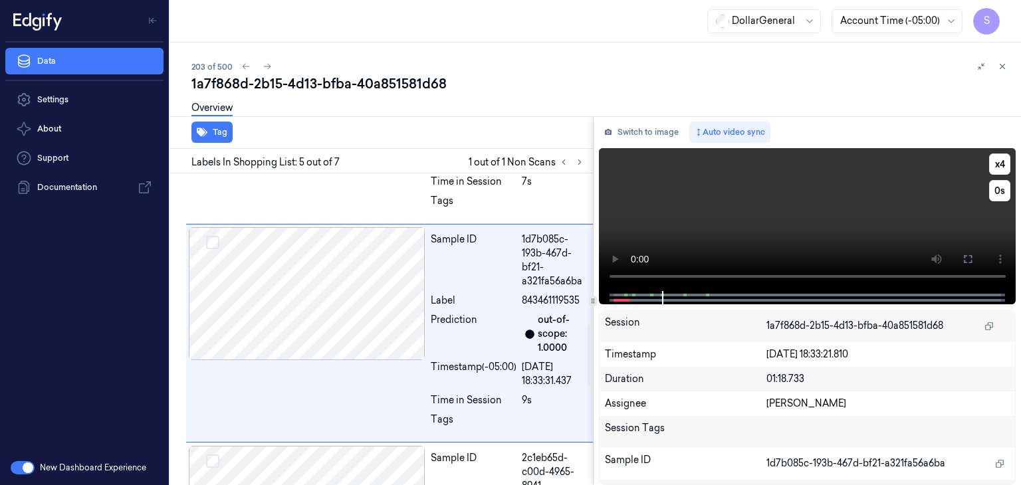
click at [854, 212] on video at bounding box center [807, 219] width 417 height 143
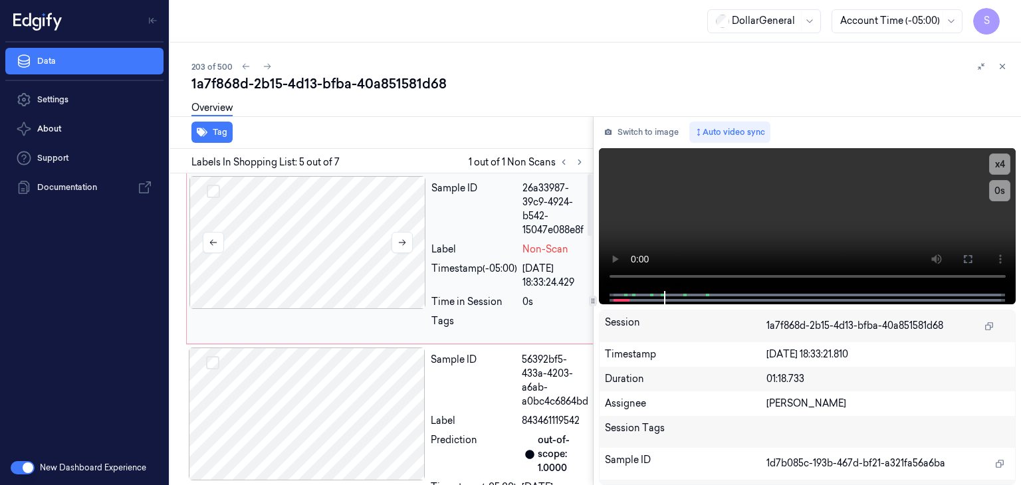
click at [319, 230] on div at bounding box center [307, 242] width 237 height 133
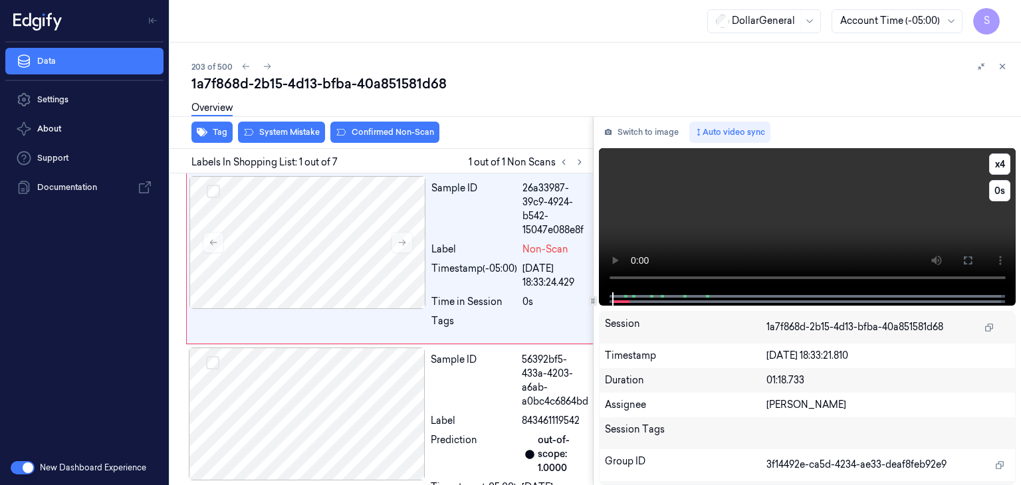
click at [947, 197] on video at bounding box center [807, 220] width 417 height 144
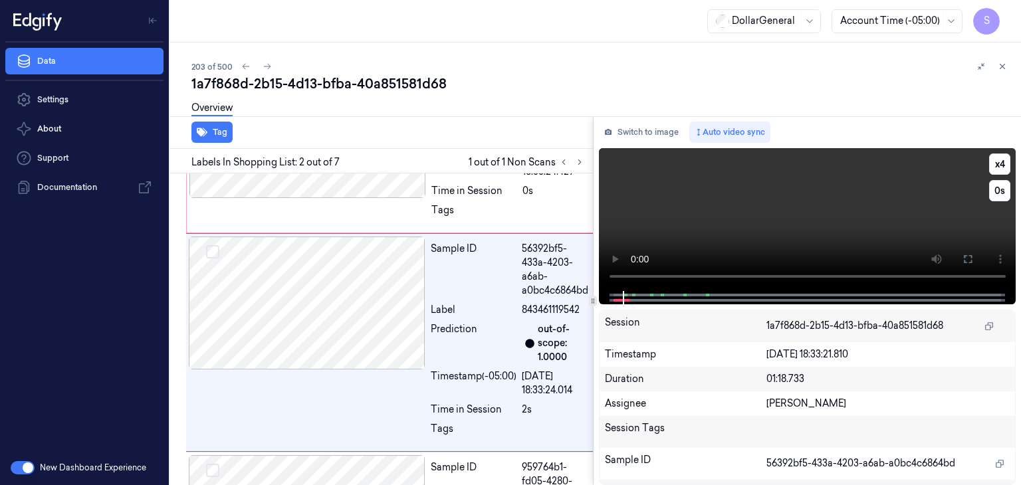
click at [938, 203] on video at bounding box center [807, 219] width 417 height 143
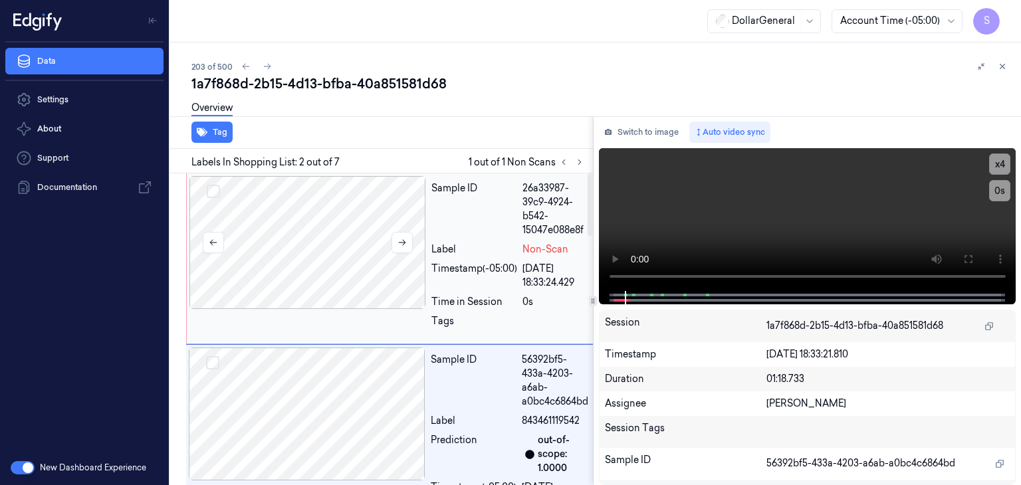
click at [366, 235] on div at bounding box center [307, 242] width 237 height 133
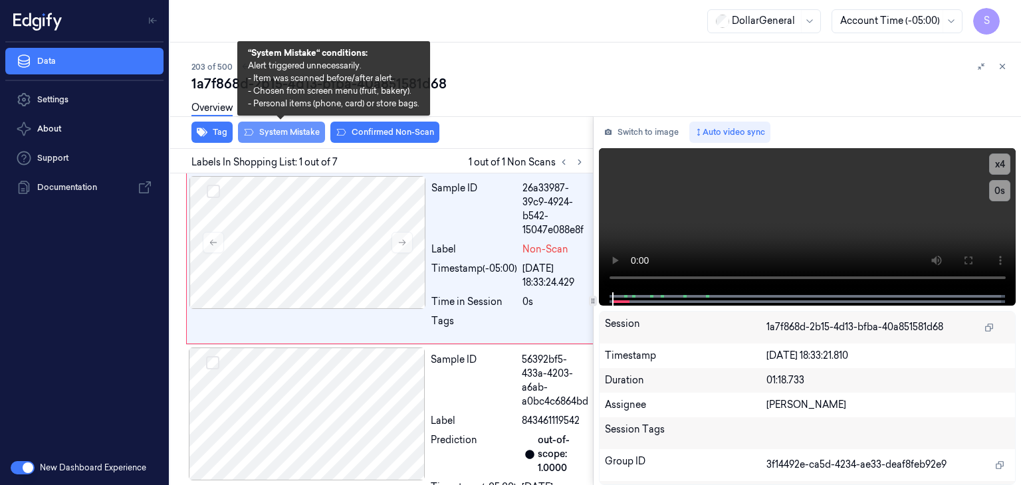
click at [281, 127] on button "System Mistake" at bounding box center [281, 132] width 87 height 21
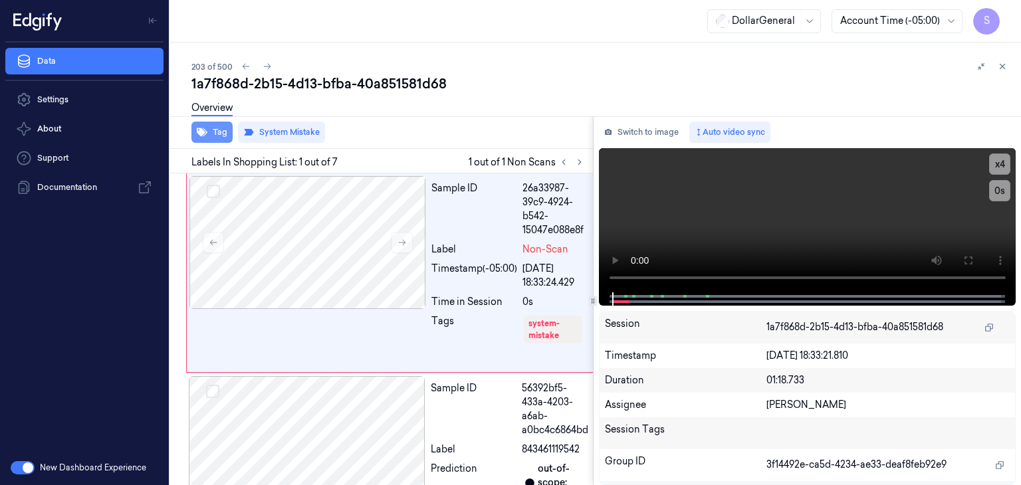
click at [210, 129] on button "Tag" at bounding box center [211, 132] width 41 height 21
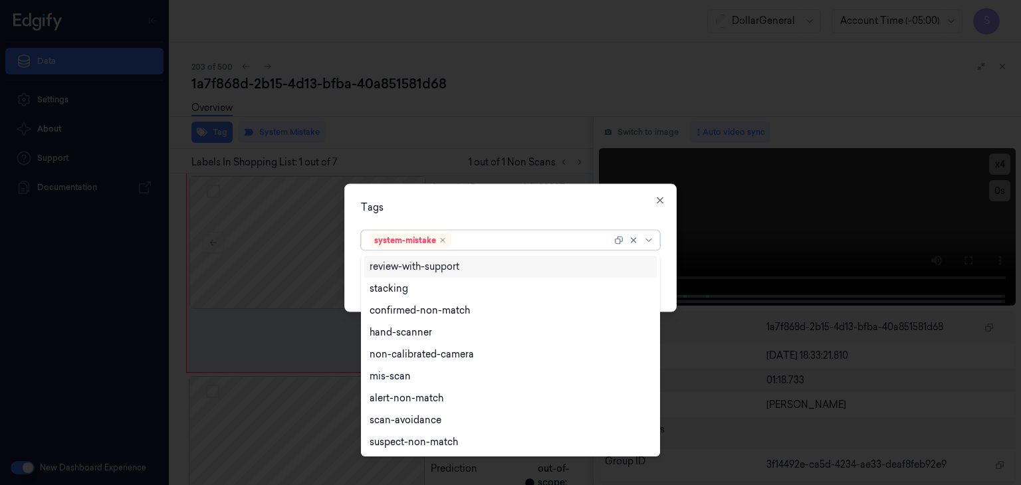
click at [657, 236] on div "system-mistake" at bounding box center [510, 241] width 299 height 20
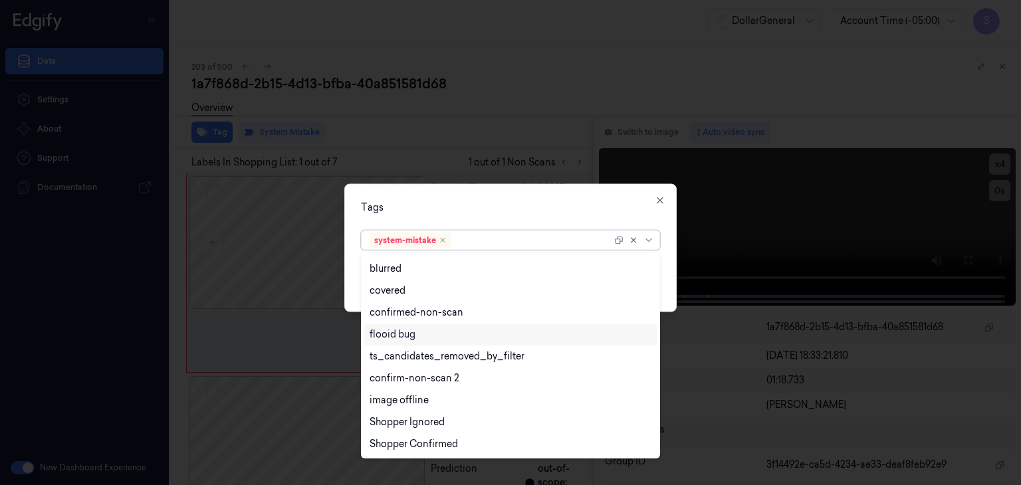
click at [495, 332] on div "flooid bug" at bounding box center [511, 335] width 282 height 14
click at [669, 267] on div "Tags option flooid bug , selected. 21 results available. Use Up and Down to cho…" at bounding box center [510, 248] width 332 height 128
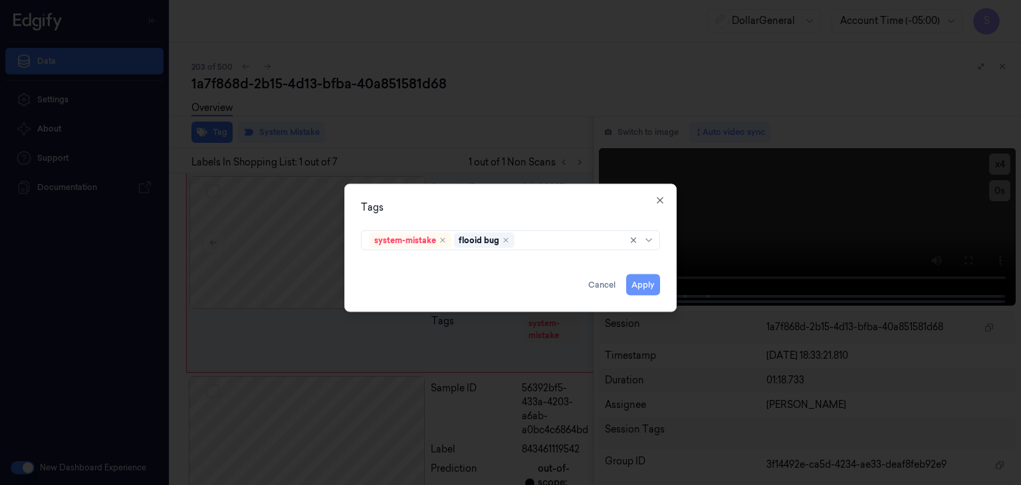
click at [650, 292] on button "Apply" at bounding box center [643, 285] width 34 height 21
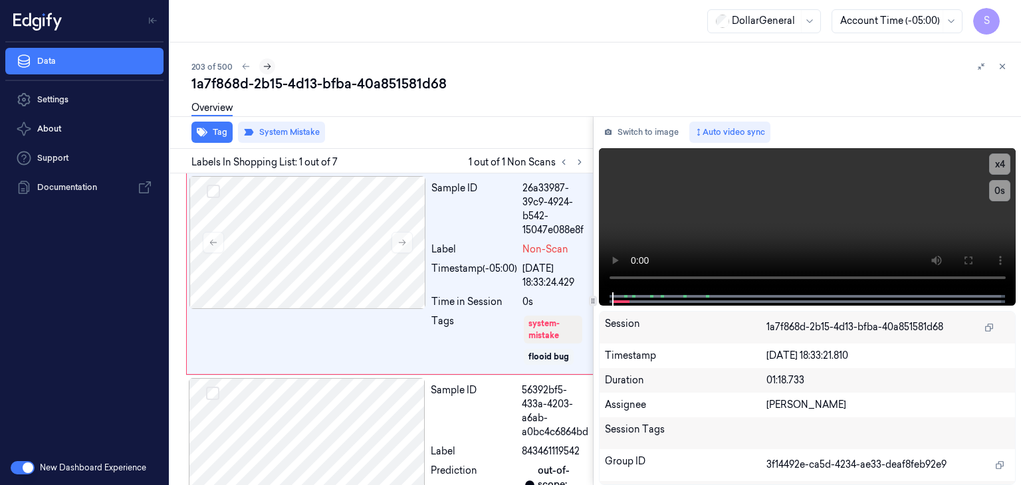
click at [269, 67] on icon at bounding box center [267, 66] width 9 height 9
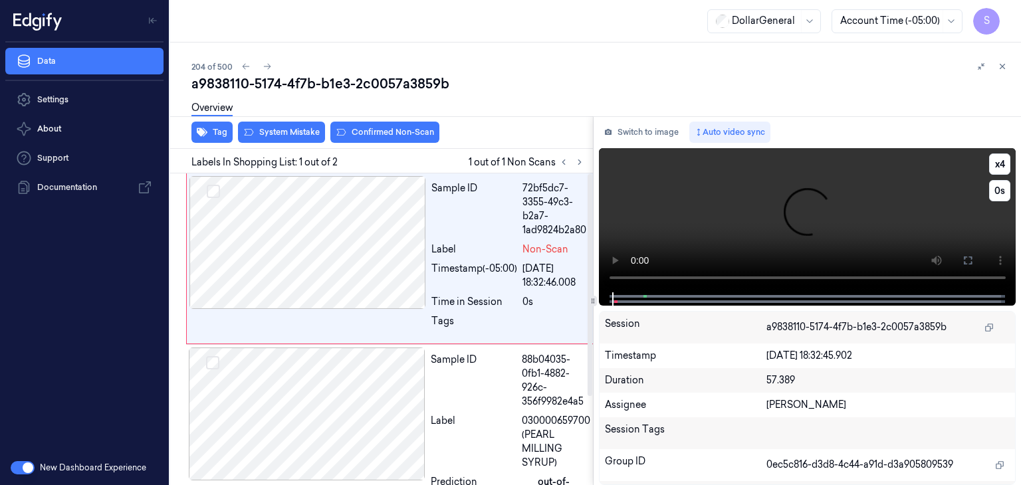
click at [814, 229] on video at bounding box center [807, 220] width 417 height 144
click at [1002, 169] on button "x 4" at bounding box center [999, 164] width 21 height 21
click at [1002, 169] on button "x 1" at bounding box center [999, 164] width 21 height 21
click at [1002, 169] on button "x 2" at bounding box center [999, 164] width 21 height 21
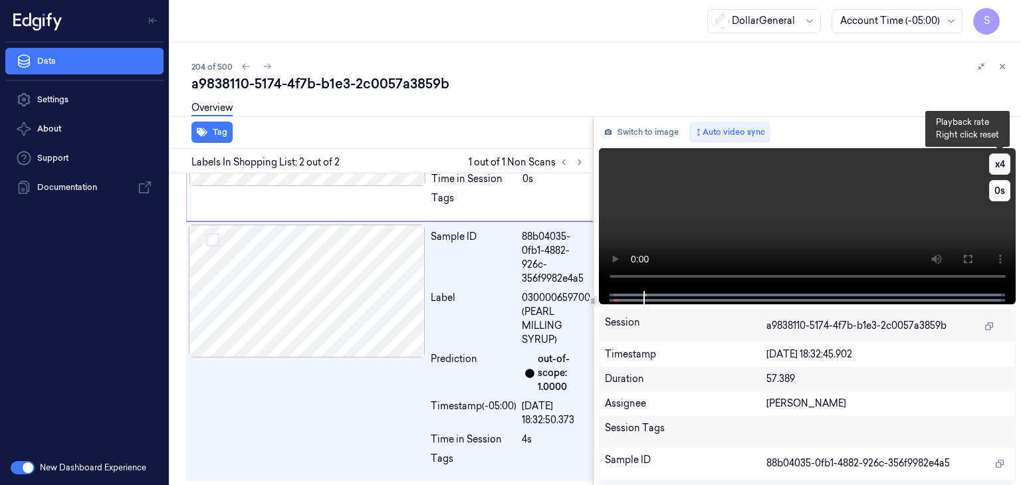
scroll to position [124, 0]
click at [859, 221] on video at bounding box center [807, 219] width 417 height 143
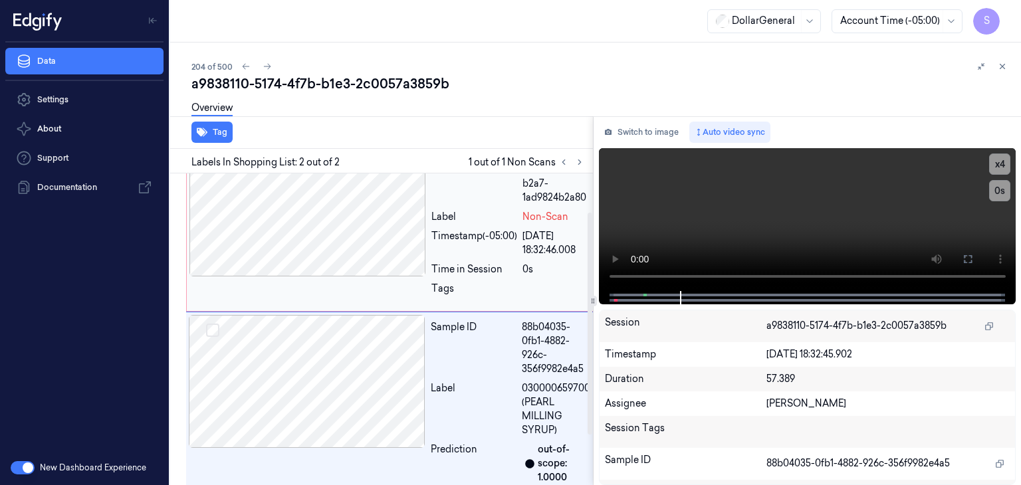
scroll to position [0, 0]
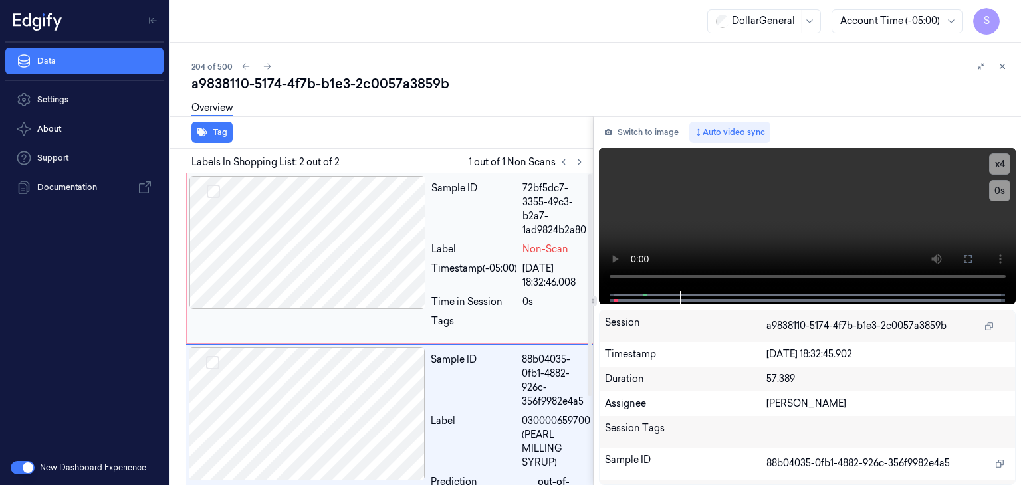
click at [294, 239] on div at bounding box center [307, 242] width 237 height 133
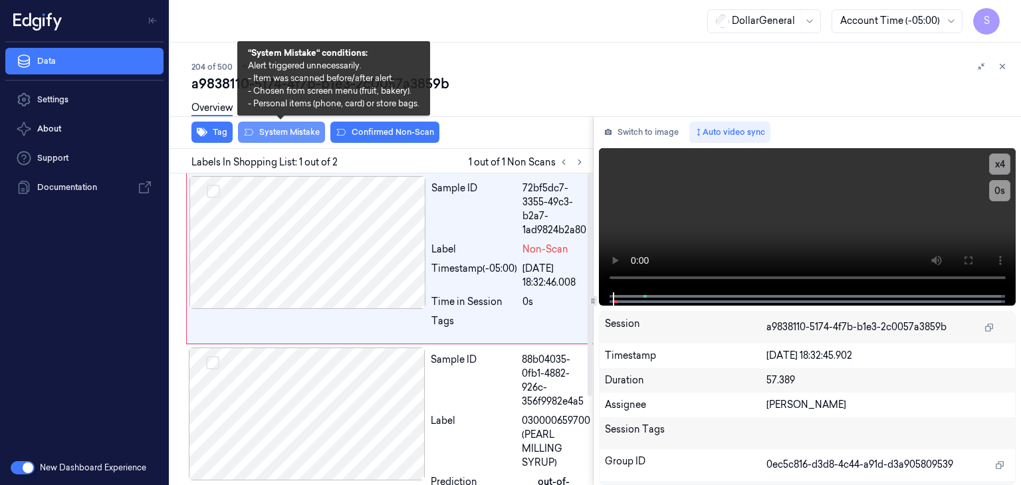
click at [302, 136] on button "System Mistake" at bounding box center [281, 132] width 87 height 21
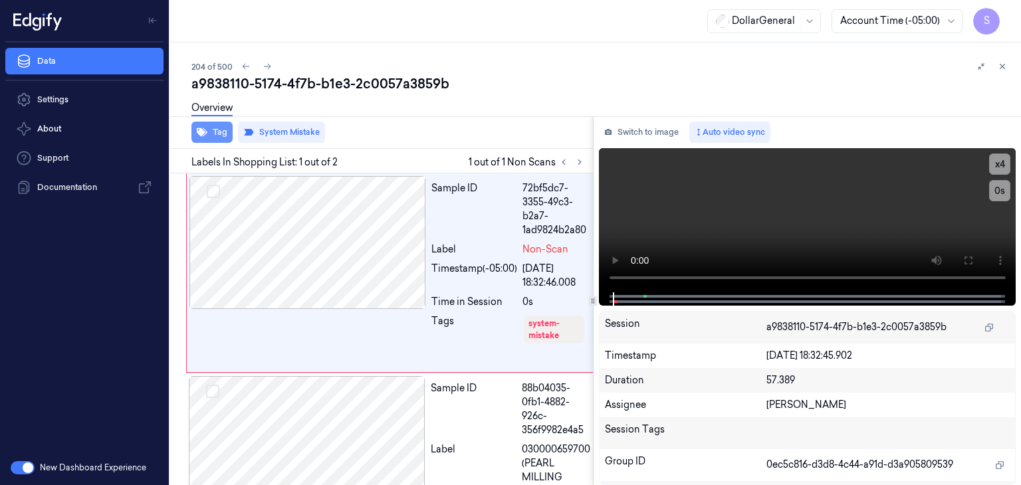
click at [218, 138] on button "Tag" at bounding box center [211, 132] width 41 height 21
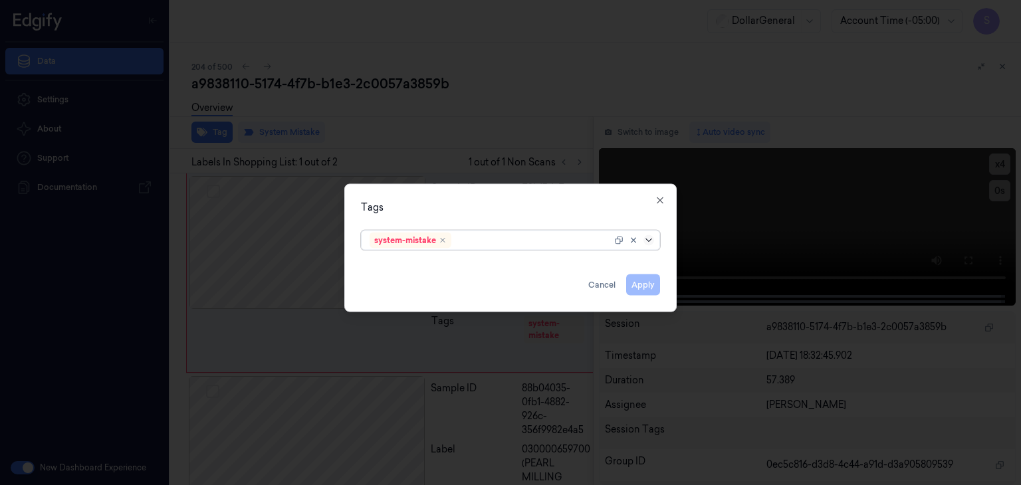
click at [648, 240] on icon at bounding box center [648, 240] width 11 height 11
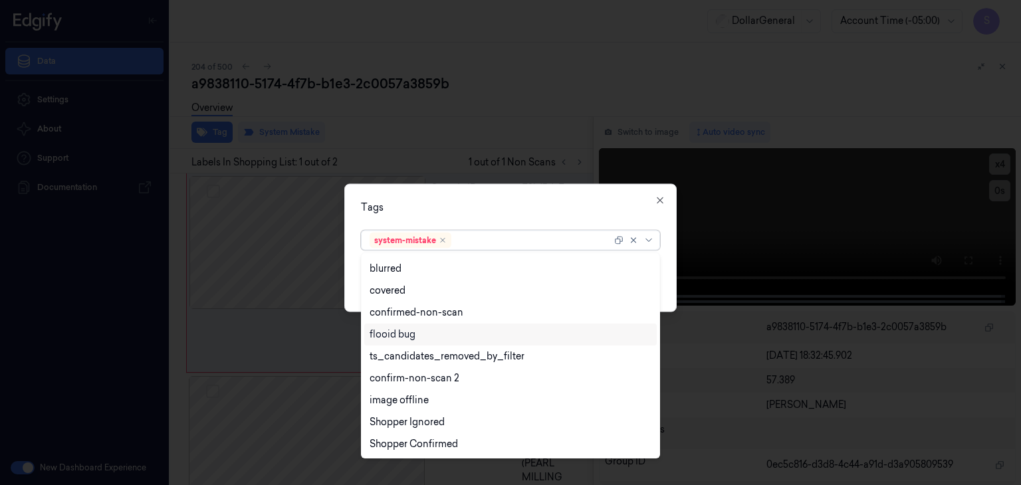
click at [421, 336] on div "flooid bug" at bounding box center [511, 335] width 282 height 14
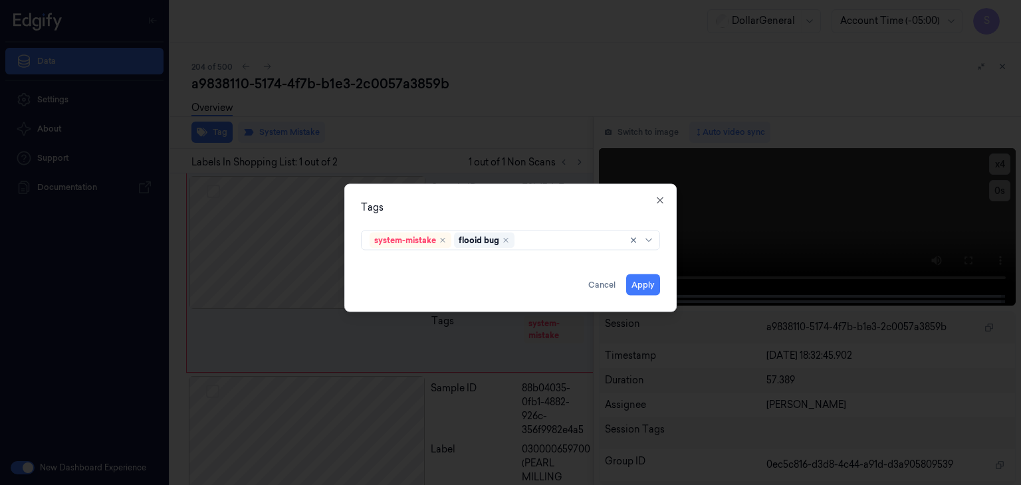
click at [665, 276] on div "Tags system-mistake flooid bug Apply Cancel Close" at bounding box center [510, 248] width 332 height 128
click at [651, 286] on button "Apply" at bounding box center [643, 285] width 34 height 21
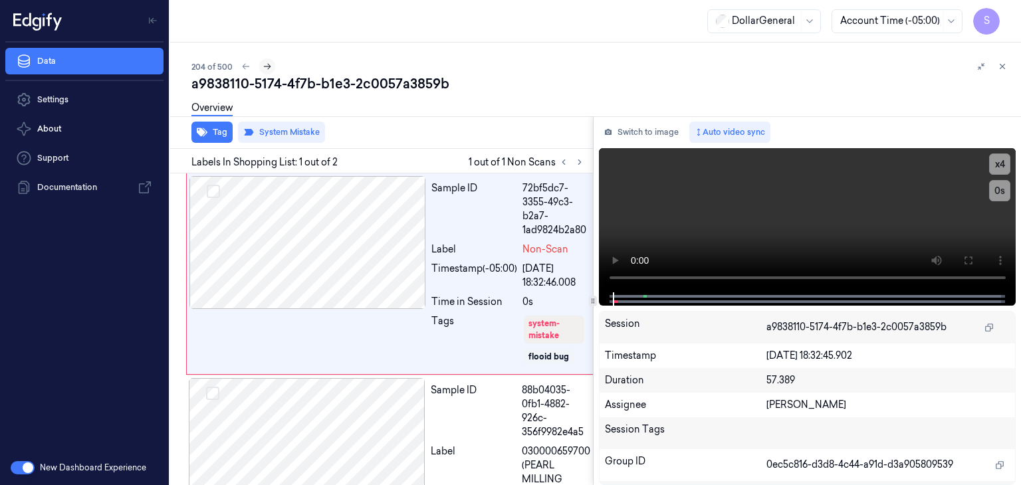
click at [271, 62] on button at bounding box center [267, 66] width 16 height 16
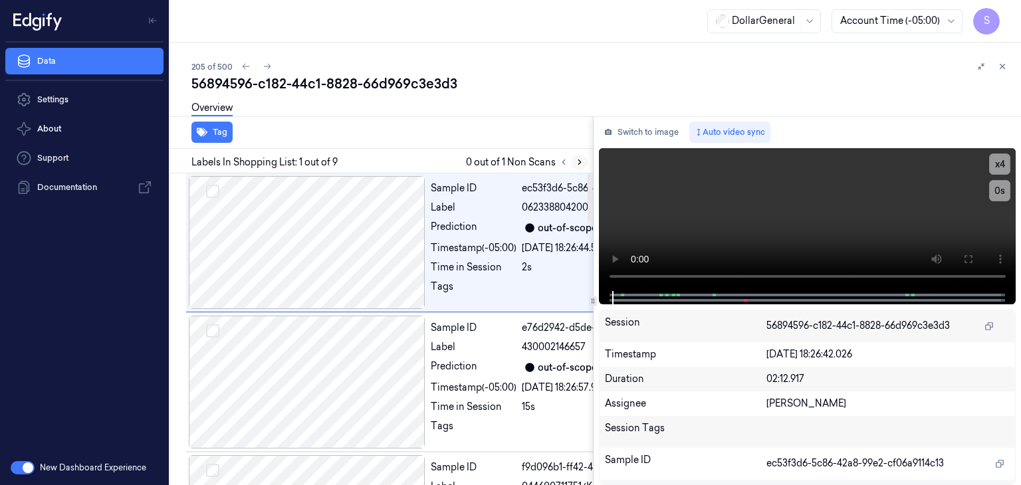
click at [577, 166] on button at bounding box center [580, 162] width 16 height 16
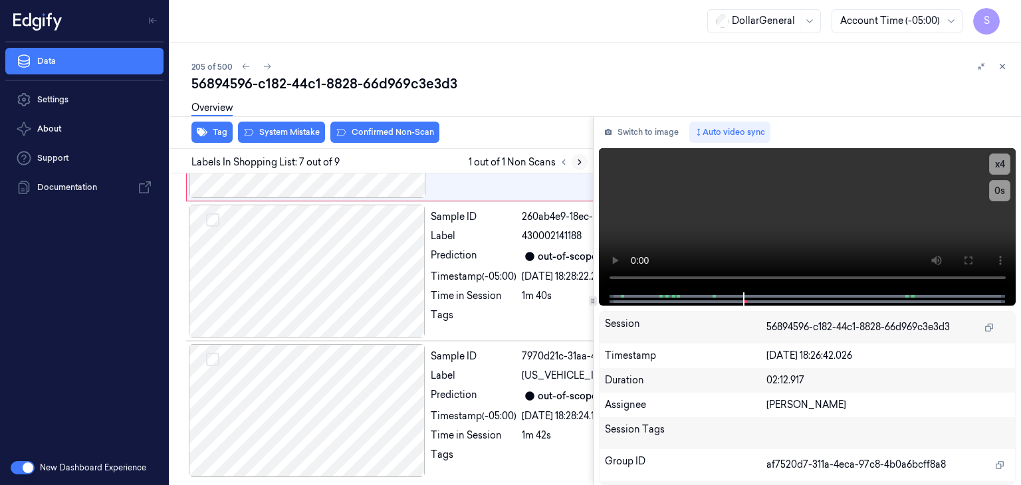
scroll to position [1386, 0]
click at [413, 198] on div at bounding box center [307, 131] width 237 height 133
click at [820, 230] on video at bounding box center [807, 220] width 417 height 144
click at [600, 94] on div "Overview" at bounding box center [600, 110] width 819 height 34
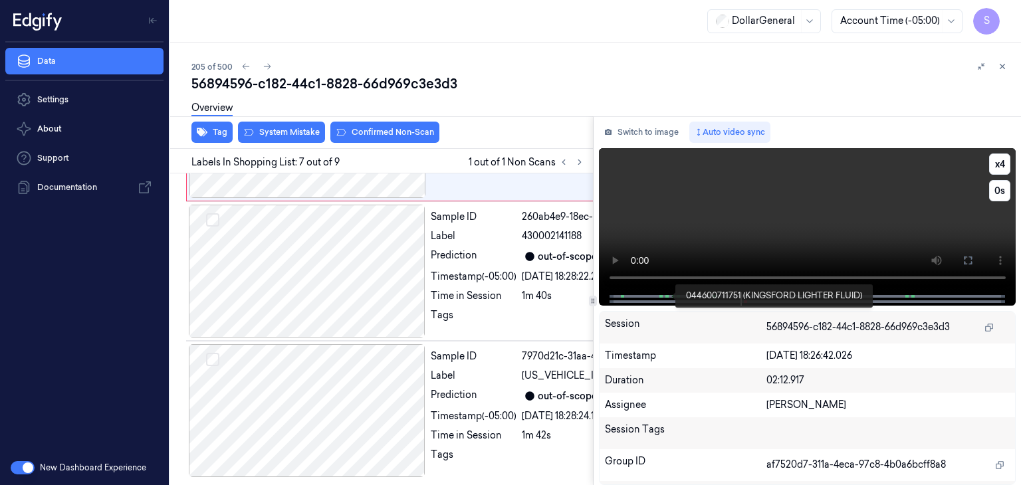
click at [665, 296] on span at bounding box center [666, 296] width 2 height 7
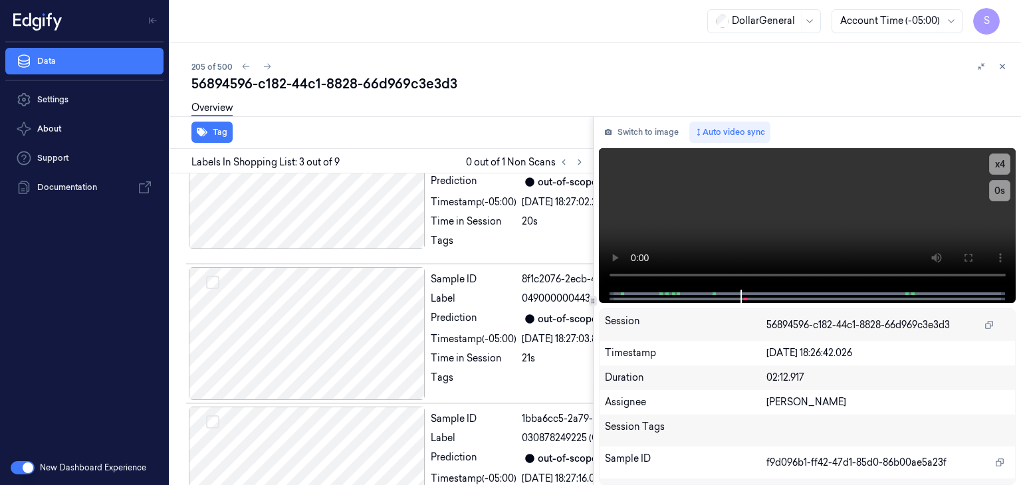
scroll to position [438, 0]
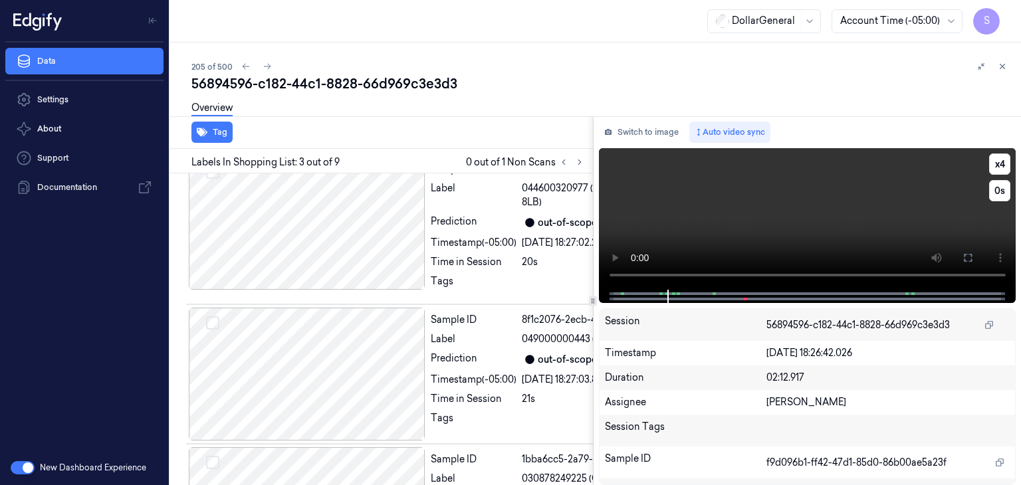
click at [714, 211] on video at bounding box center [807, 219] width 417 height 142
click at [584, 160] on button at bounding box center [580, 162] width 16 height 16
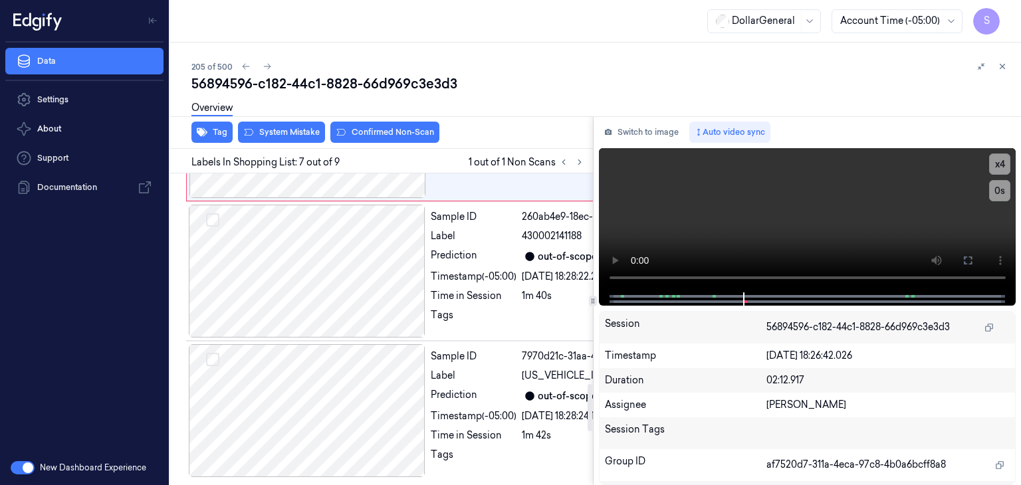
scroll to position [1386, 0]
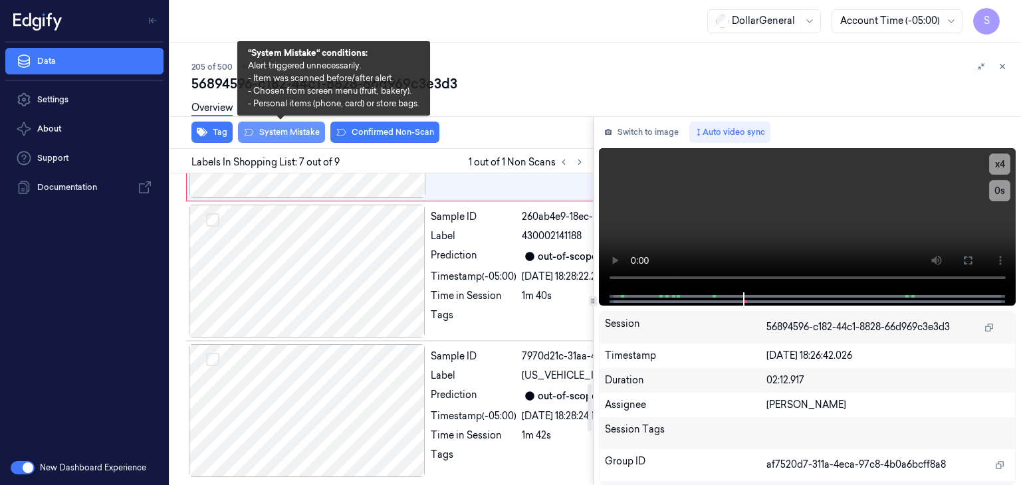
click at [312, 128] on button "System Mistake" at bounding box center [281, 132] width 87 height 21
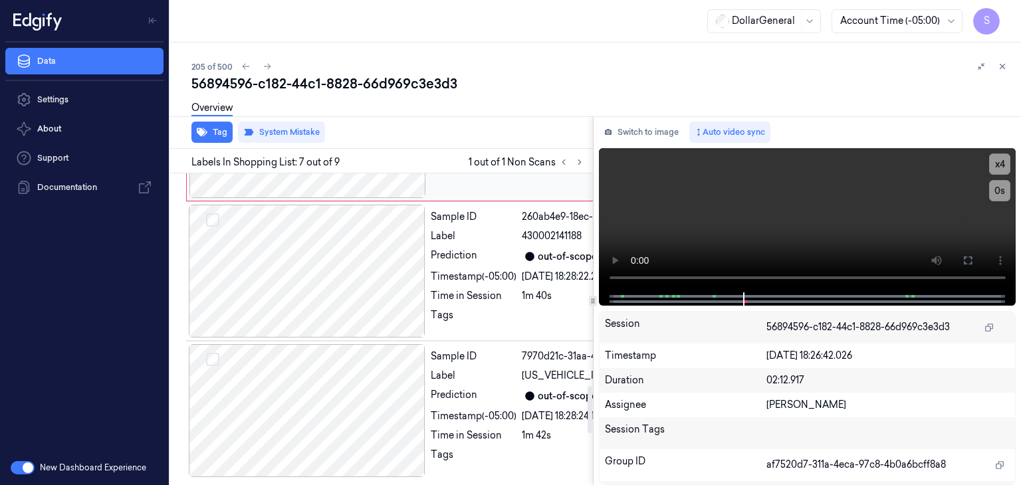
scroll to position [1400, 0]
click at [271, 70] on icon at bounding box center [267, 66] width 9 height 9
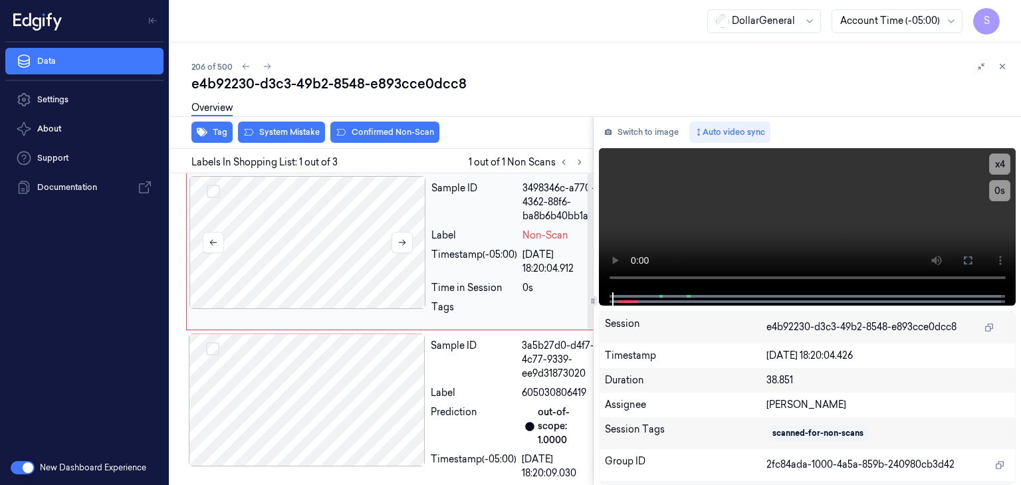
click at [303, 229] on div at bounding box center [307, 242] width 237 height 133
click at [404, 238] on icon at bounding box center [402, 242] width 9 height 9
click at [777, 214] on video at bounding box center [807, 220] width 417 height 144
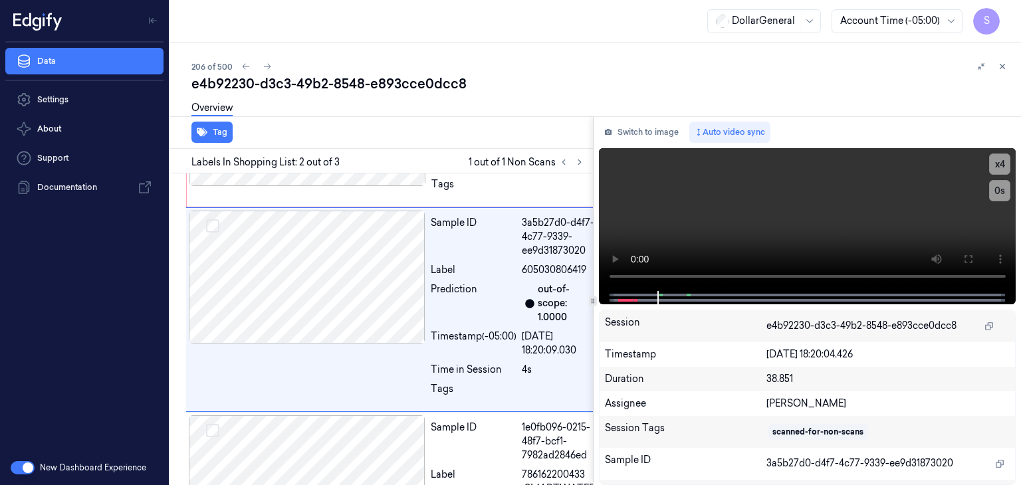
scroll to position [124, 0]
click at [826, 217] on video at bounding box center [807, 219] width 417 height 143
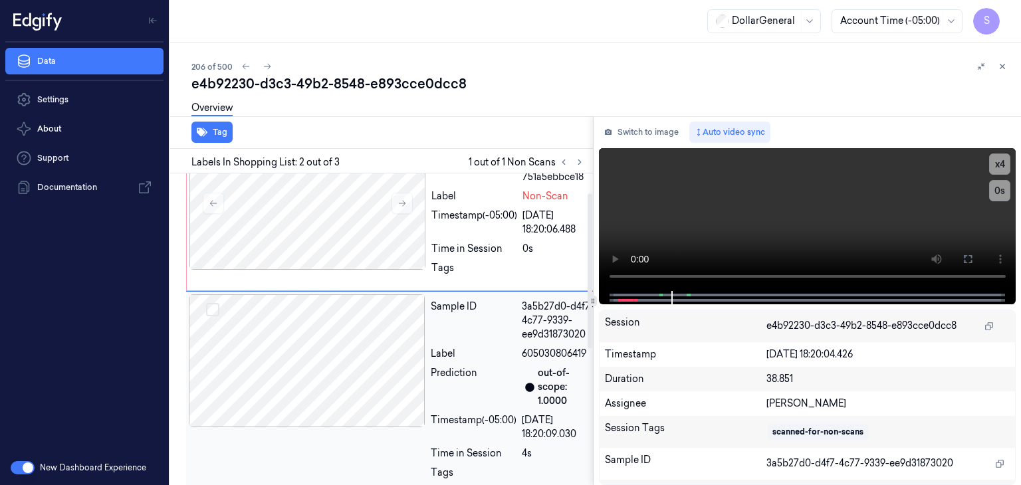
scroll to position [0, 0]
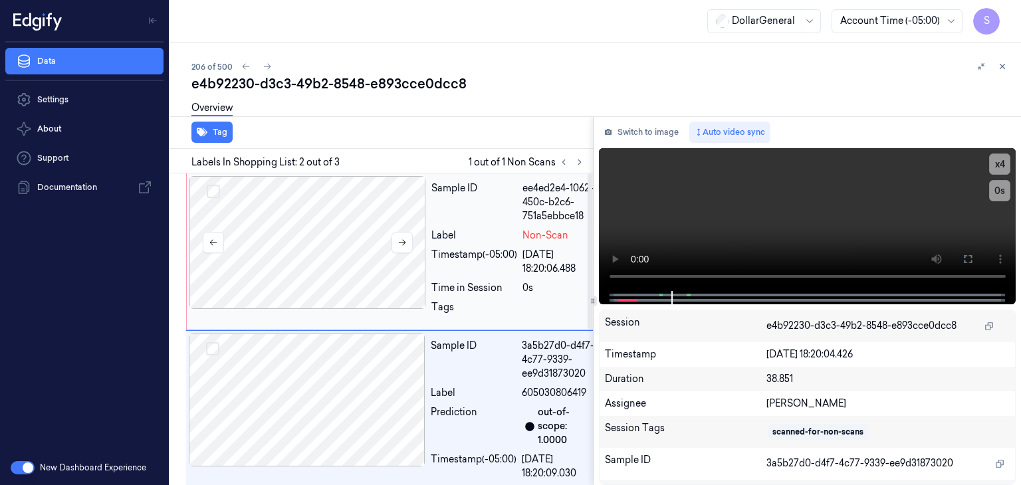
click at [287, 248] on div at bounding box center [307, 242] width 237 height 133
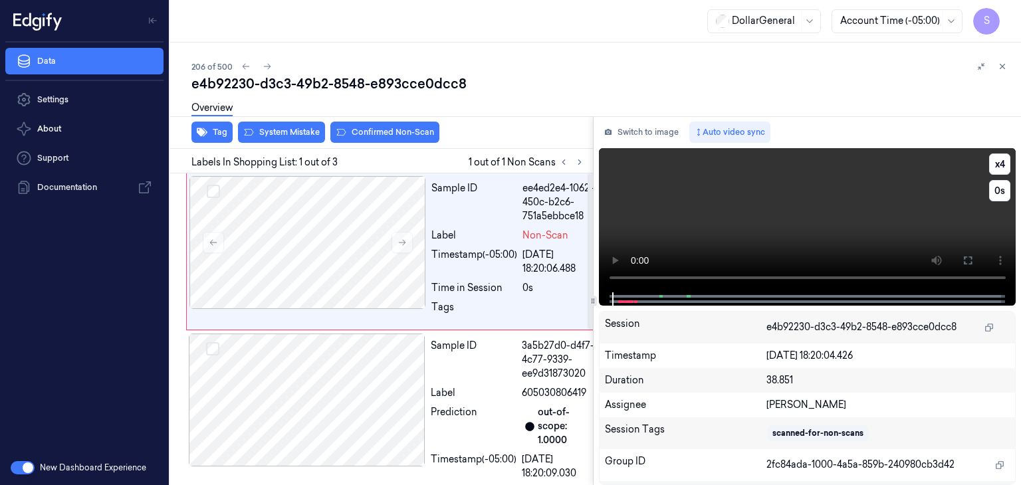
click at [687, 198] on video at bounding box center [807, 220] width 417 height 144
click at [794, 225] on video at bounding box center [807, 220] width 417 height 144
click at [290, 125] on div "Overview" at bounding box center [600, 110] width 819 height 34
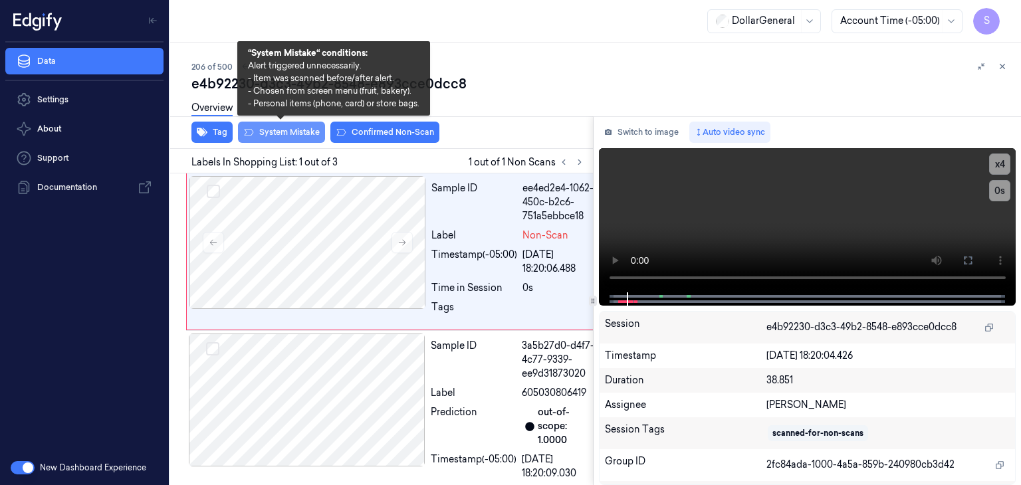
click at [290, 132] on button "System Mistake" at bounding box center [281, 132] width 87 height 21
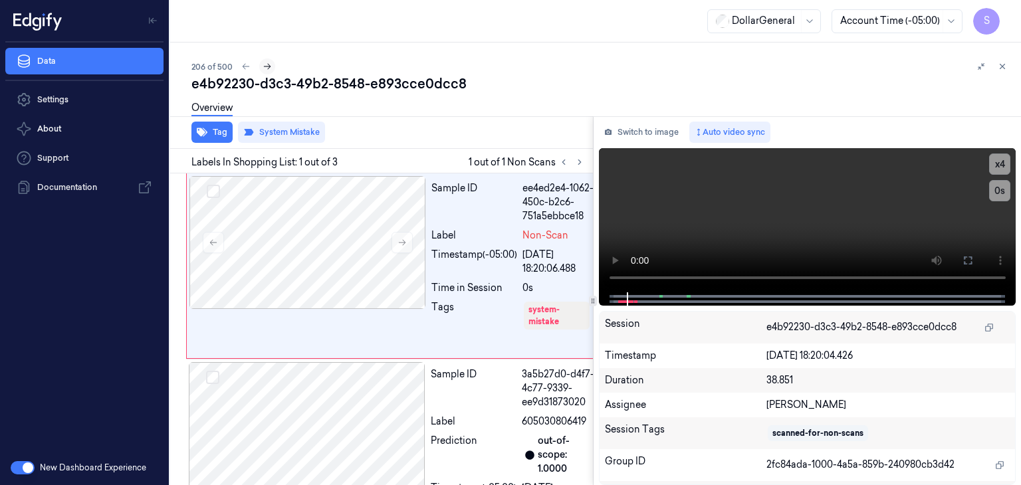
click at [264, 66] on icon at bounding box center [267, 66] width 9 height 9
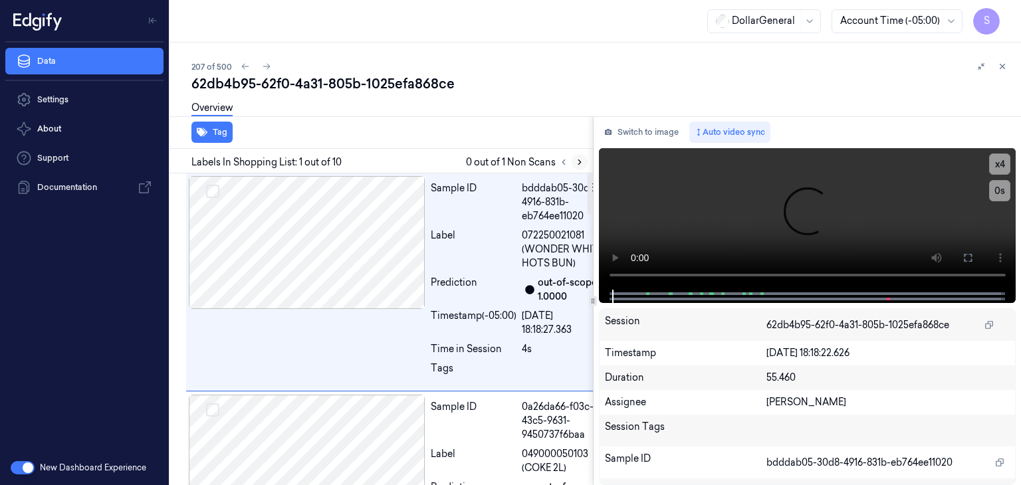
click at [577, 161] on icon at bounding box center [579, 162] width 9 height 9
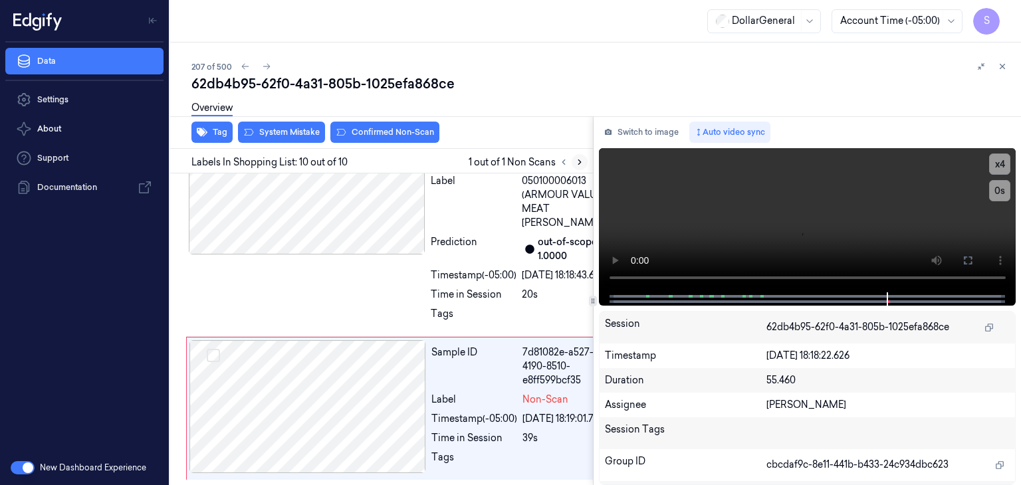
scroll to position [2066, 0]
click at [398, 394] on div at bounding box center [307, 406] width 237 height 133
click at [717, 226] on video at bounding box center [807, 220] width 417 height 144
click at [548, 84] on div "62db4b95-62f0-4a31-805b-1025efa868ce" at bounding box center [600, 83] width 819 height 19
click at [740, 126] on button "Auto video sync" at bounding box center [729, 132] width 81 height 21
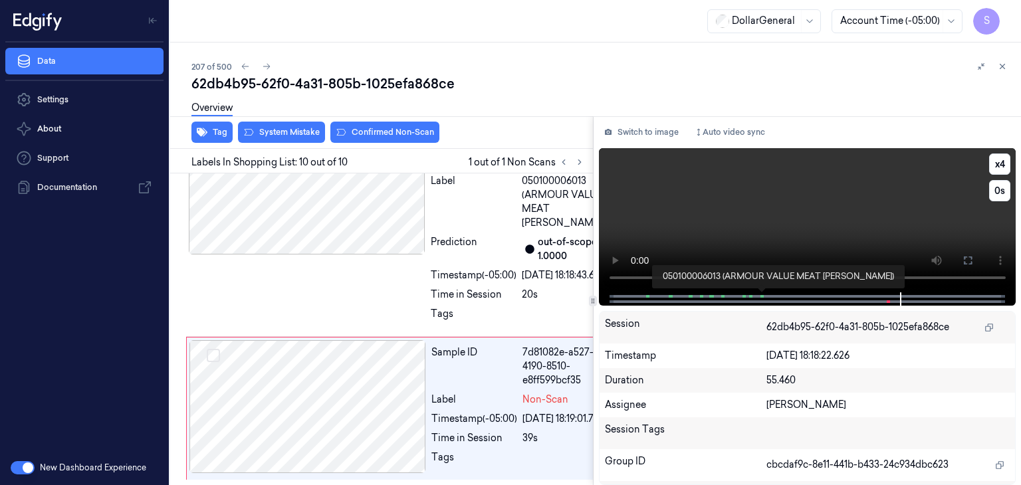
click at [762, 296] on span at bounding box center [763, 296] width 2 height 7
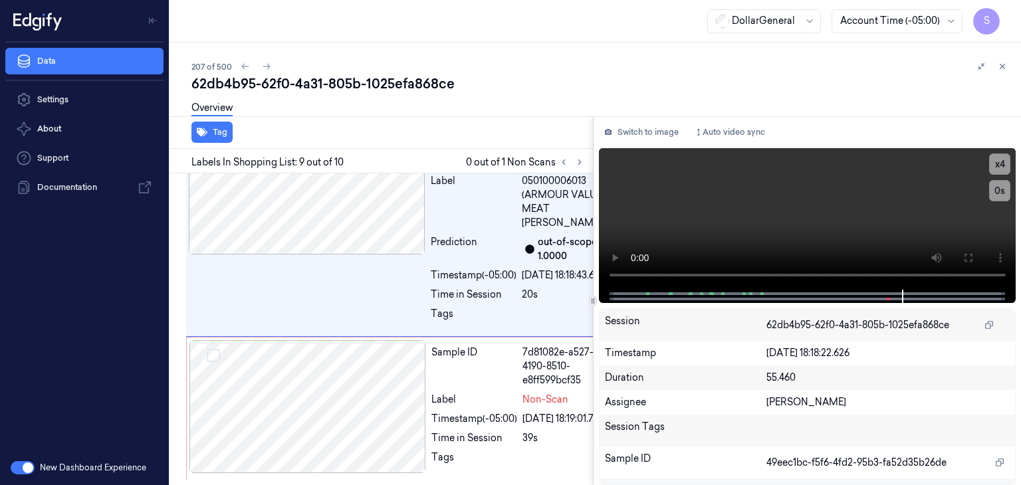
scroll to position [1916, 0]
click at [689, 295] on span at bounding box center [690, 293] width 2 height 7
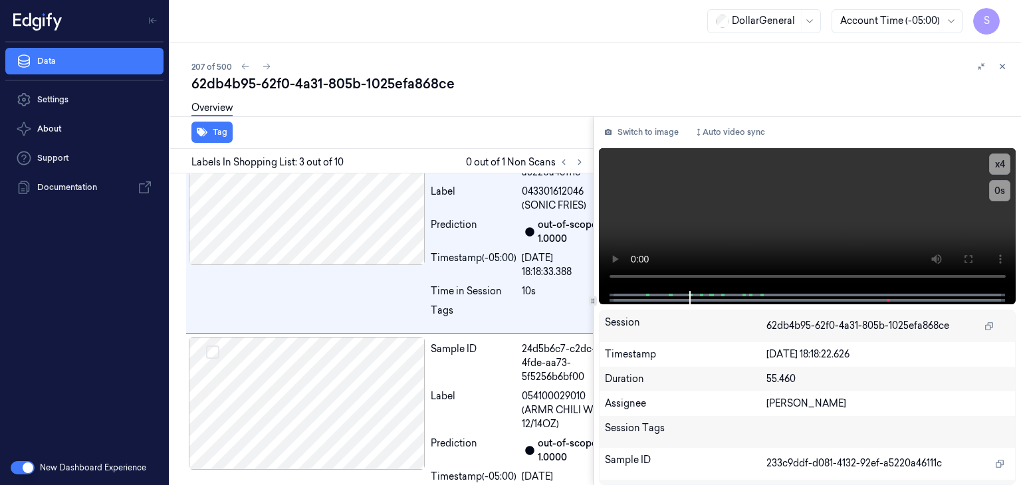
scroll to position [459, 0]
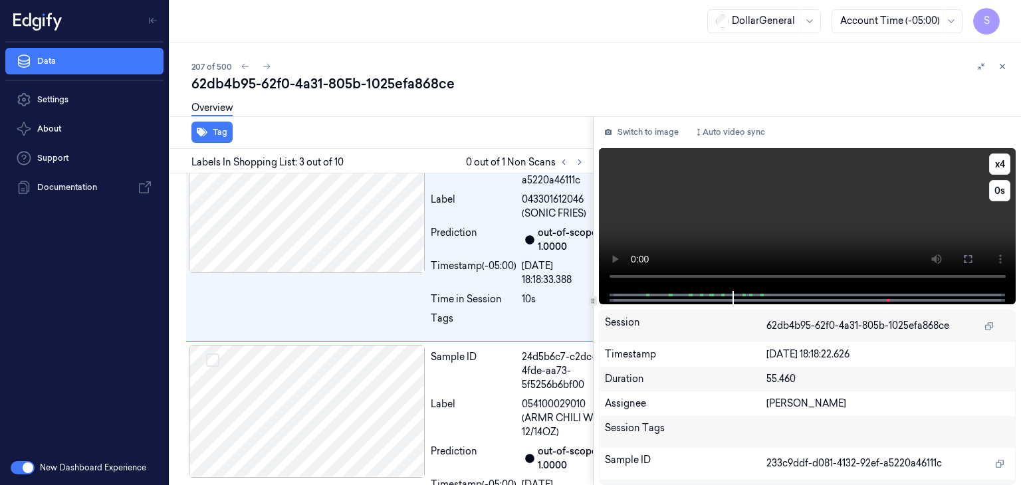
click at [735, 210] on video at bounding box center [807, 219] width 417 height 143
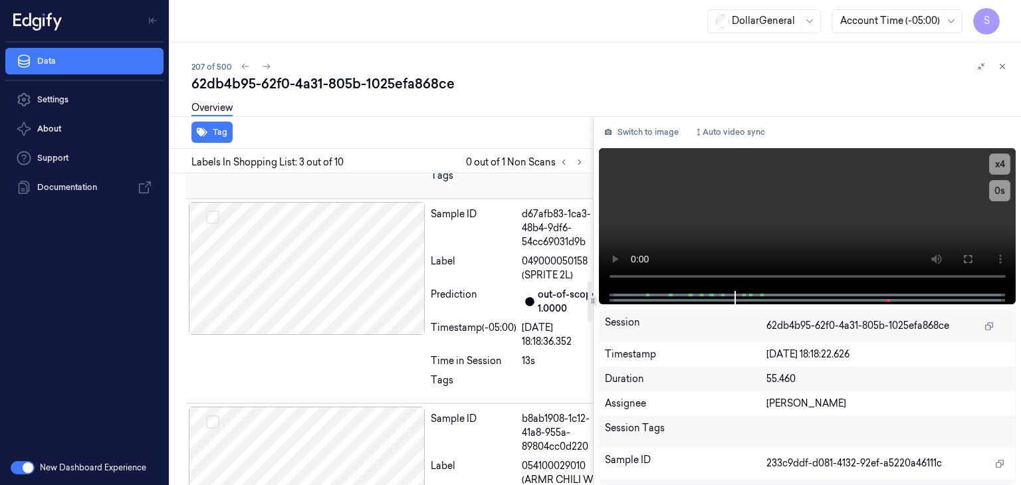
scroll to position [925, 0]
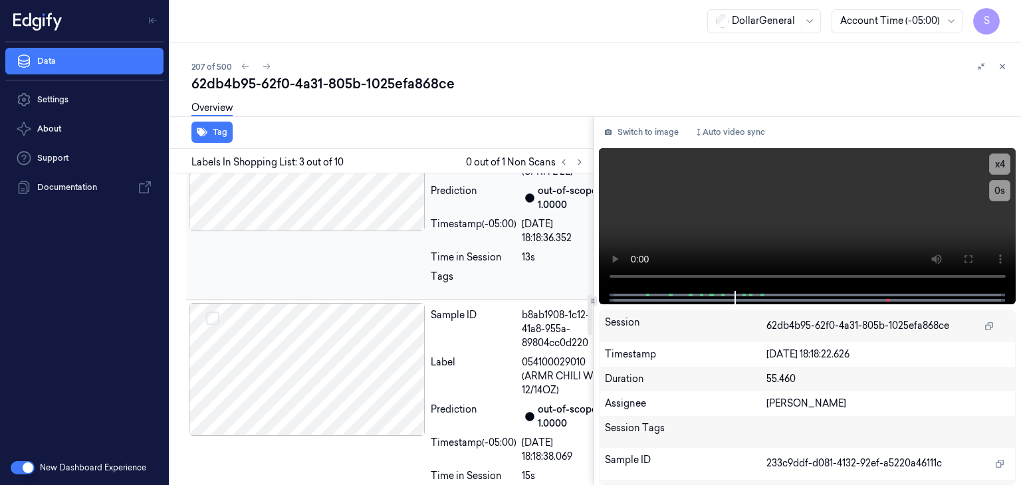
click at [311, 231] on div at bounding box center [307, 164] width 237 height 133
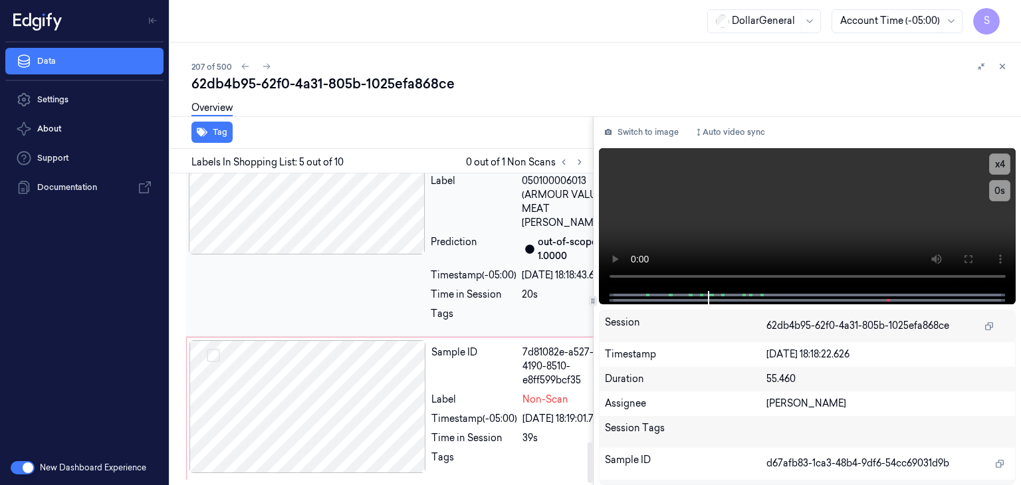
scroll to position [2066, 0]
click at [381, 364] on div at bounding box center [307, 406] width 237 height 133
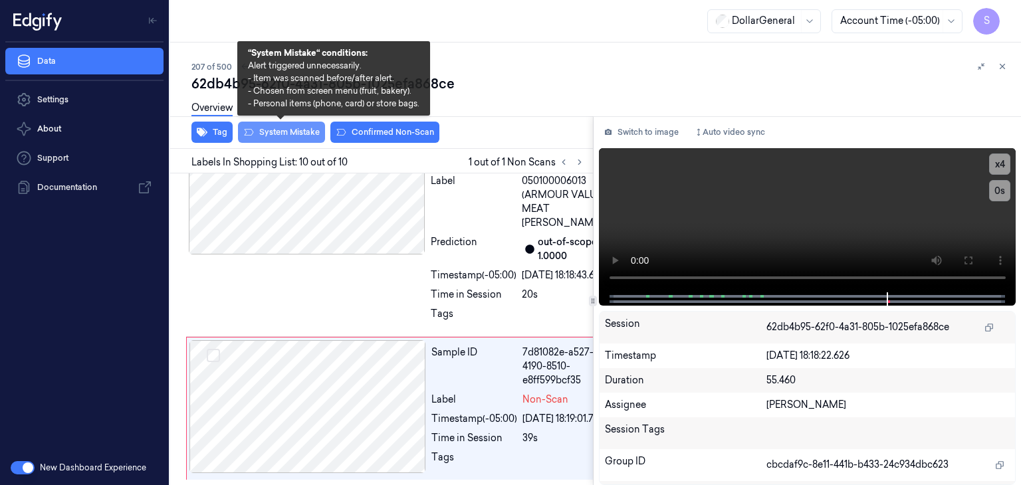
click at [303, 132] on button "System Mistake" at bounding box center [281, 132] width 87 height 21
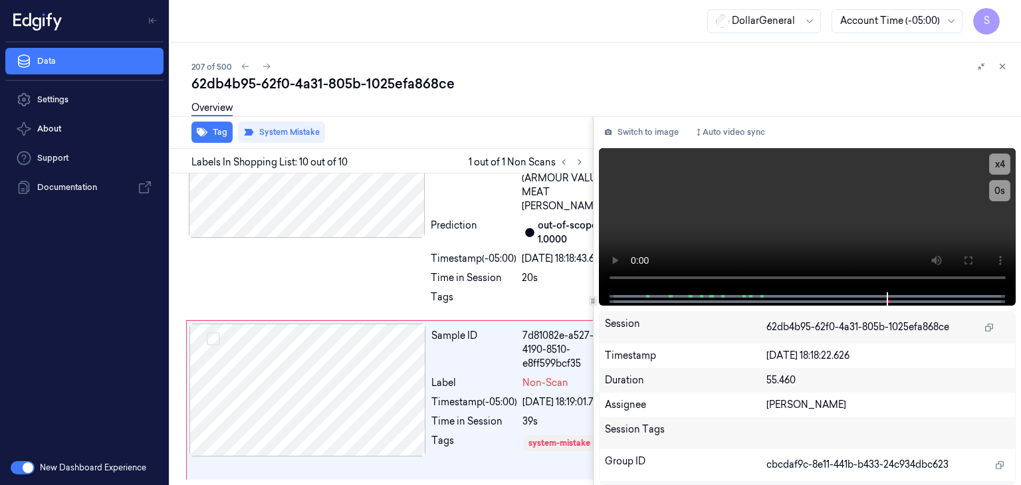
scroll to position [2095, 0]
click at [268, 69] on icon at bounding box center [266, 66] width 9 height 9
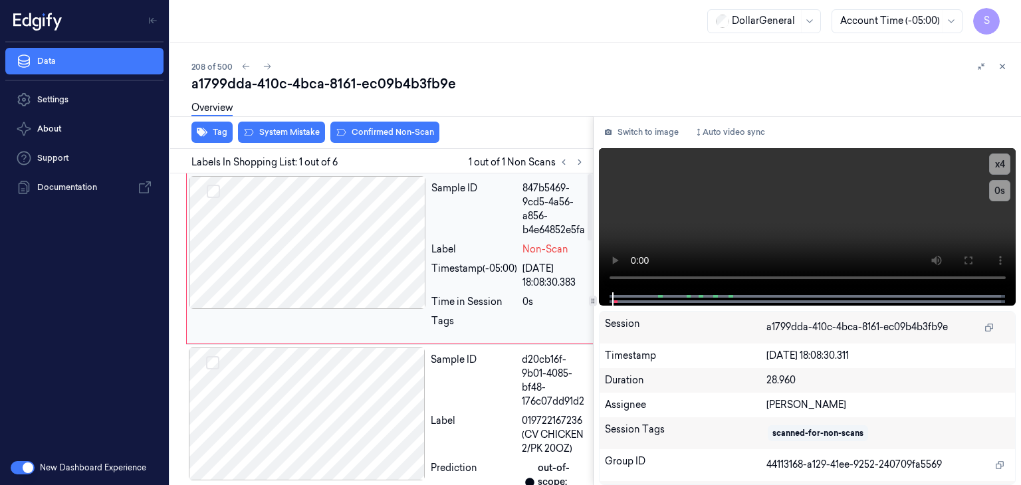
click at [415, 237] on div at bounding box center [307, 242] width 237 height 133
click at [791, 233] on video at bounding box center [807, 220] width 417 height 144
click at [990, 168] on div "x 4 0 s" at bounding box center [807, 220] width 417 height 144
click at [994, 168] on button "x 4" at bounding box center [999, 164] width 21 height 21
click at [994, 168] on button "x 1" at bounding box center [999, 164] width 21 height 21
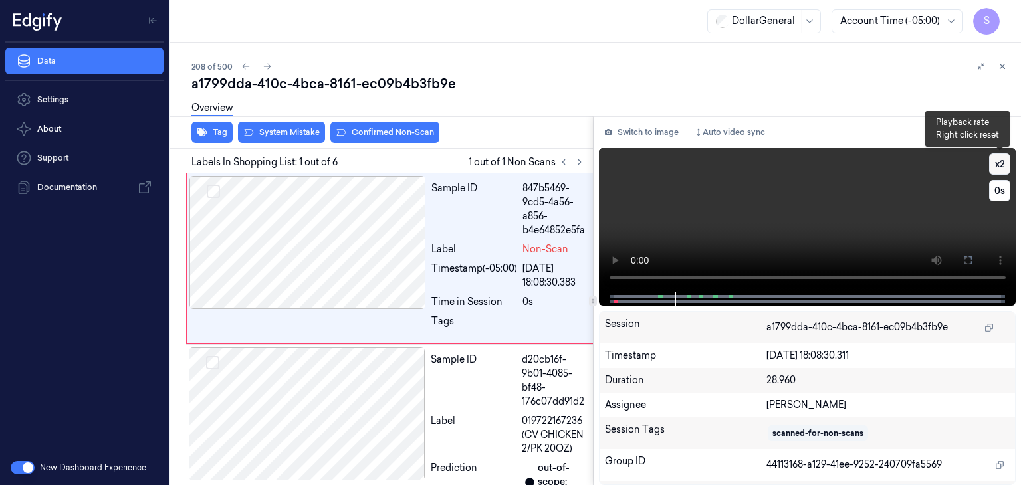
click at [994, 168] on button "x 2" at bounding box center [999, 164] width 21 height 21
click at [734, 219] on video at bounding box center [807, 220] width 417 height 144
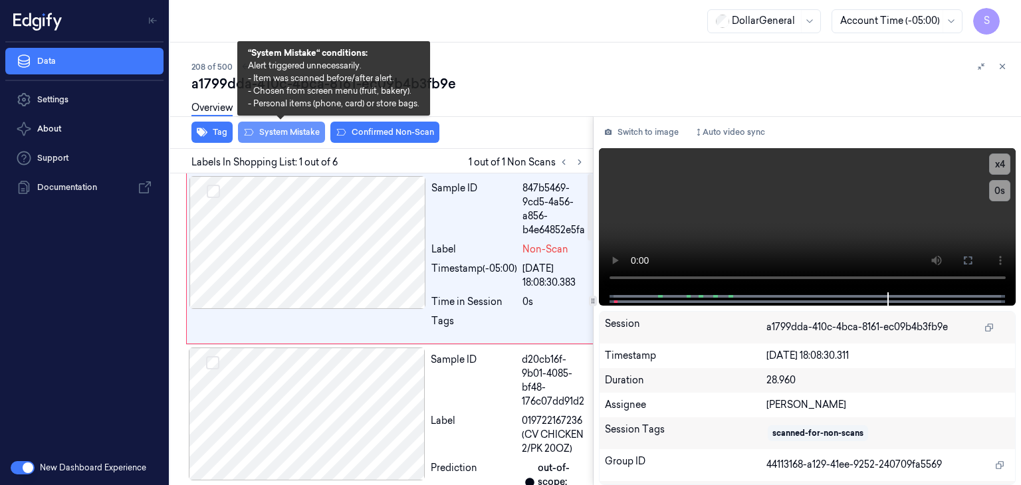
click at [271, 128] on button "System Mistake" at bounding box center [281, 132] width 87 height 21
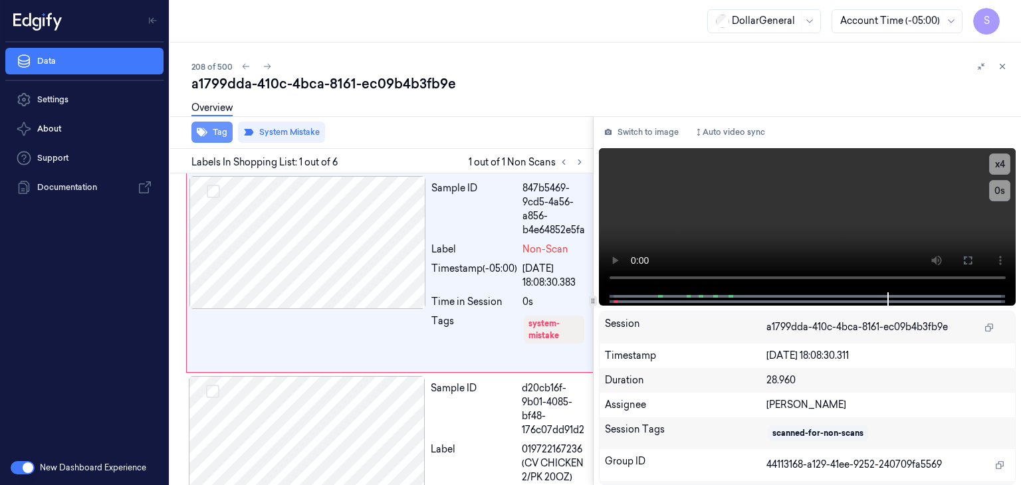
click at [205, 131] on icon "button" at bounding box center [202, 132] width 11 height 11
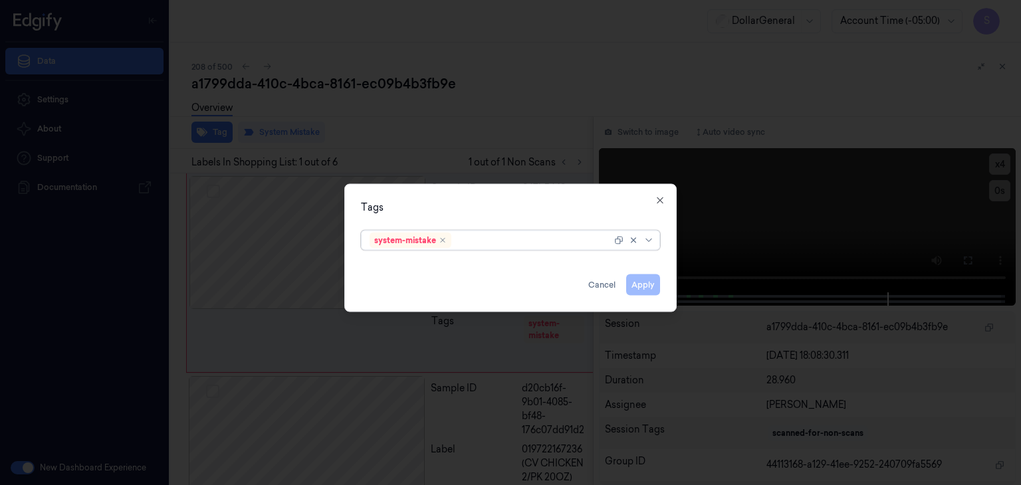
click at [655, 245] on div at bounding box center [635, 240] width 43 height 19
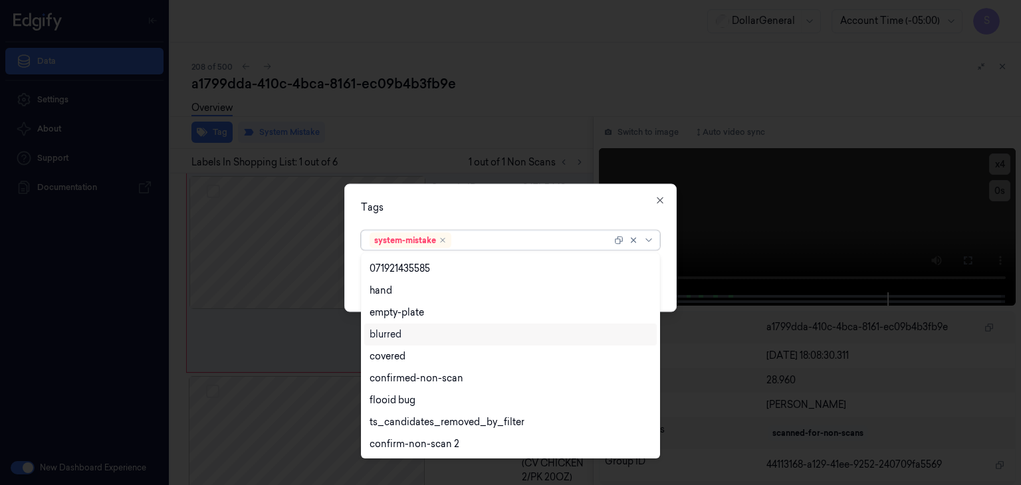
scroll to position [283, 0]
click at [420, 336] on div "flooid bug" at bounding box center [511, 335] width 282 height 14
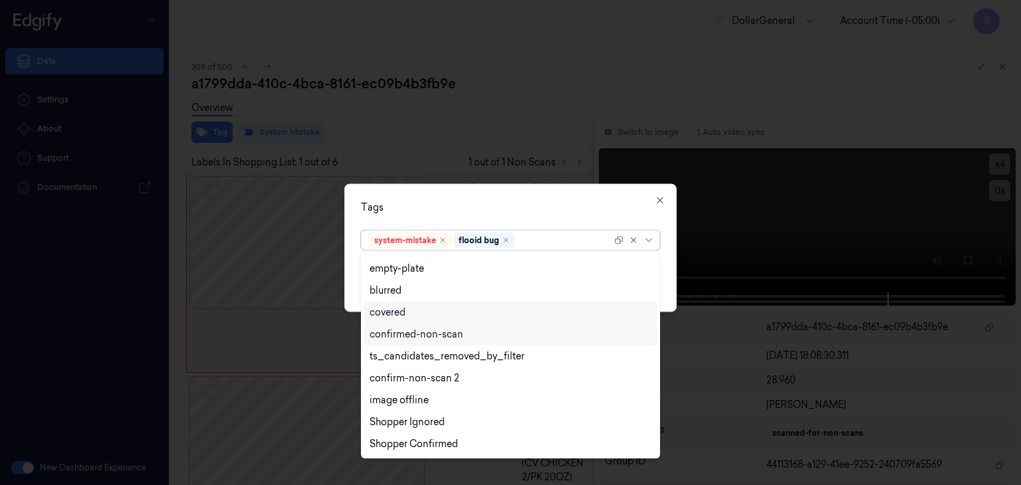
scroll to position [261, 0]
click at [669, 267] on div "Tags option flooid bug , selected. 21 results available. Use Up and Down to cho…" at bounding box center [510, 248] width 332 height 128
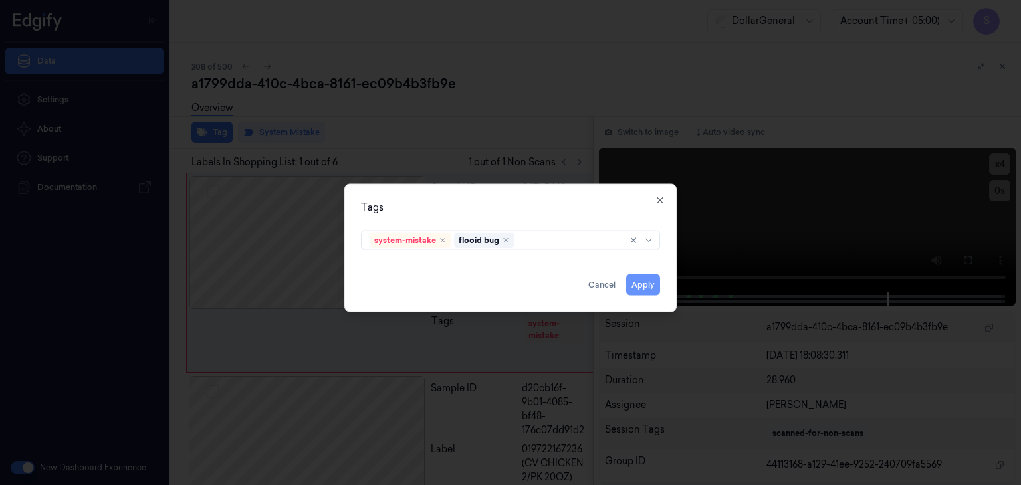
click at [649, 284] on button "Apply" at bounding box center [643, 285] width 34 height 21
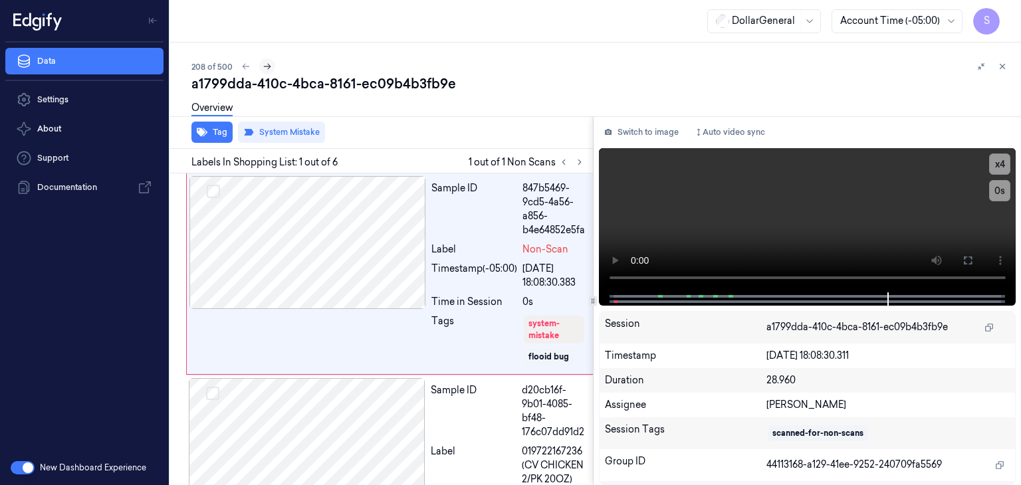
click at [263, 66] on icon at bounding box center [267, 66] width 9 height 9
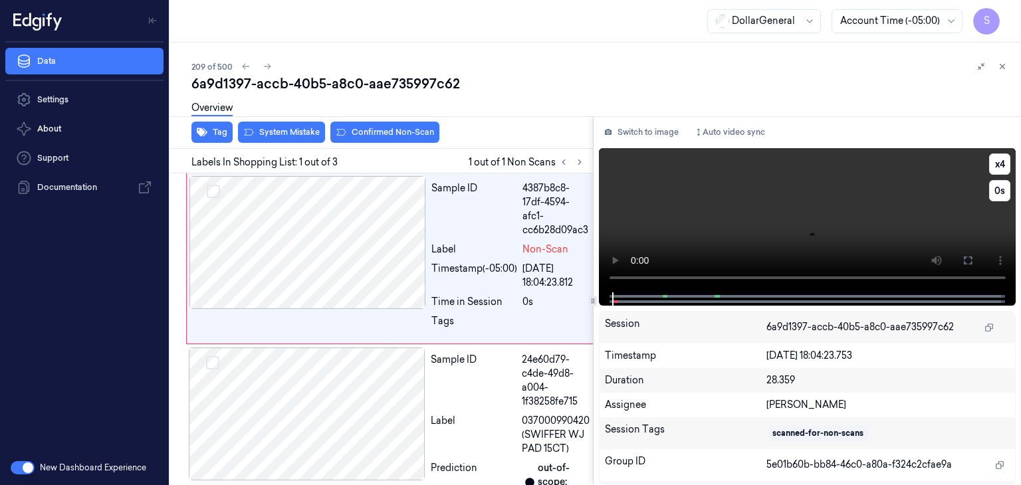
click at [691, 223] on video at bounding box center [807, 220] width 417 height 144
click at [776, 211] on video at bounding box center [807, 220] width 417 height 144
click at [340, 227] on div at bounding box center [307, 242] width 237 height 133
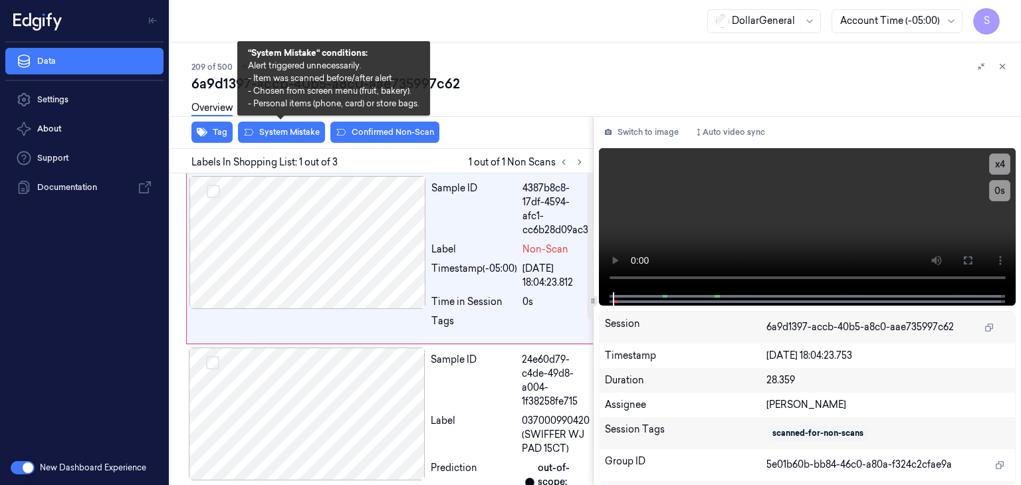
click at [287, 124] on div "Overview" at bounding box center [600, 110] width 819 height 34
click at [284, 133] on button "System Mistake" at bounding box center [281, 132] width 87 height 21
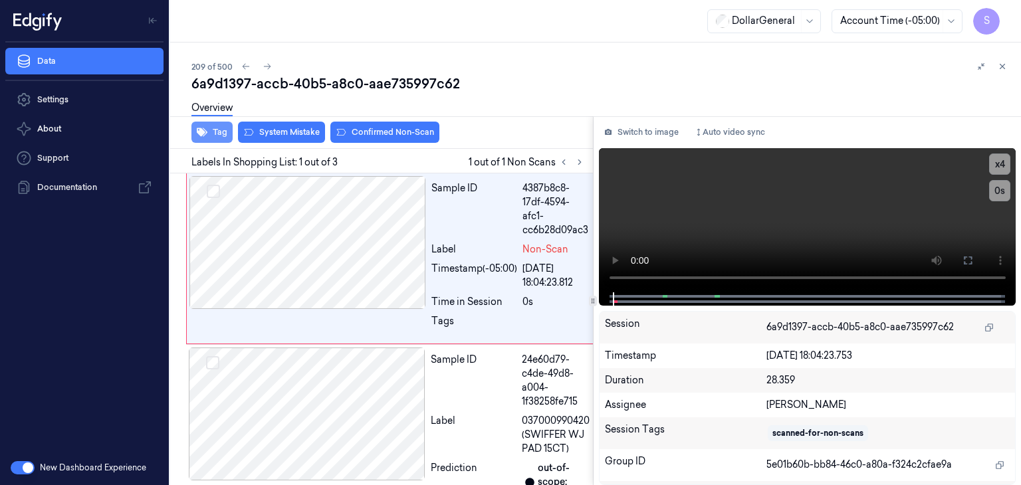
click at [221, 134] on button "Tag" at bounding box center [211, 132] width 41 height 21
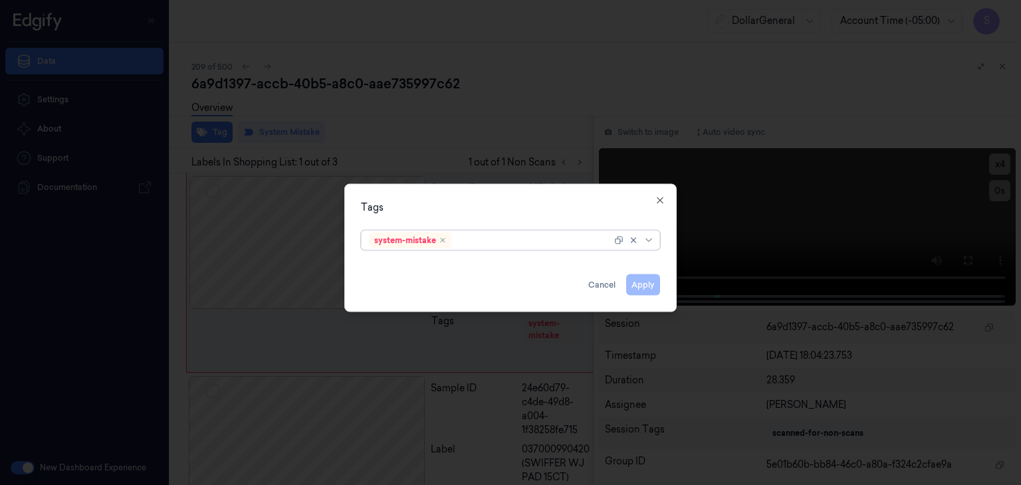
click at [654, 243] on div at bounding box center [649, 240] width 13 height 11
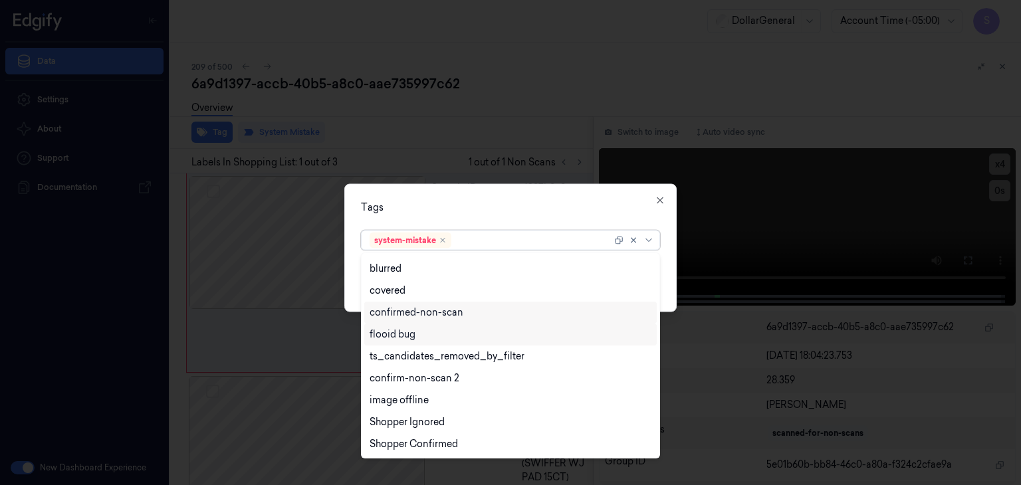
drag, startPoint x: 445, startPoint y: 334, endPoint x: 452, endPoint y: 330, distance: 8.0
click at [445, 334] on div "flooid bug" at bounding box center [511, 335] width 282 height 14
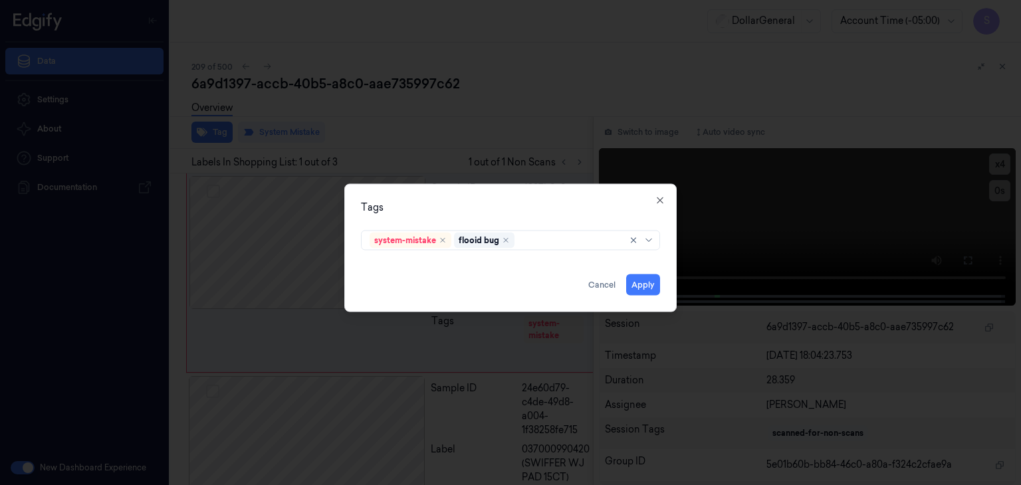
click at [672, 266] on div "Tags system-mistake flooid bug Apply Cancel Close" at bounding box center [510, 248] width 332 height 128
click at [643, 292] on button "Apply" at bounding box center [643, 285] width 34 height 21
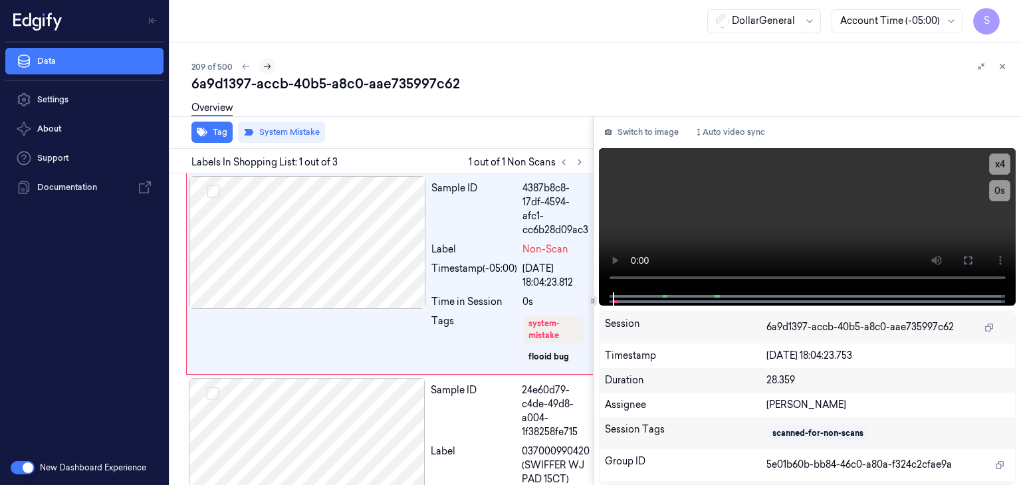
click at [267, 67] on icon at bounding box center [267, 66] width 9 height 9
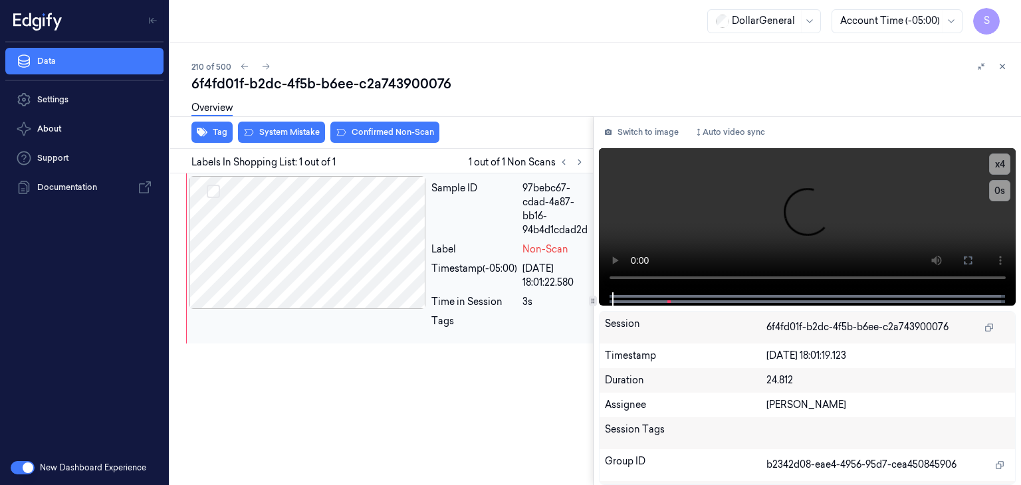
click at [407, 251] on div at bounding box center [307, 242] width 237 height 133
click at [726, 230] on video at bounding box center [807, 220] width 417 height 144
click at [562, 51] on div "210 of 500 6f4fd01f-b2dc-4f5b-b6ee-c2a743900076 Overview Tag System Mistake Con…" at bounding box center [595, 264] width 851 height 443
click at [771, 208] on video at bounding box center [807, 220] width 417 height 144
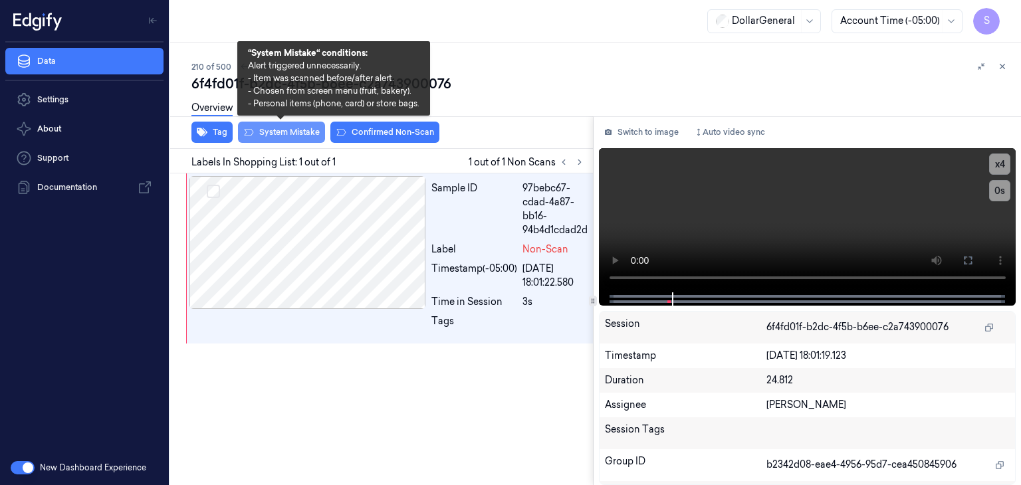
click at [283, 133] on button "System Mistake" at bounding box center [281, 132] width 87 height 21
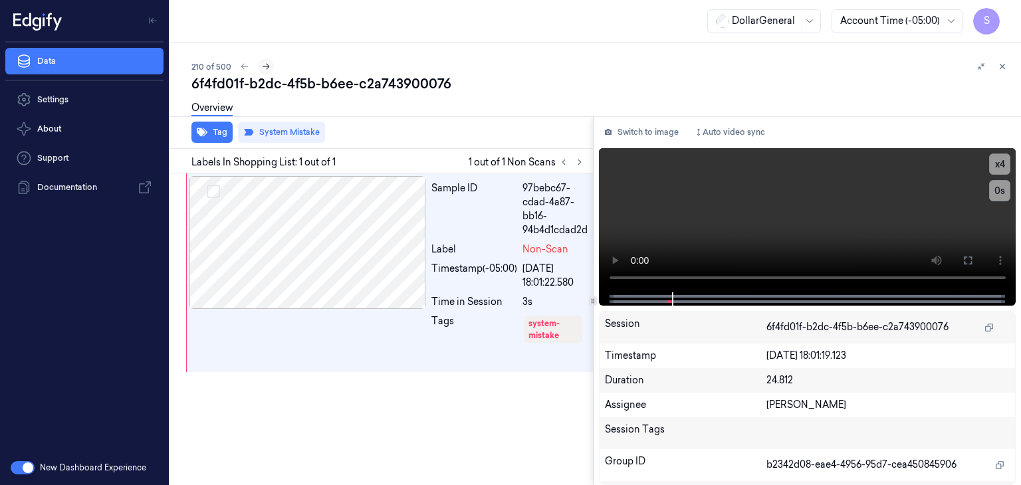
click at [267, 70] on icon at bounding box center [265, 66] width 9 height 9
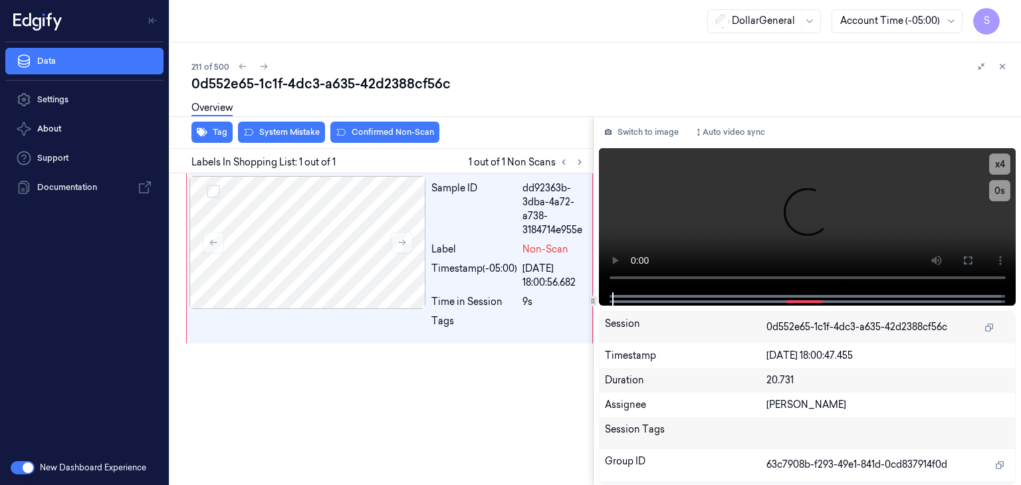
drag, startPoint x: 741, startPoint y: 184, endPoint x: 657, endPoint y: 95, distance: 122.3
click at [742, 184] on video at bounding box center [807, 220] width 417 height 144
click at [620, 49] on div "211 of 500 0d552e65-1c1f-4dc3-a635-42d2388cf56c Overview Tag System Mistake Con…" at bounding box center [595, 264] width 851 height 443
click at [596, 94] on div "Overview" at bounding box center [600, 110] width 819 height 34
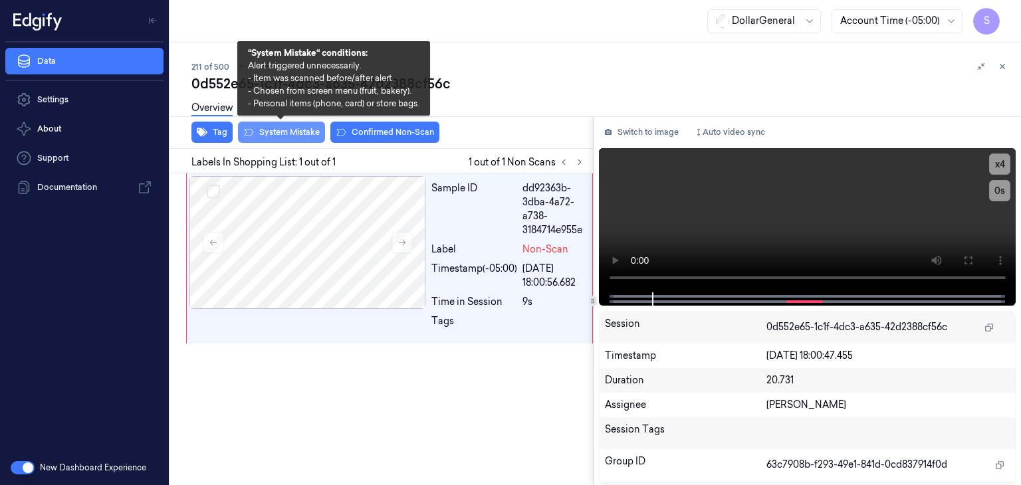
click at [300, 134] on button "System Mistake" at bounding box center [281, 132] width 87 height 21
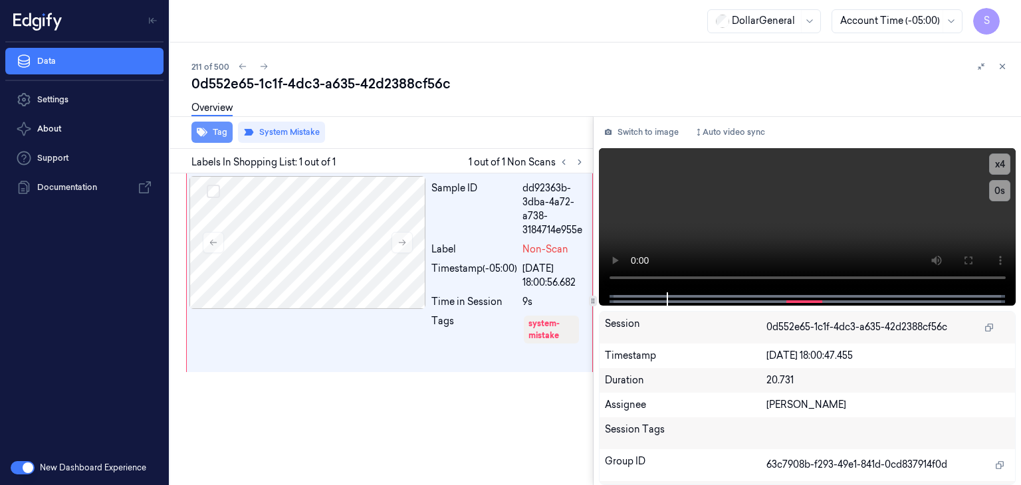
click at [219, 132] on button "Tag" at bounding box center [211, 132] width 41 height 21
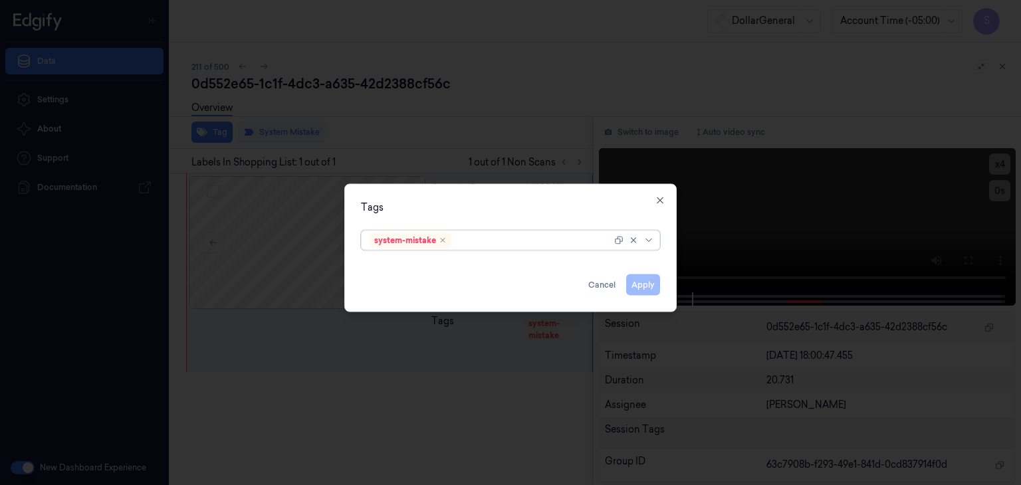
click at [655, 240] on div at bounding box center [649, 240] width 13 height 11
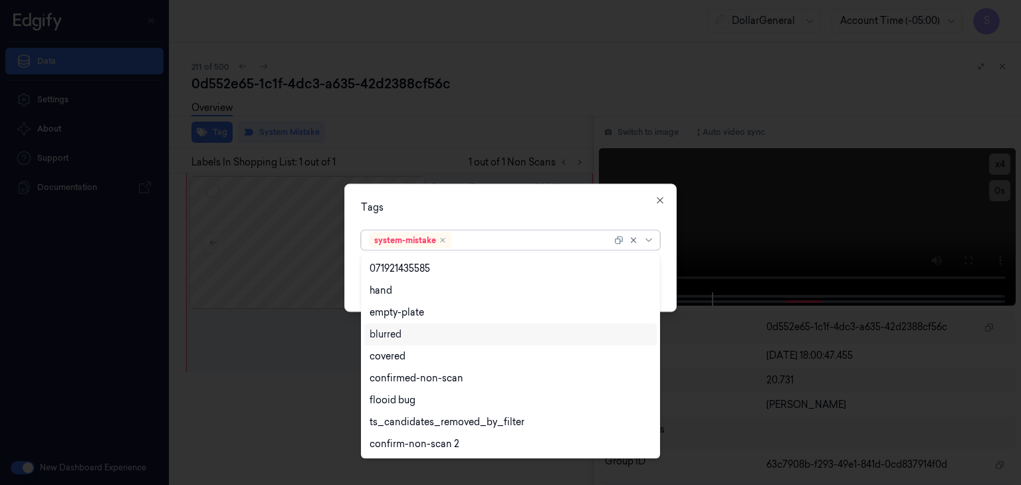
scroll to position [283, 0]
click at [420, 337] on div "flooid bug" at bounding box center [511, 335] width 282 height 14
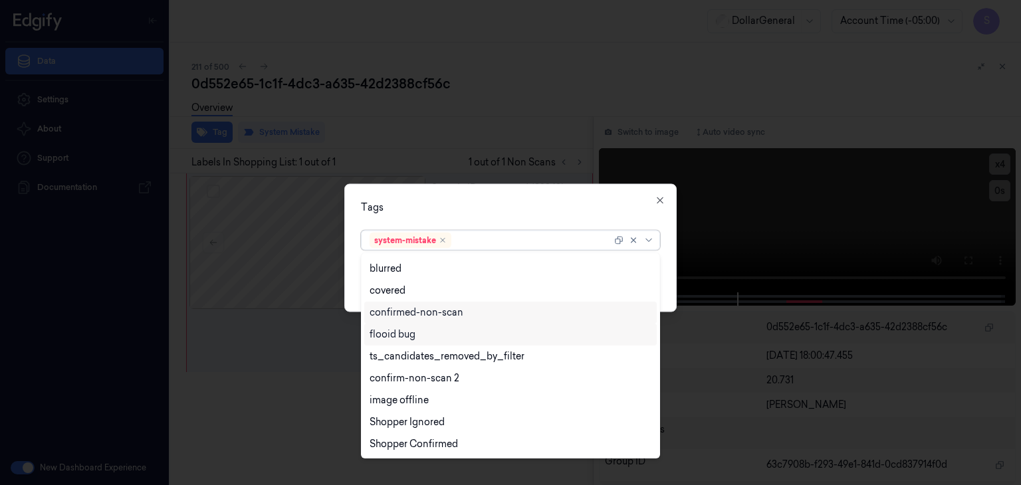
scroll to position [261, 0]
click at [667, 258] on div "Tags option flooid bug , selected. 21 results available. Use Up and Down to cho…" at bounding box center [510, 248] width 332 height 128
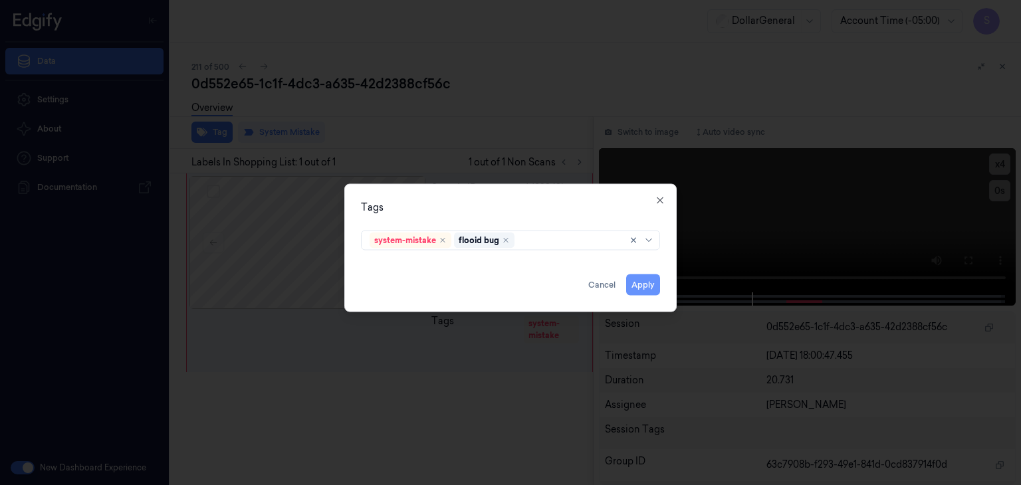
click at [640, 287] on button "Apply" at bounding box center [643, 285] width 34 height 21
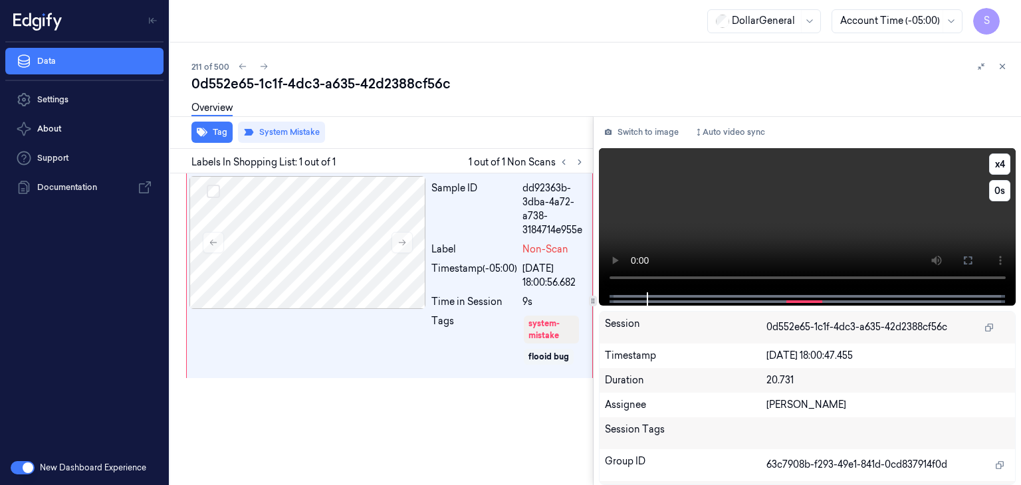
click at [786, 198] on video at bounding box center [807, 220] width 417 height 144
click at [262, 67] on icon at bounding box center [263, 66] width 9 height 9
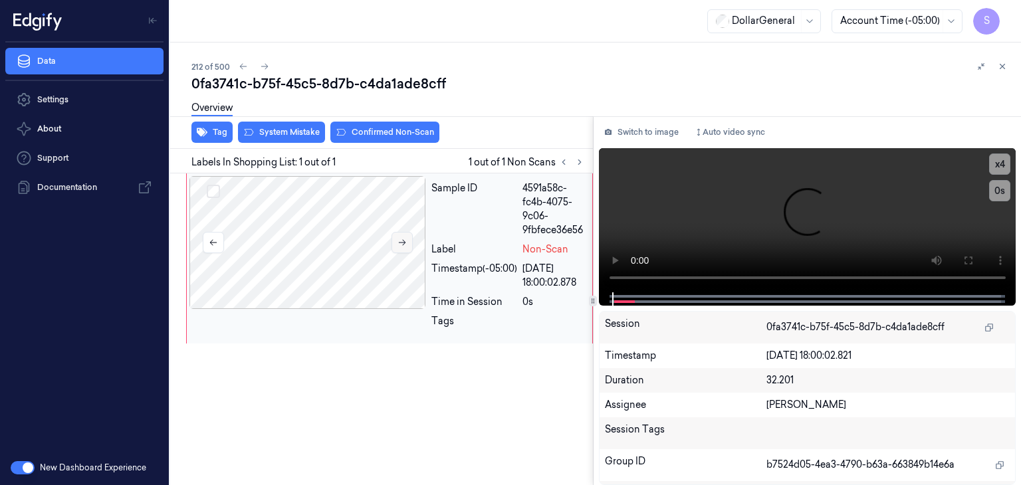
click at [403, 242] on icon at bounding box center [402, 243] width 7 height 6
click at [713, 192] on video at bounding box center [807, 220] width 417 height 144
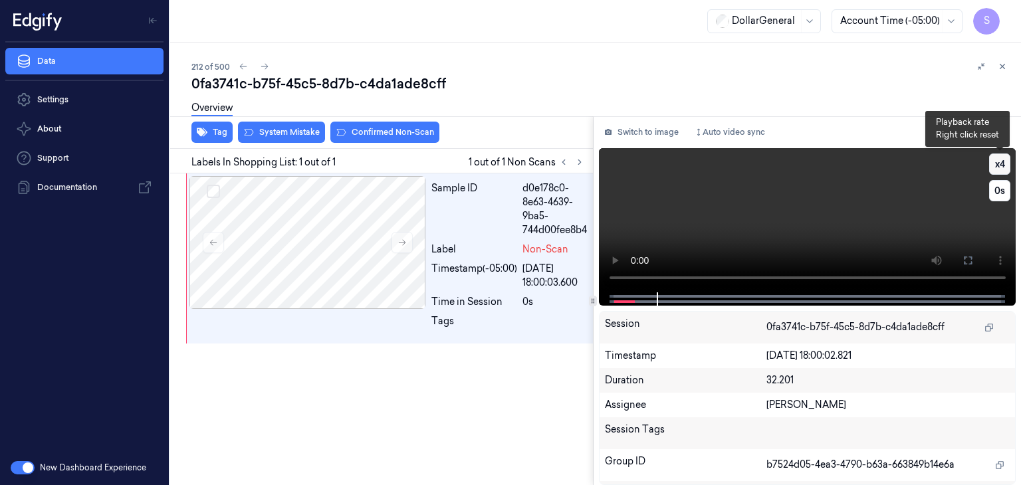
click at [1002, 168] on button "x 4" at bounding box center [999, 164] width 21 height 21
click at [1002, 168] on button "x 1" at bounding box center [999, 164] width 21 height 21
click at [1002, 168] on button "x 2" at bounding box center [999, 164] width 21 height 21
drag, startPoint x: 816, startPoint y: 212, endPoint x: 808, endPoint y: 213, distance: 8.0
click at [816, 213] on video at bounding box center [807, 220] width 417 height 144
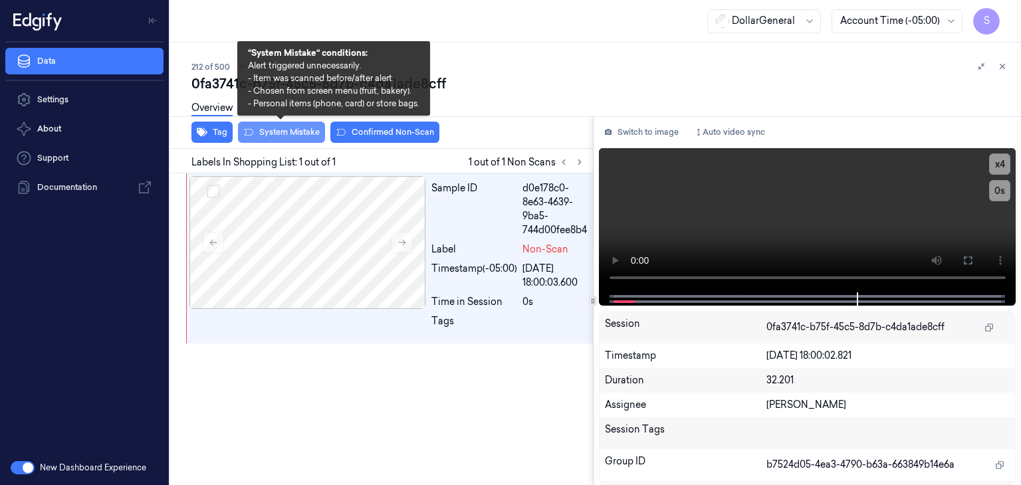
click at [277, 130] on button "System Mistake" at bounding box center [281, 132] width 87 height 21
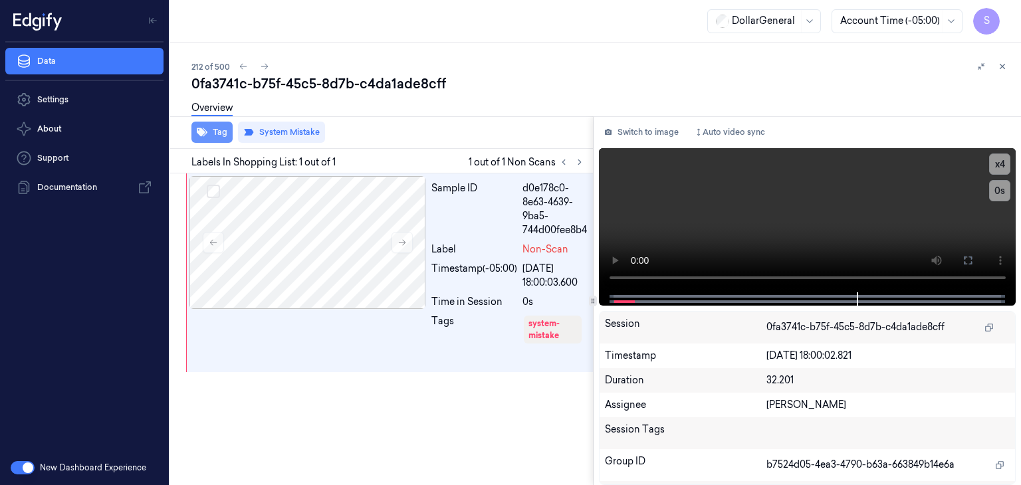
click at [207, 136] on button "Tag" at bounding box center [211, 132] width 41 height 21
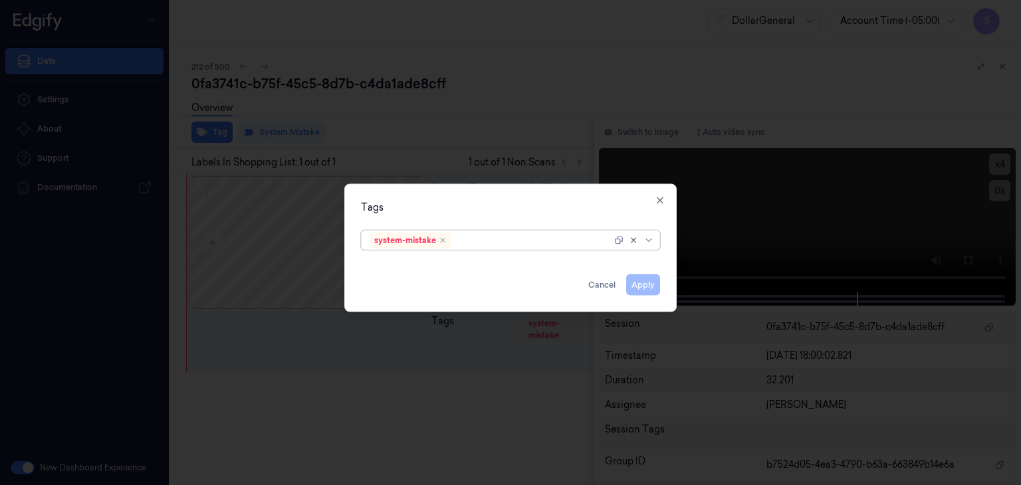
click at [655, 241] on div at bounding box center [649, 240] width 13 height 11
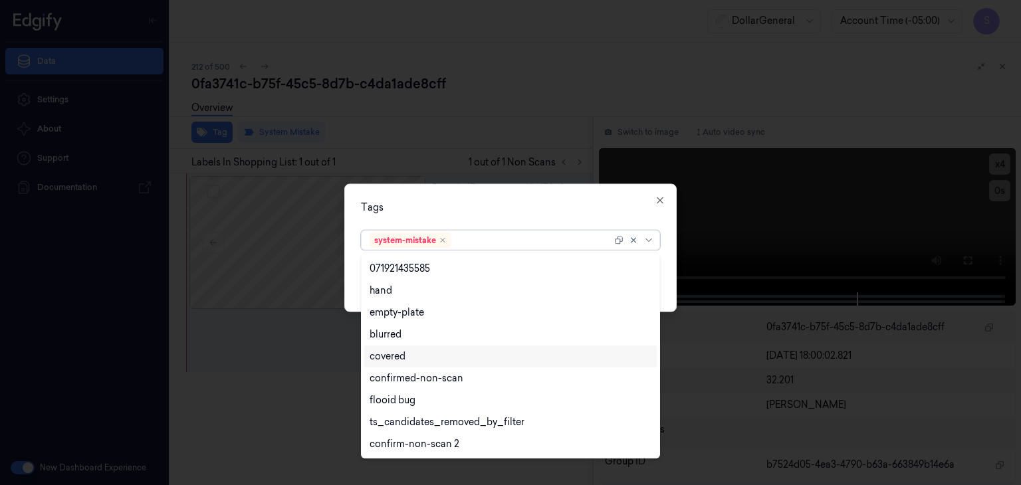
scroll to position [283, 0]
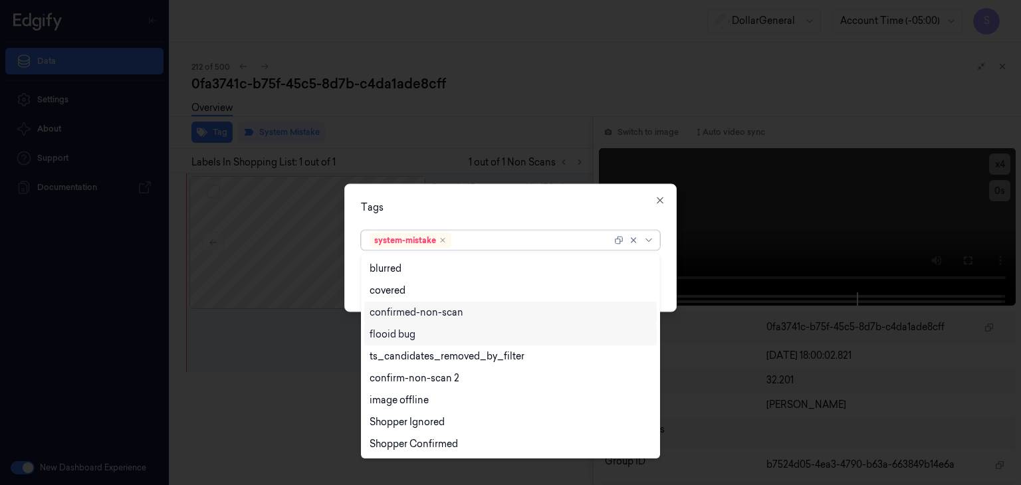
click at [417, 336] on div "flooid bug" at bounding box center [511, 335] width 282 height 14
click at [670, 272] on div "Tags option flooid bug , selected. 21 results available. Use Up and Down to cho…" at bounding box center [510, 248] width 332 height 128
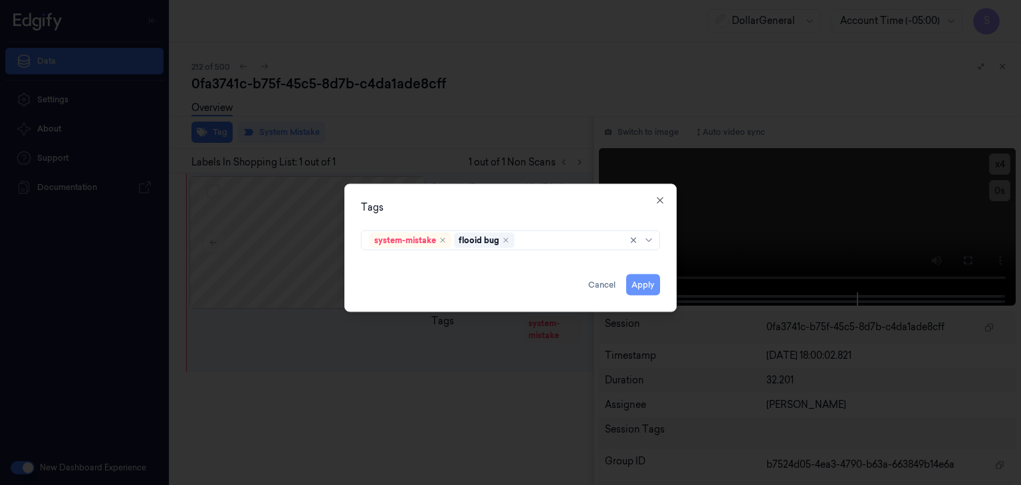
click at [650, 289] on button "Apply" at bounding box center [643, 285] width 34 height 21
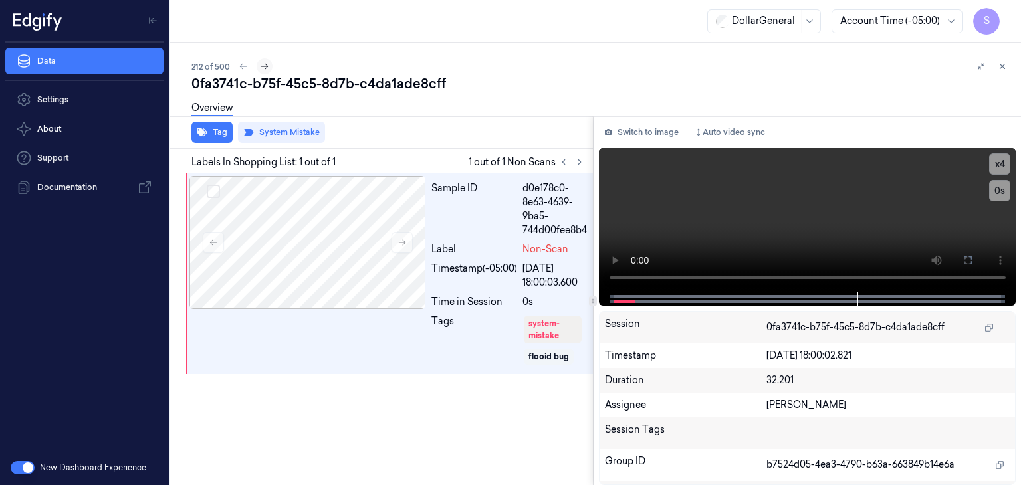
click at [267, 66] on icon at bounding box center [264, 67] width 7 height 6
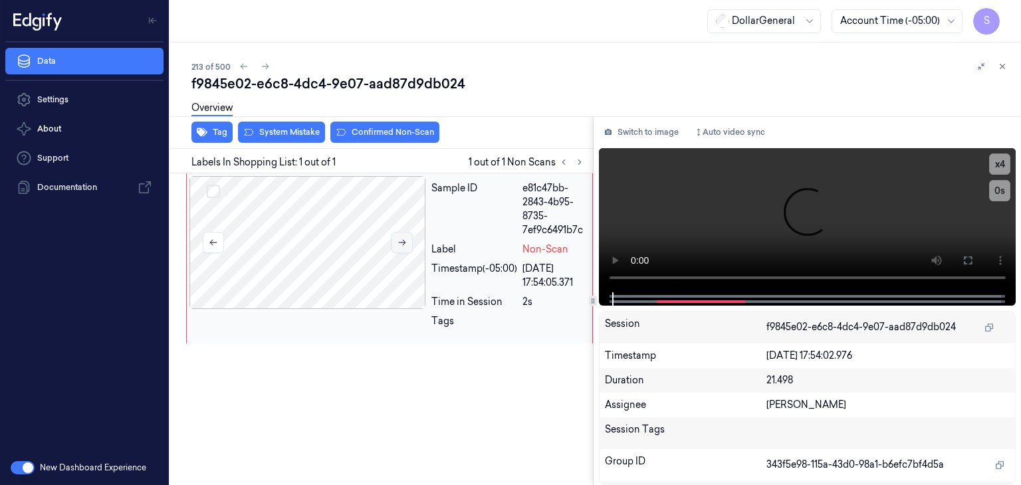
click at [405, 249] on button at bounding box center [402, 242] width 21 height 21
click at [707, 190] on video at bounding box center [807, 220] width 417 height 144
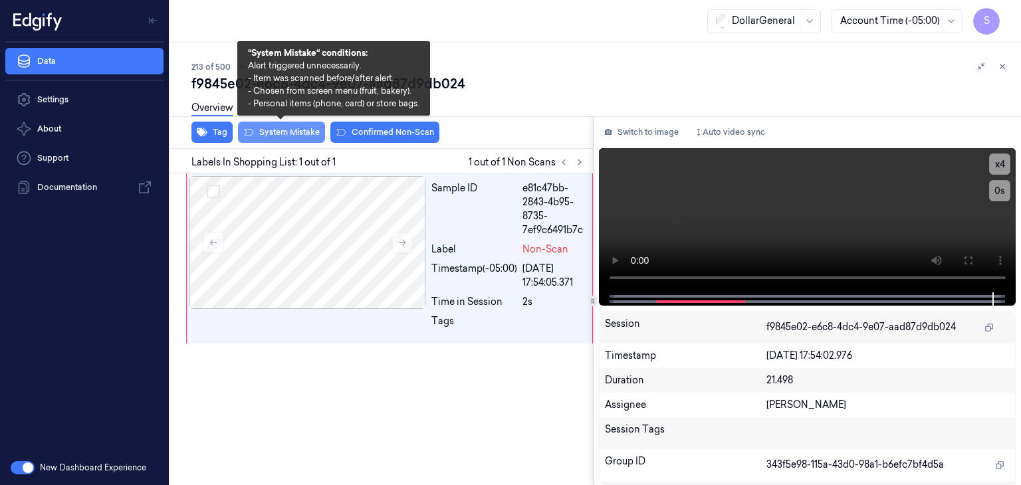
click at [290, 136] on button "System Mistake" at bounding box center [281, 132] width 87 height 21
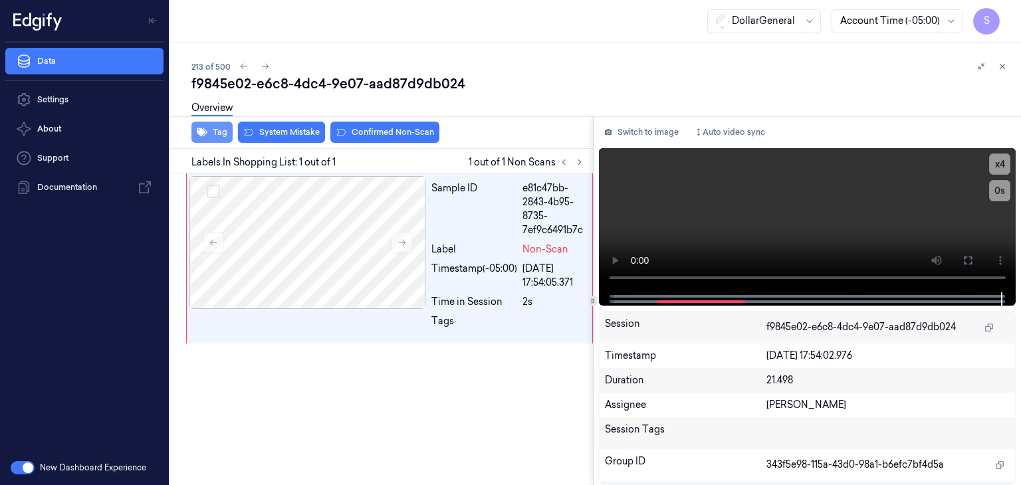
click at [218, 135] on button "Tag" at bounding box center [211, 132] width 41 height 21
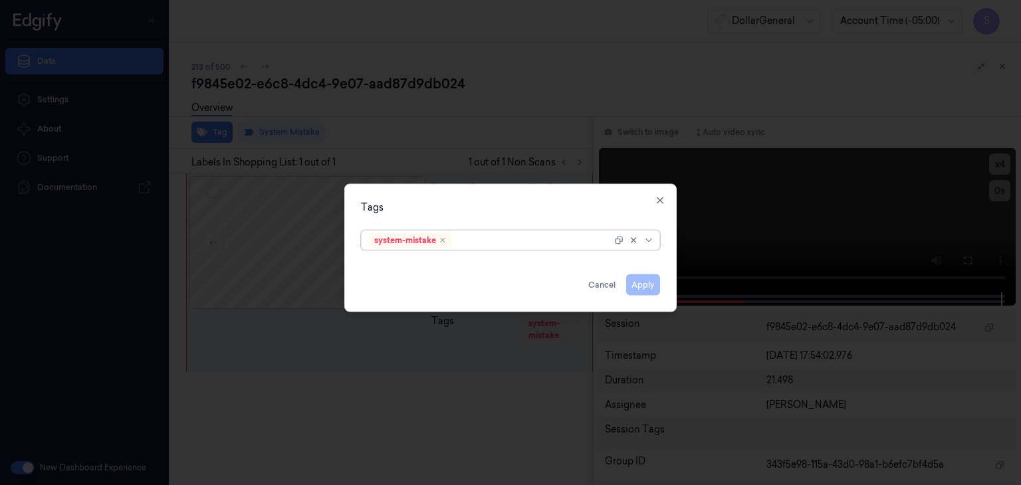
click at [654, 242] on div at bounding box center [649, 240] width 13 height 11
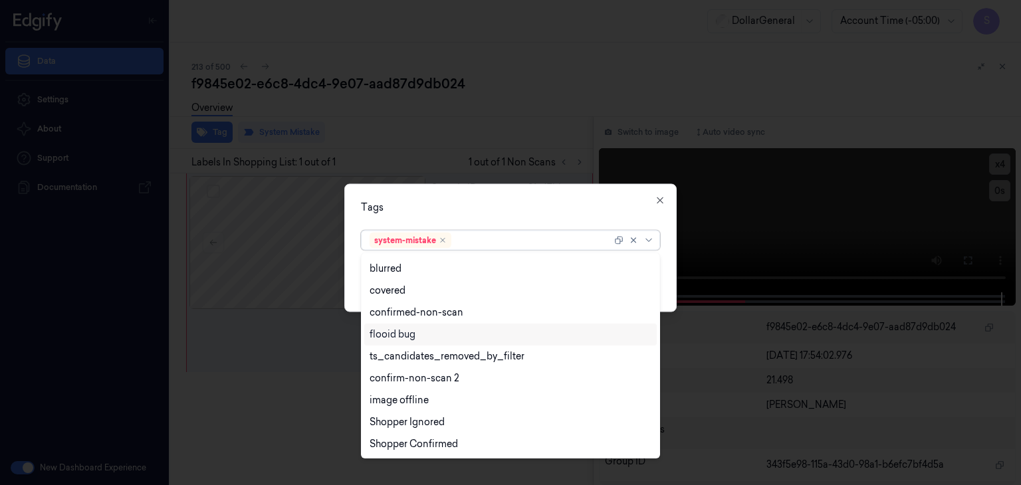
click at [436, 337] on div "flooid bug" at bounding box center [511, 335] width 282 height 14
click at [672, 248] on div "Tags option flooid bug , selected. 21 results available. Use Up and Down to cho…" at bounding box center [510, 248] width 332 height 128
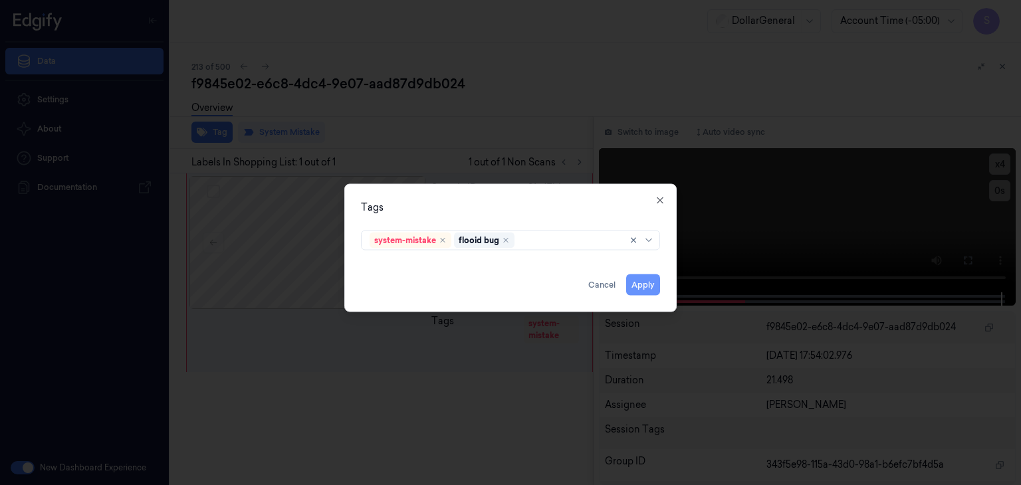
click at [637, 281] on button "Apply" at bounding box center [643, 285] width 34 height 21
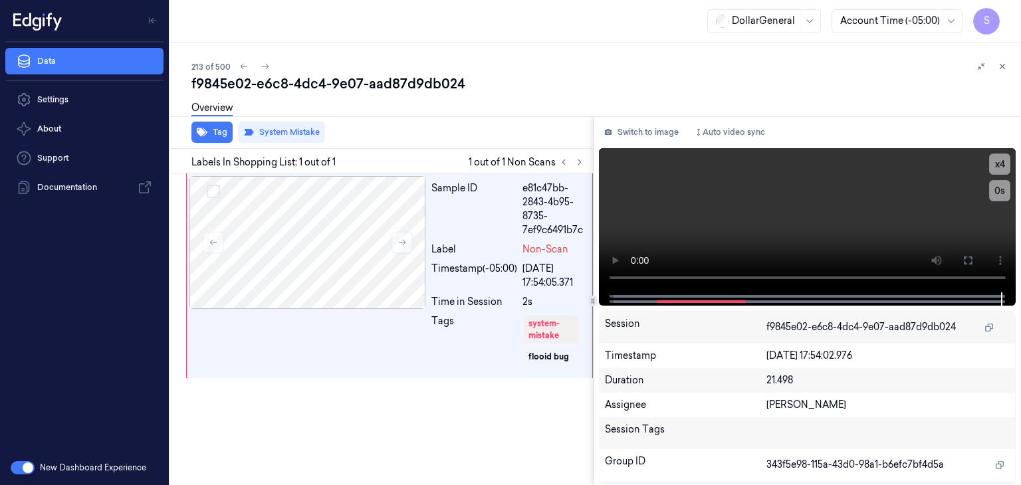
drag, startPoint x: 266, startPoint y: 67, endPoint x: 279, endPoint y: 94, distance: 29.4
click at [267, 67] on icon at bounding box center [265, 66] width 9 height 9
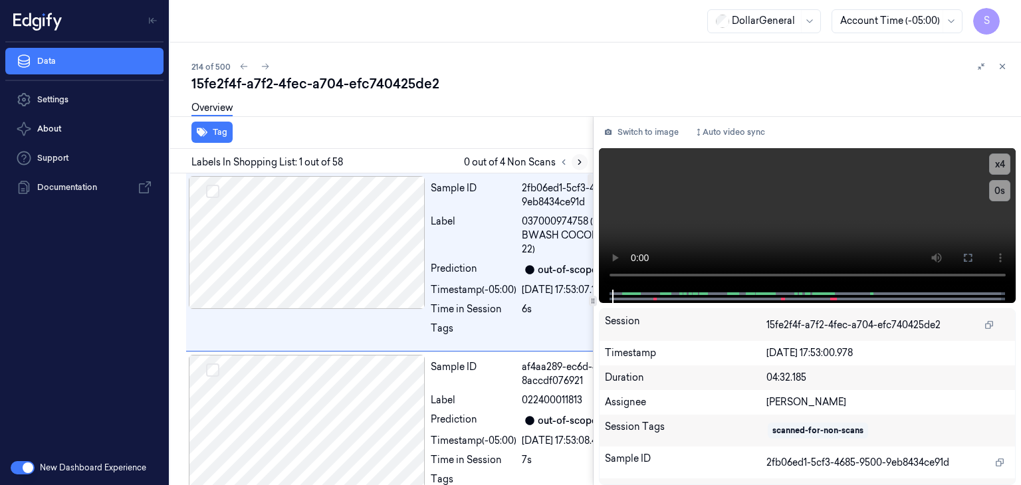
click at [585, 163] on button at bounding box center [580, 162] width 16 height 16
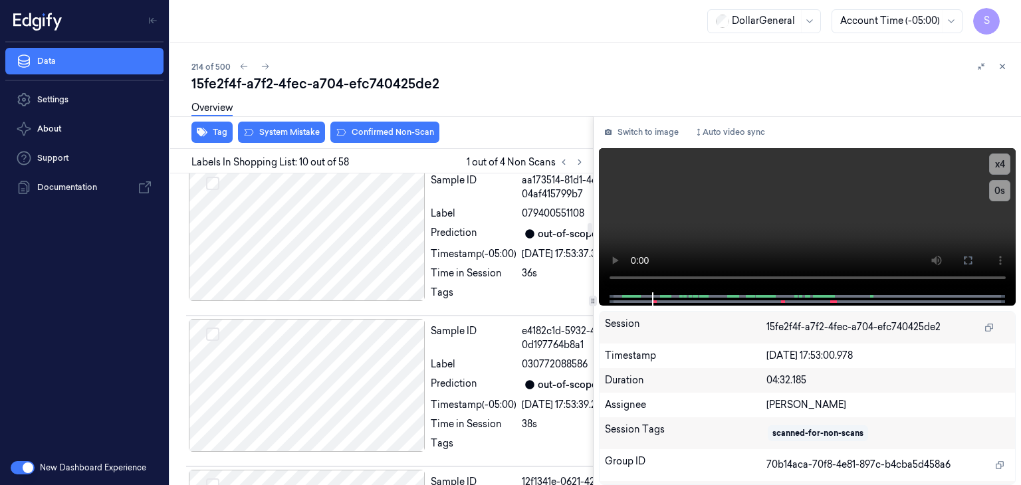
scroll to position [2160, 0]
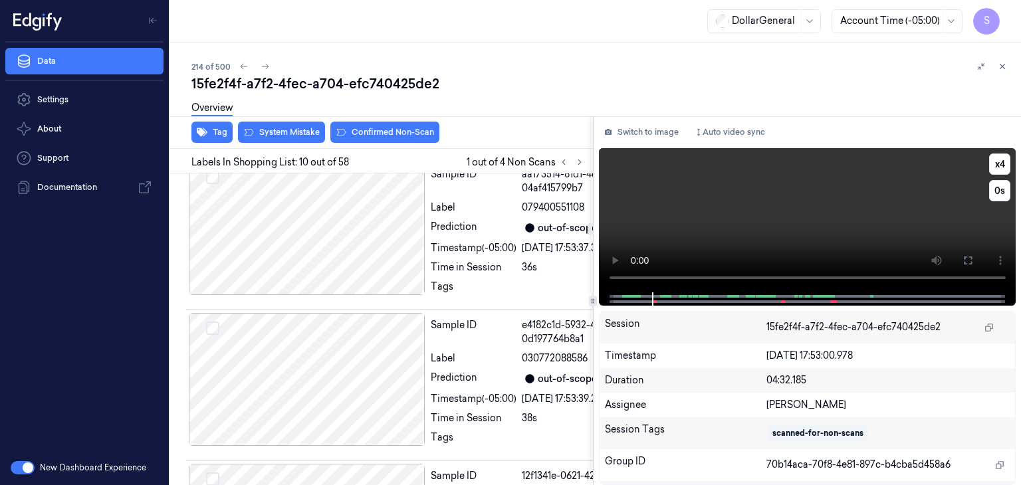
click at [686, 223] on video at bounding box center [807, 220] width 417 height 144
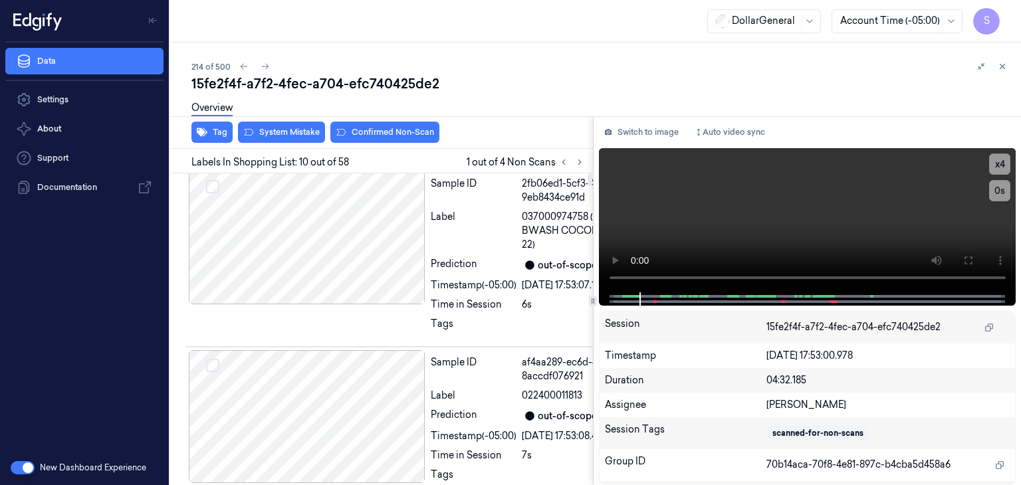
scroll to position [0, 0]
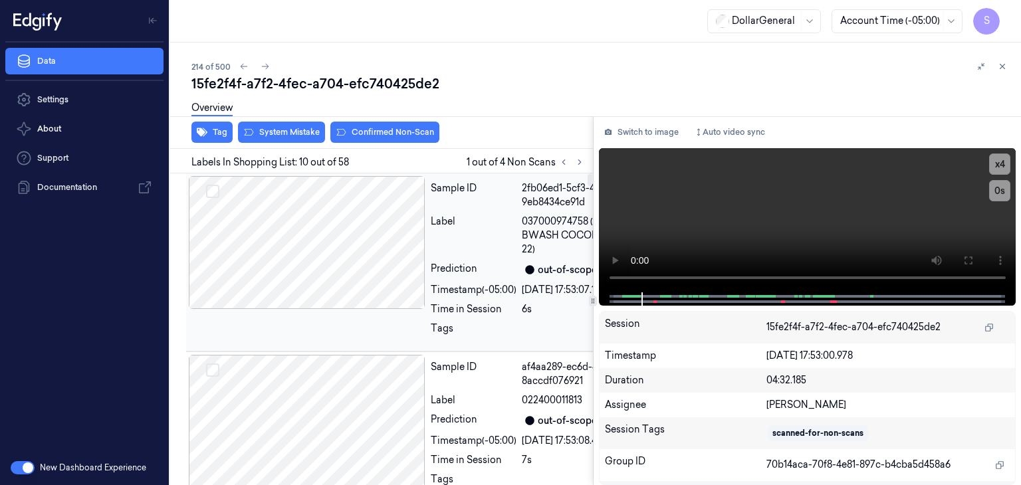
click at [348, 252] on div at bounding box center [307, 242] width 237 height 133
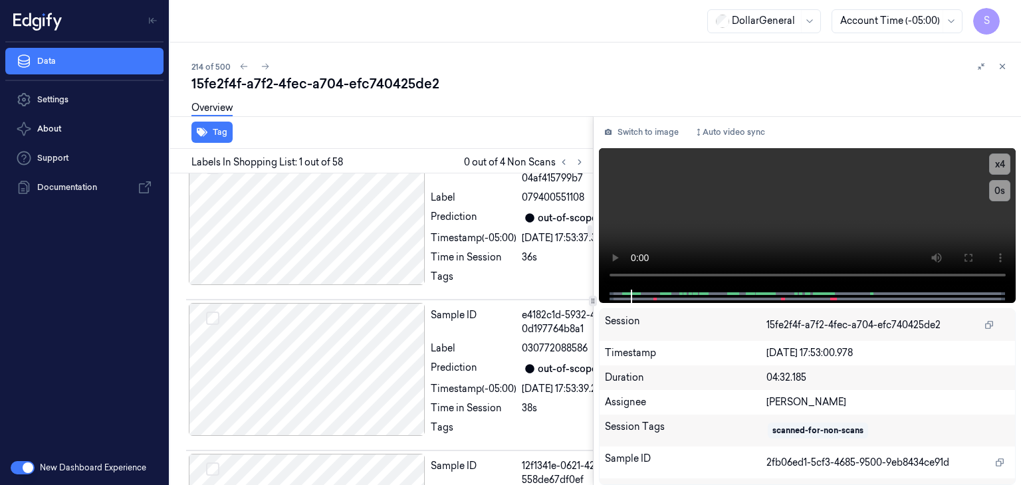
scroll to position [2260, 0]
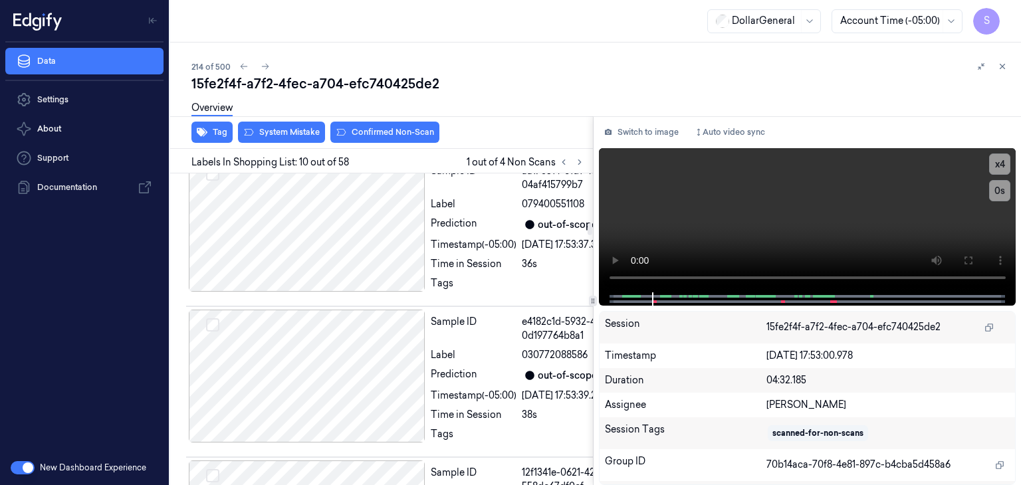
scroll to position [2160, 0]
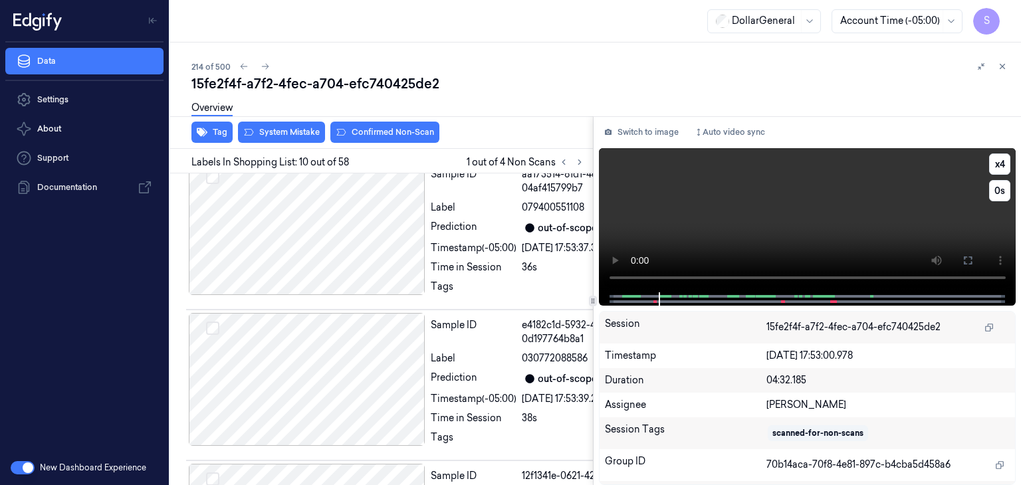
click at [768, 213] on video at bounding box center [807, 220] width 417 height 144
click at [319, 135] on button "System Mistake" at bounding box center [281, 132] width 87 height 21
click at [217, 126] on button "Tag" at bounding box center [211, 132] width 41 height 21
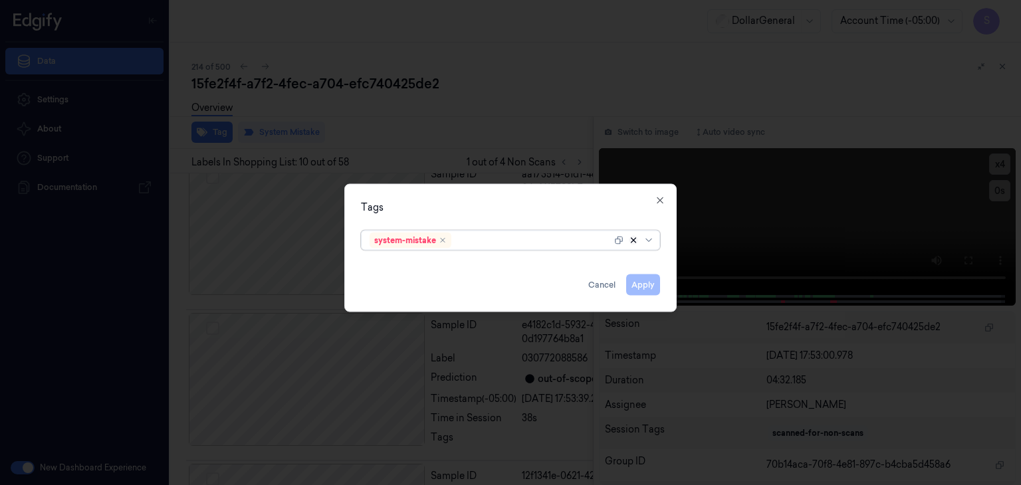
scroll to position [2174, 0]
click at [651, 243] on icon at bounding box center [648, 240] width 11 height 11
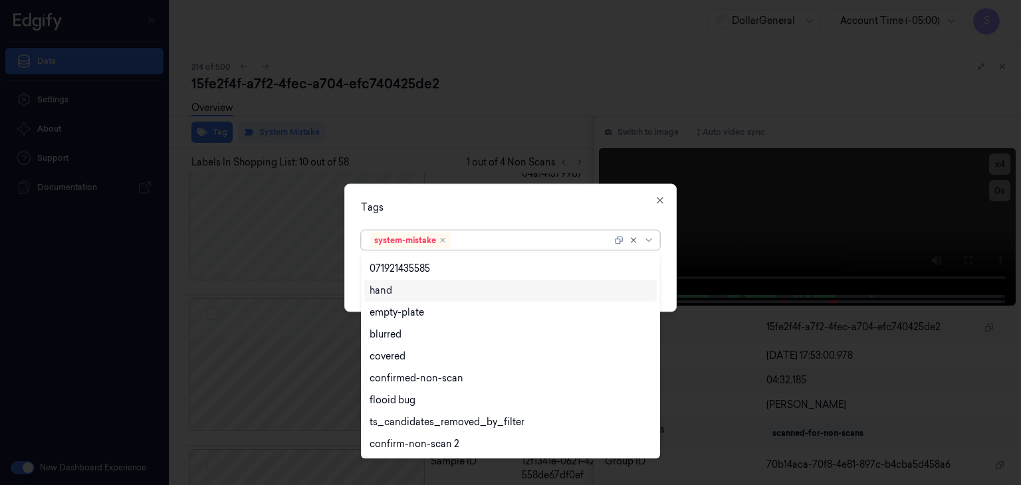
scroll to position [283, 0]
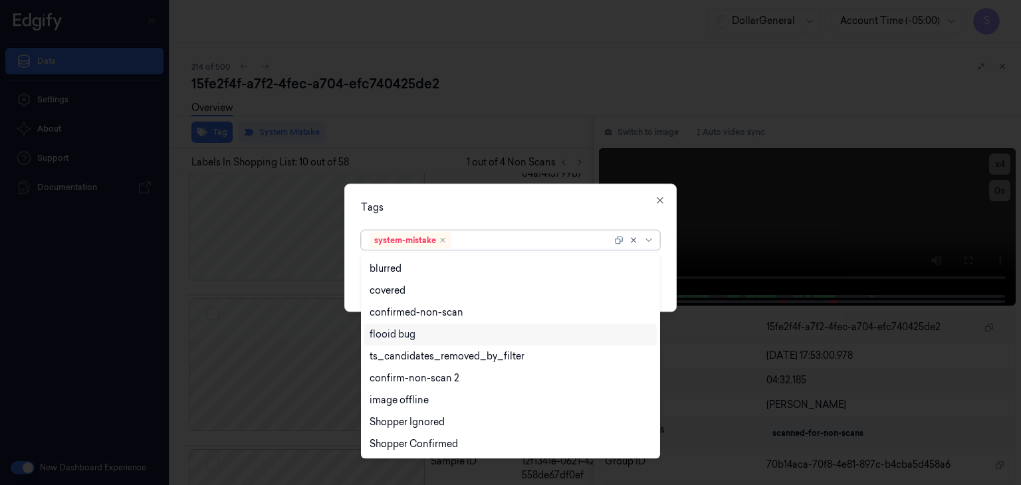
click at [409, 338] on div "flooid bug" at bounding box center [393, 335] width 46 height 14
click at [667, 259] on div "Tags option flooid bug , selected. 21 results available. Use Up and Down to cho…" at bounding box center [510, 248] width 332 height 128
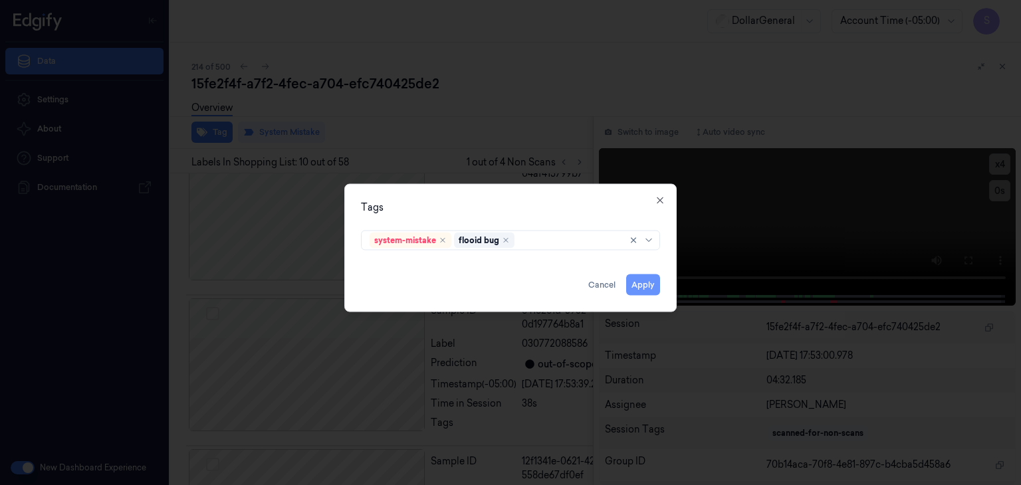
click at [647, 286] on button "Apply" at bounding box center [643, 285] width 34 height 21
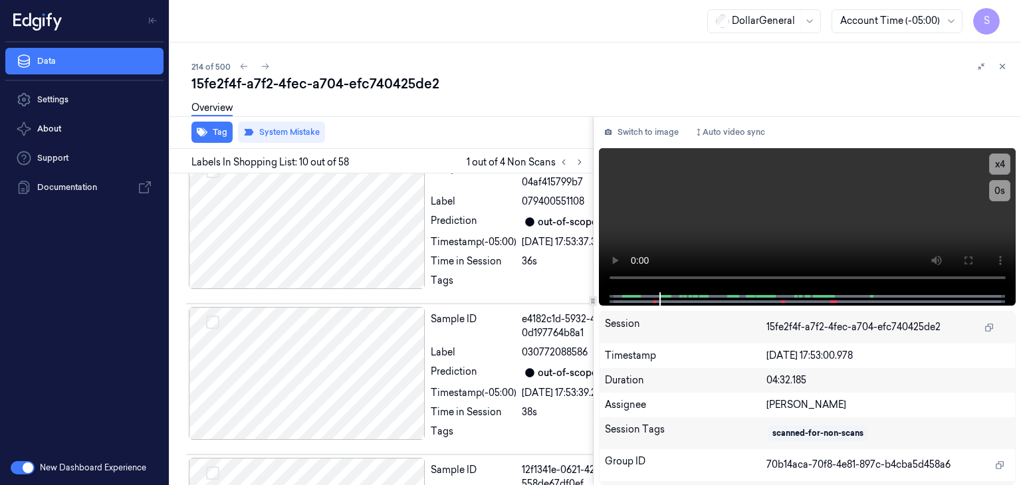
scroll to position [2178, 0]
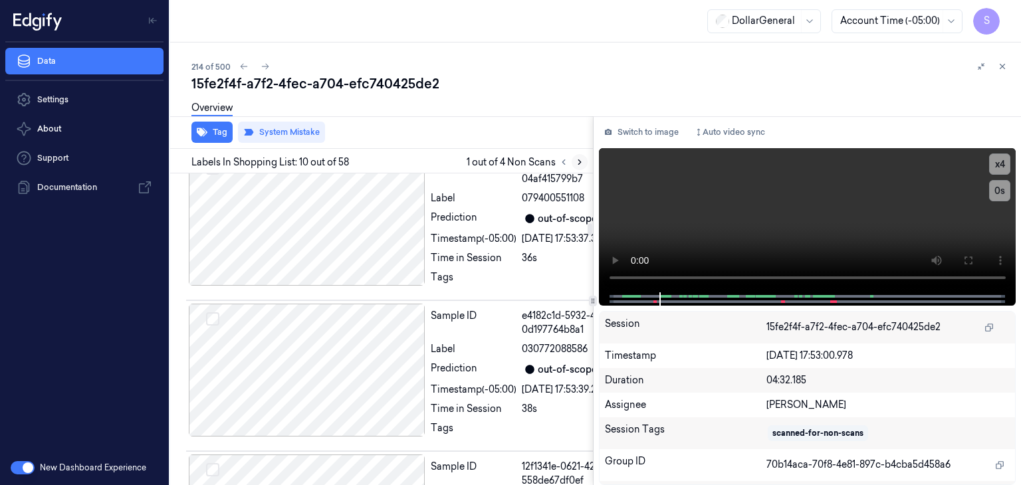
click at [582, 163] on icon at bounding box center [579, 162] width 9 height 9
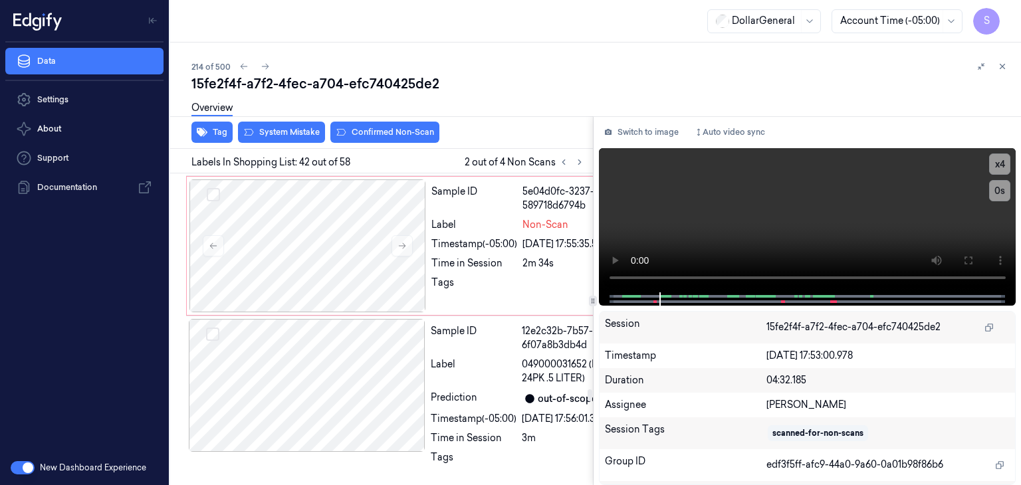
scroll to position [9513, 0]
click at [774, 225] on video at bounding box center [807, 220] width 417 height 144
click at [695, 67] on div "214 of 500" at bounding box center [600, 66] width 819 height 16
click at [872, 233] on video at bounding box center [807, 220] width 417 height 144
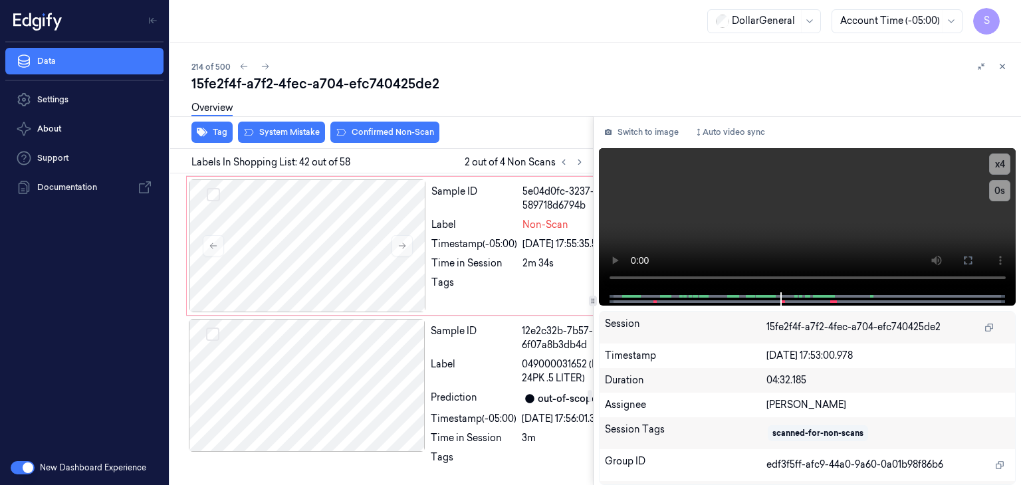
scroll to position [9580, 0]
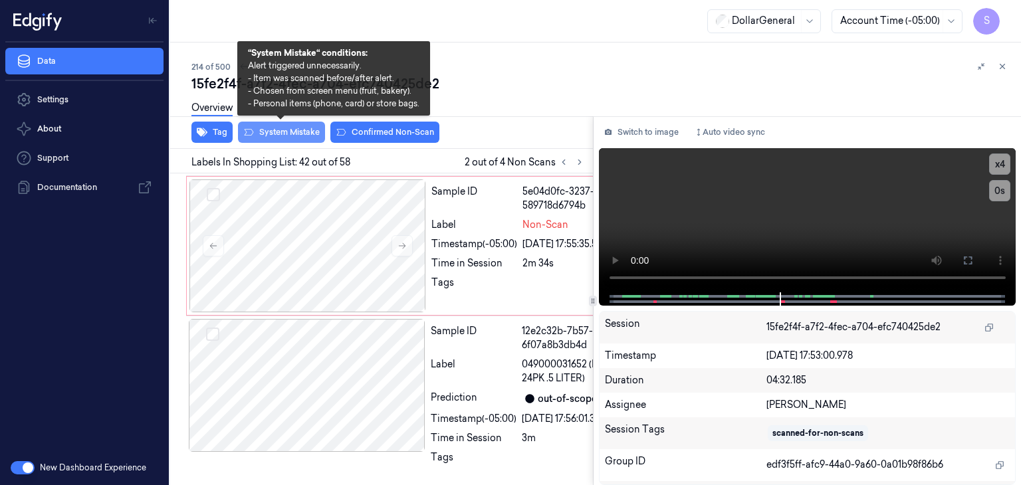
click at [304, 134] on button "System Mistake" at bounding box center [281, 132] width 87 height 21
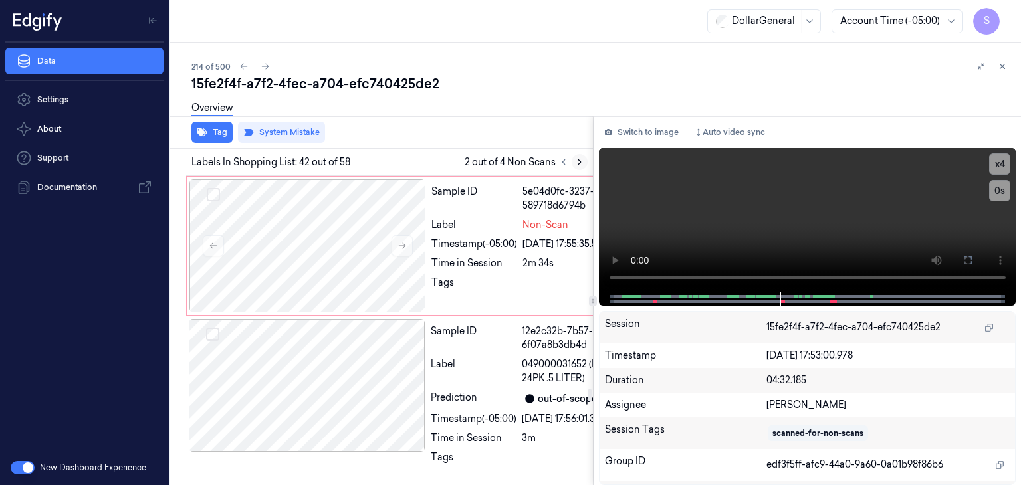
click at [578, 163] on icon at bounding box center [579, 162] width 9 height 9
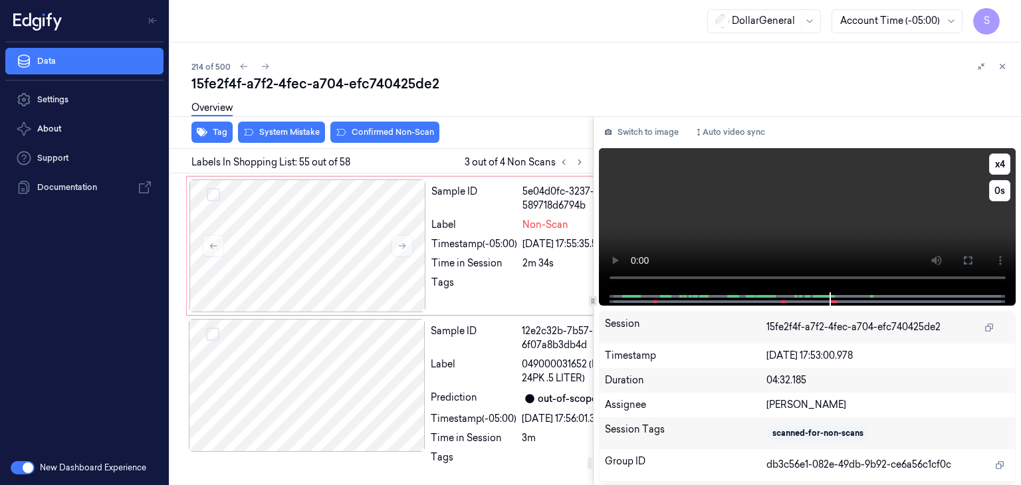
click at [731, 224] on video at bounding box center [807, 220] width 417 height 144
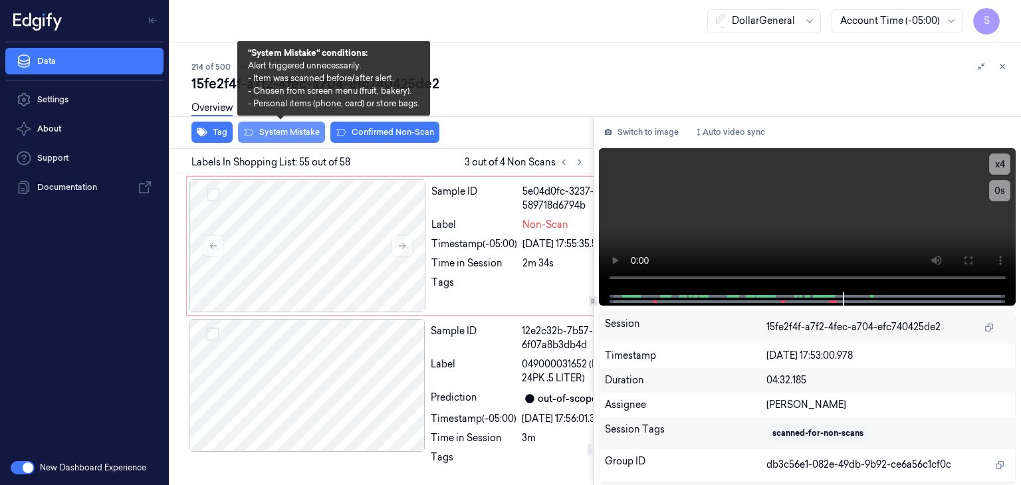
click at [301, 128] on button "System Mistake" at bounding box center [281, 132] width 87 height 21
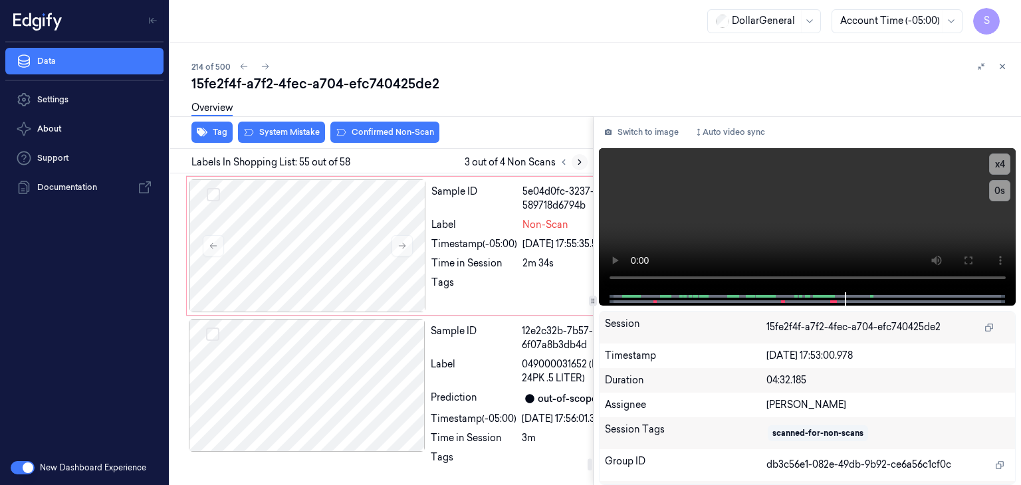
click at [582, 164] on icon at bounding box center [579, 162] width 9 height 9
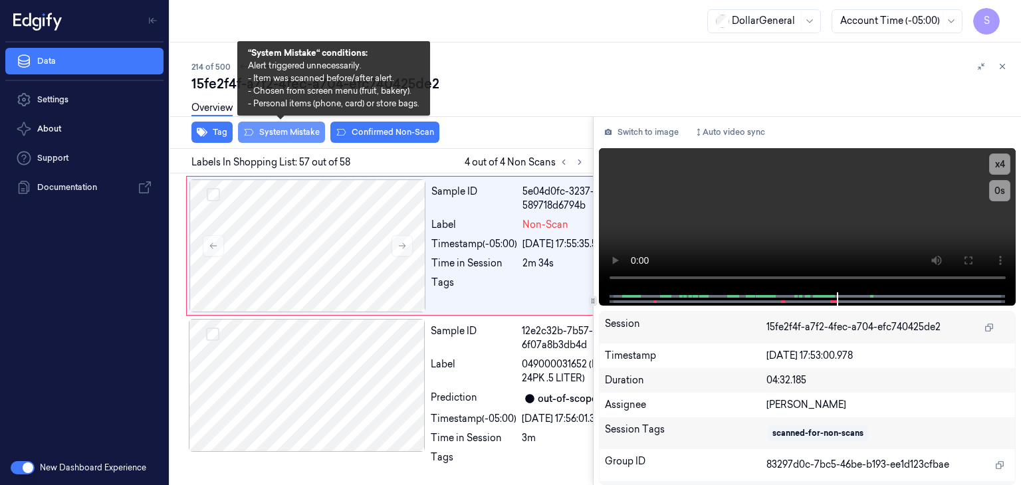
click at [305, 131] on button "System Mistake" at bounding box center [281, 132] width 87 height 21
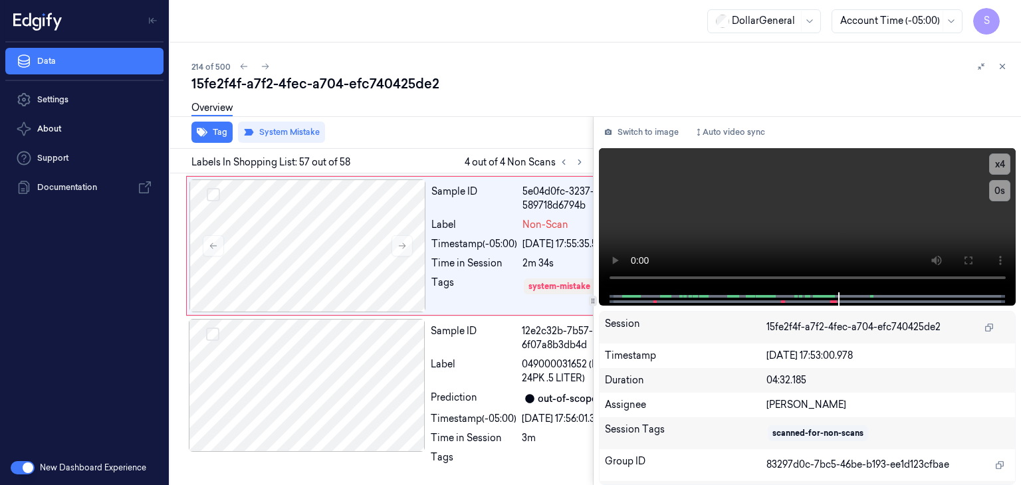
scroll to position [13074, 0]
click at [788, 243] on video at bounding box center [807, 220] width 417 height 144
click at [269, 70] on icon at bounding box center [265, 66] width 9 height 9
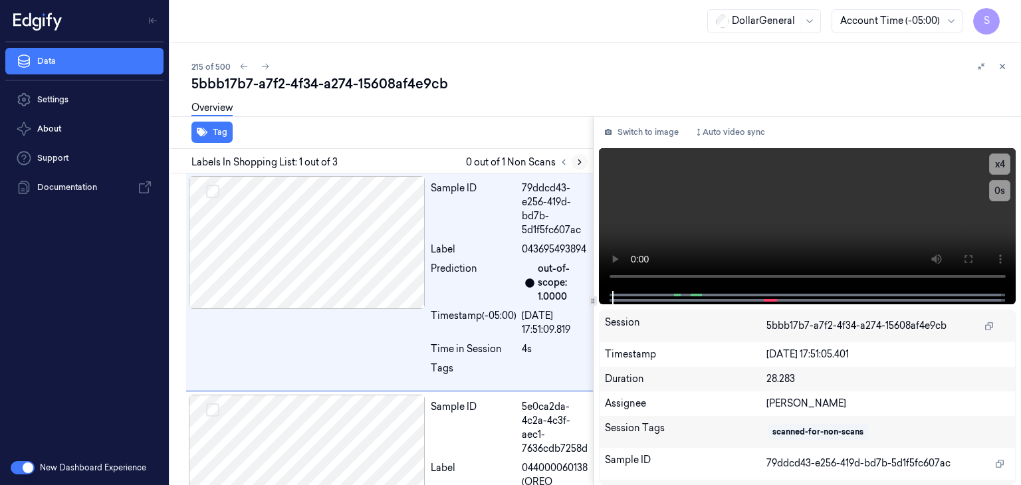
click at [582, 164] on icon at bounding box center [579, 162] width 9 height 9
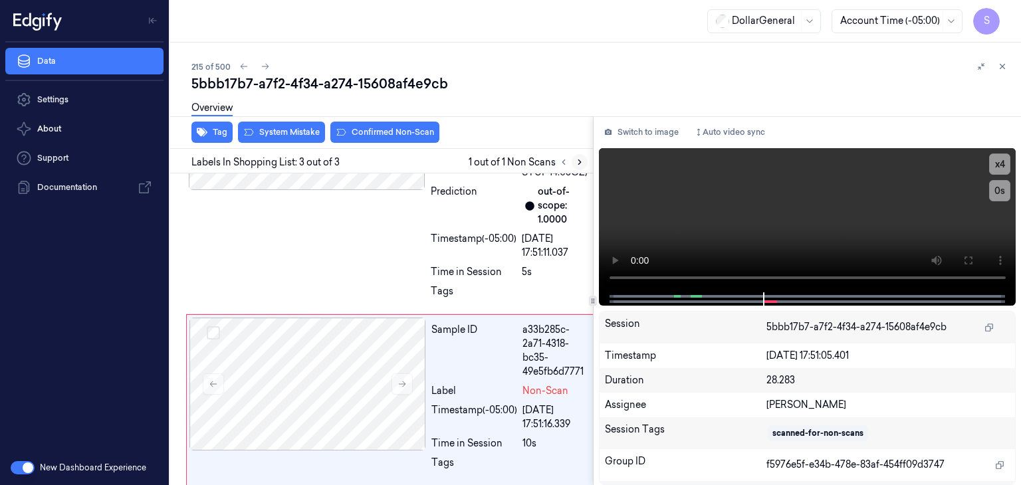
scroll to position [342, 0]
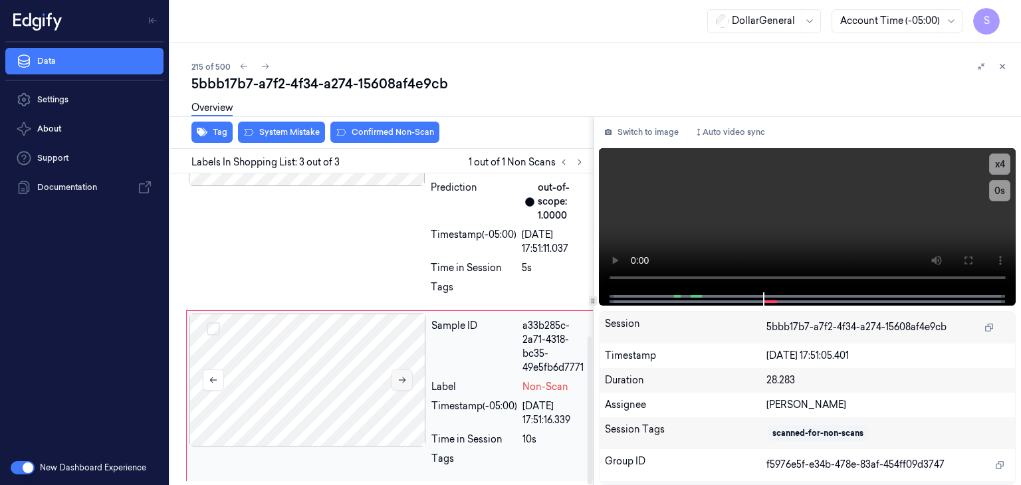
click at [405, 382] on icon at bounding box center [402, 380] width 9 height 9
click at [404, 382] on icon at bounding box center [402, 380] width 9 height 9
click at [670, 227] on video at bounding box center [807, 220] width 417 height 144
click at [527, 75] on div "5bbb17b7-a7f2-4f34-a274-15608af4e9cb" at bounding box center [600, 83] width 819 height 19
drag, startPoint x: 409, startPoint y: 371, endPoint x: 338, endPoint y: 237, distance: 151.9
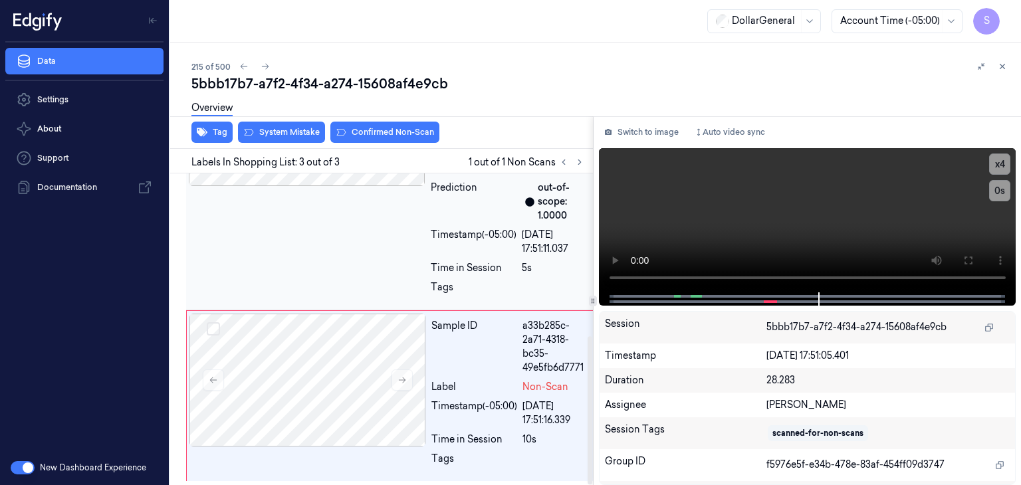
click at [409, 372] on button at bounding box center [402, 380] width 21 height 21
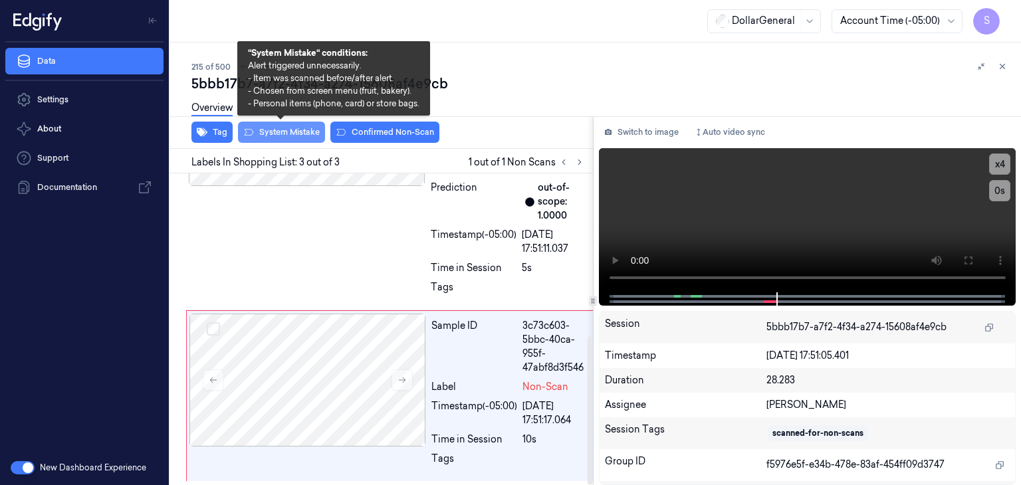
click at [289, 128] on button "System Mistake" at bounding box center [281, 132] width 87 height 21
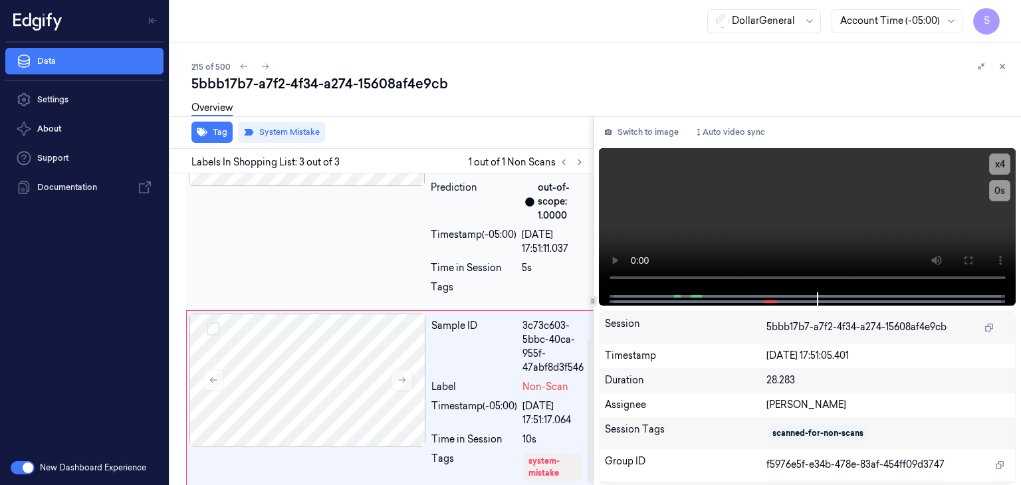
scroll to position [370, 0]
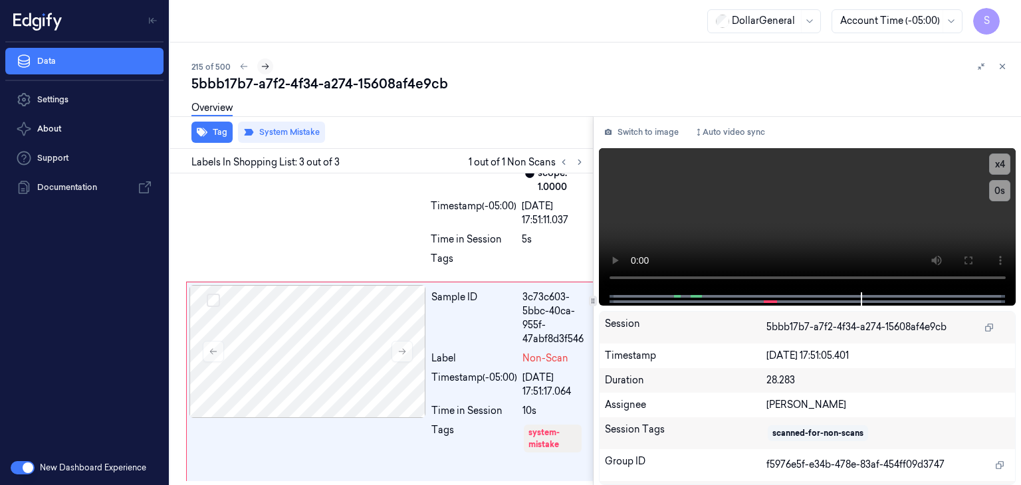
click at [265, 66] on icon at bounding box center [265, 66] width 9 height 9
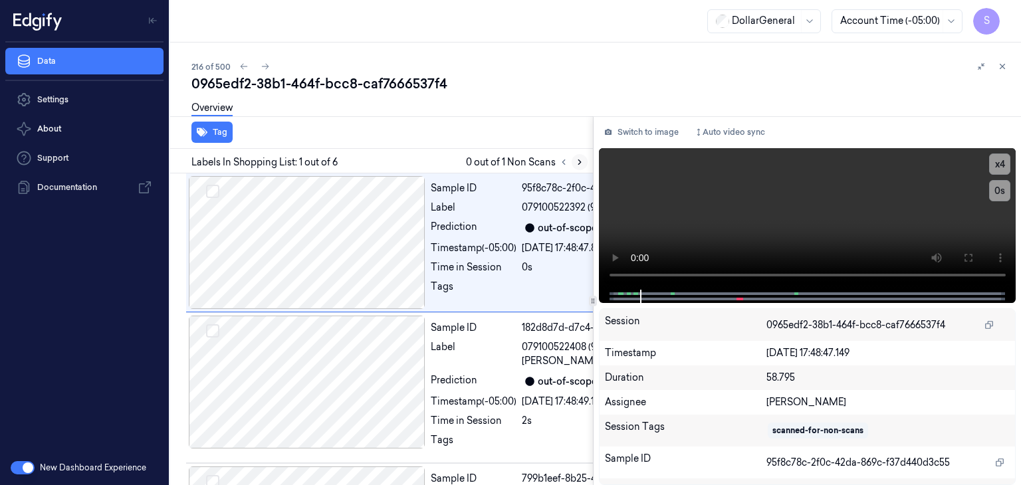
click at [582, 160] on icon at bounding box center [579, 162] width 9 height 9
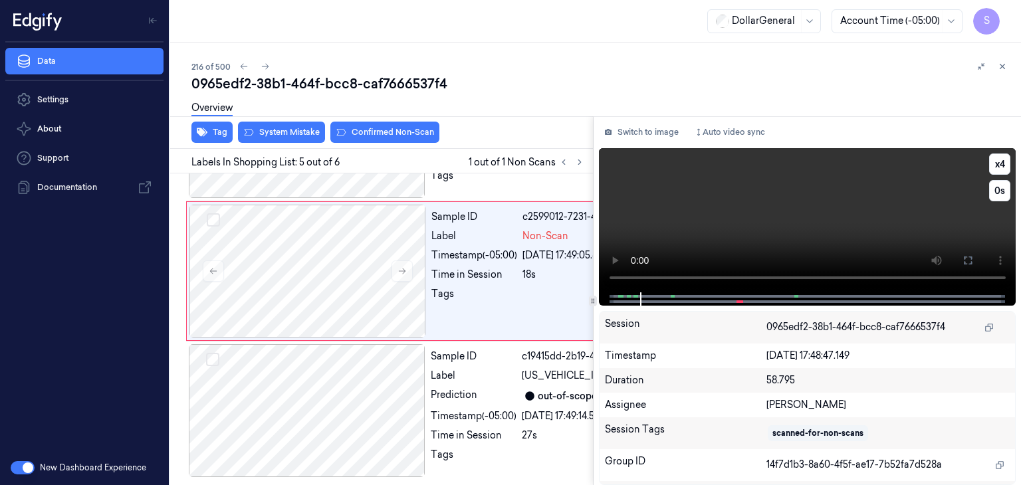
click at [781, 195] on video at bounding box center [807, 220] width 417 height 144
click at [407, 282] on button at bounding box center [402, 271] width 21 height 21
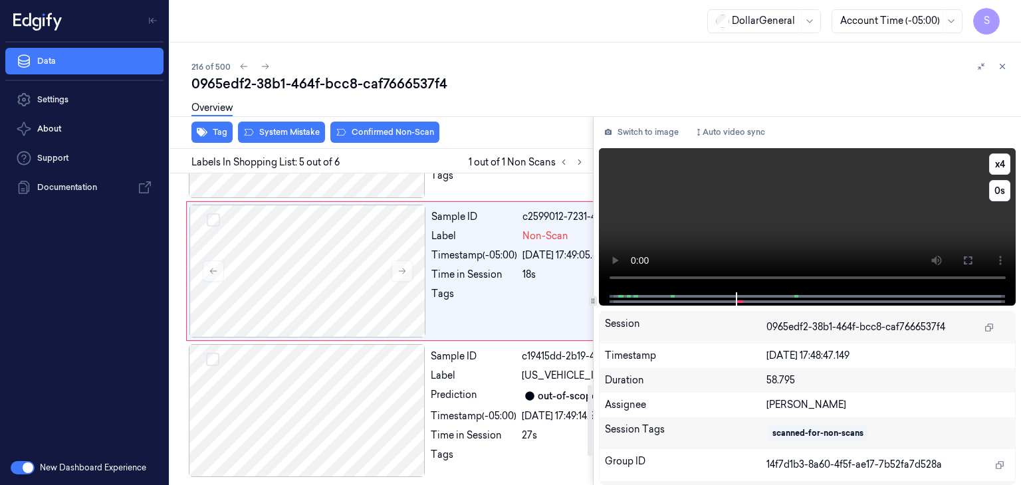
click at [743, 223] on video at bounding box center [807, 220] width 417 height 144
click at [824, 217] on video at bounding box center [807, 220] width 417 height 144
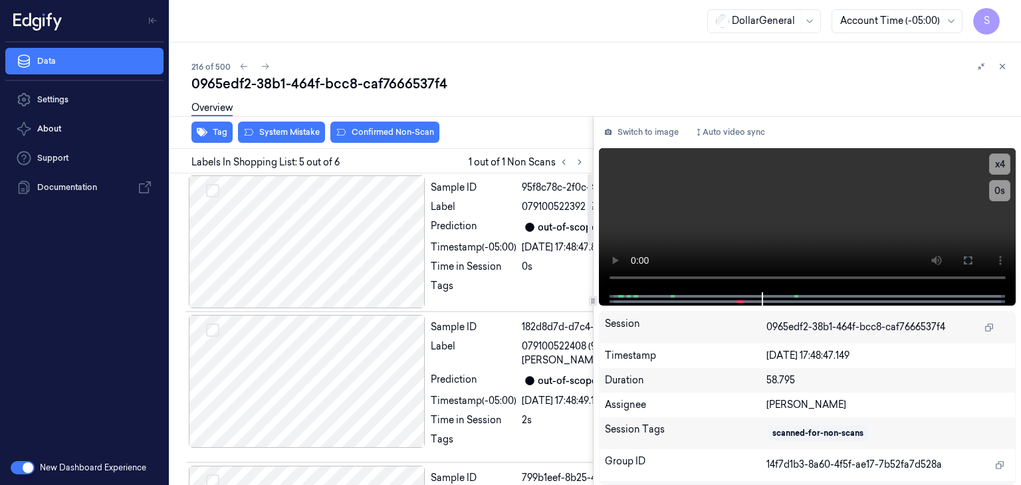
scroll to position [0, 0]
click at [344, 246] on div at bounding box center [307, 242] width 237 height 133
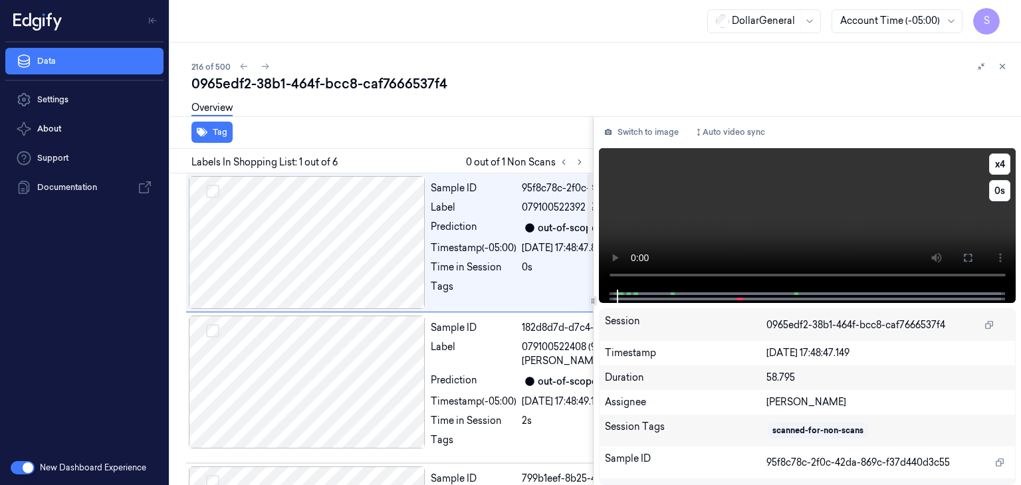
click at [717, 216] on video at bounding box center [807, 219] width 417 height 142
click at [771, 213] on video at bounding box center [807, 219] width 417 height 142
click at [580, 163] on icon at bounding box center [579, 162] width 9 height 9
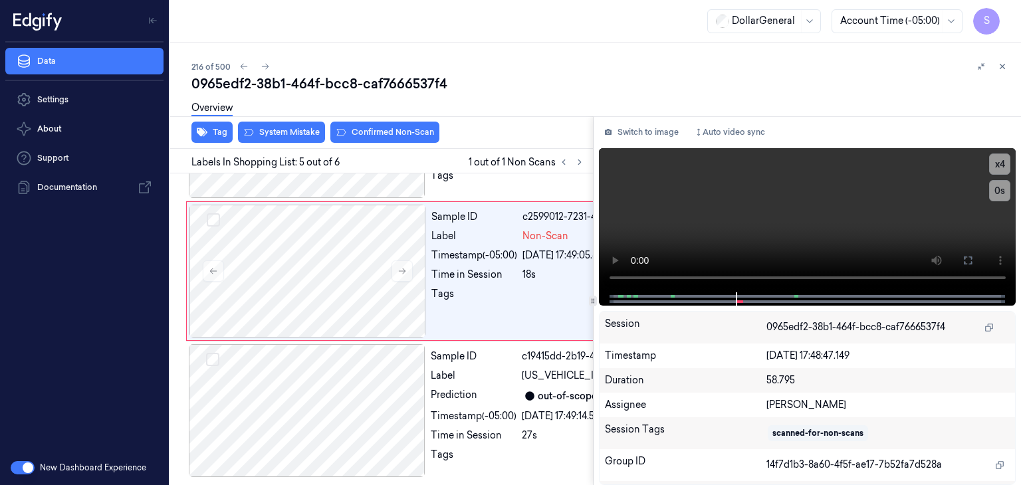
click at [301, 126] on div "Overview" at bounding box center [600, 110] width 819 height 34
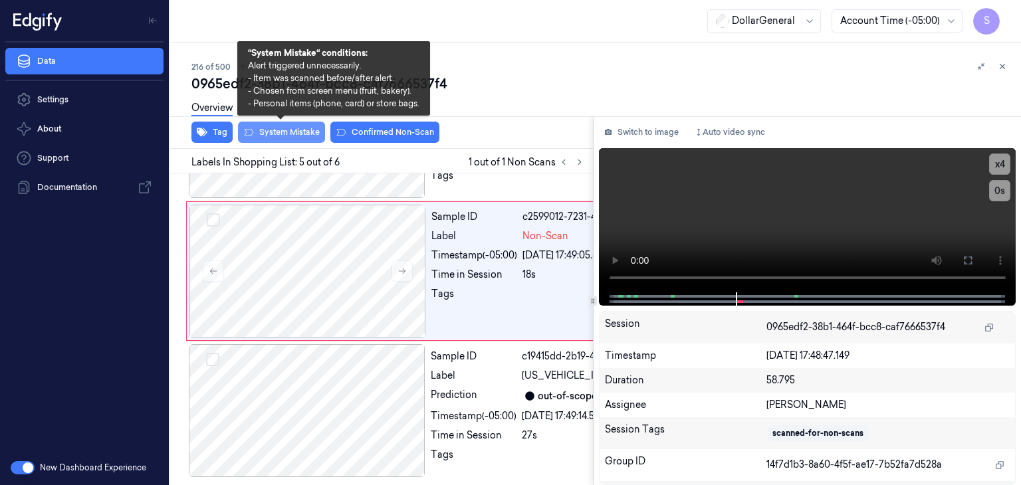
click at [302, 132] on button "System Mistake" at bounding box center [281, 132] width 87 height 21
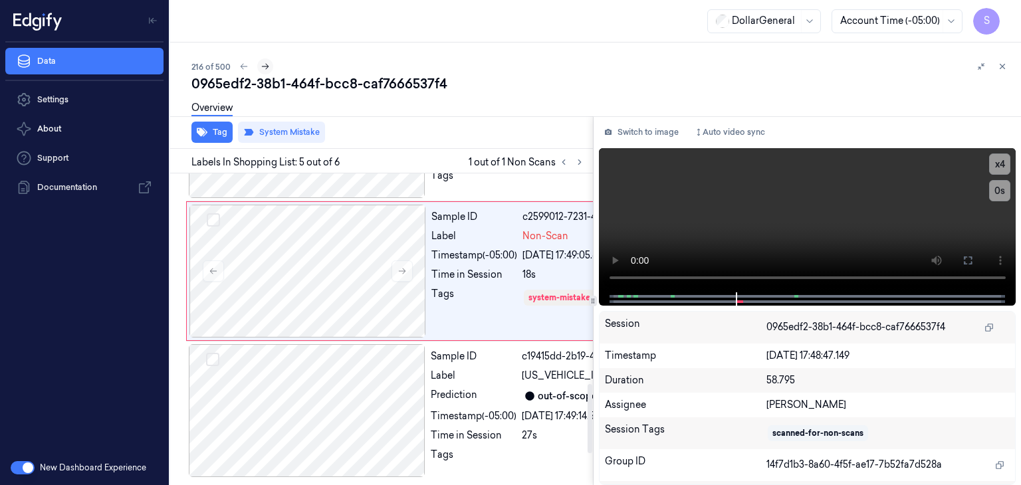
click at [261, 68] on icon at bounding box center [265, 66] width 9 height 9
